Goal: Information Seeking & Learning: Learn about a topic

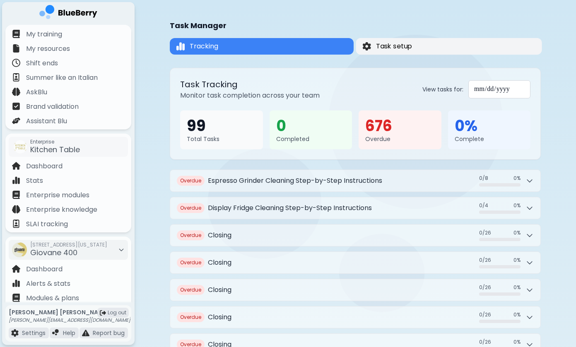
click at [397, 46] on span "Task setup" at bounding box center [394, 46] width 36 height 10
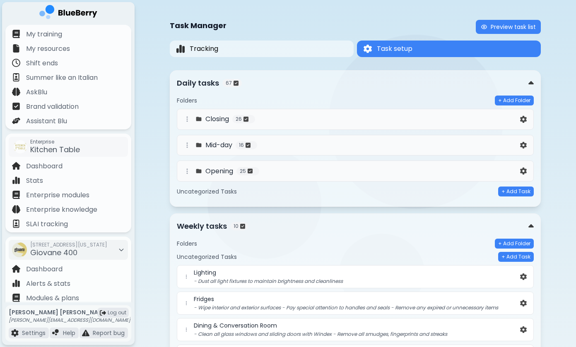
click at [213, 175] on h4 "Opening" at bounding box center [219, 171] width 28 height 10
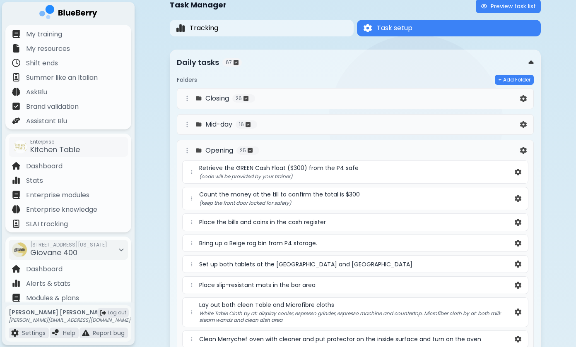
scroll to position [21, 0]
click at [522, 96] on img at bounding box center [523, 98] width 7 height 7
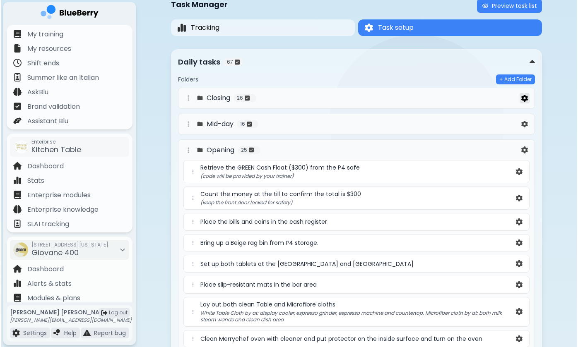
scroll to position [0, 0]
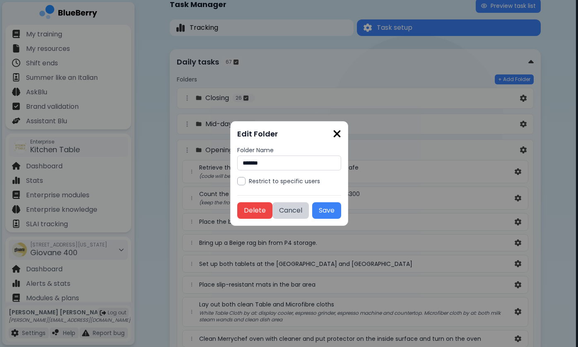
click at [341, 135] on img at bounding box center [337, 133] width 8 height 11
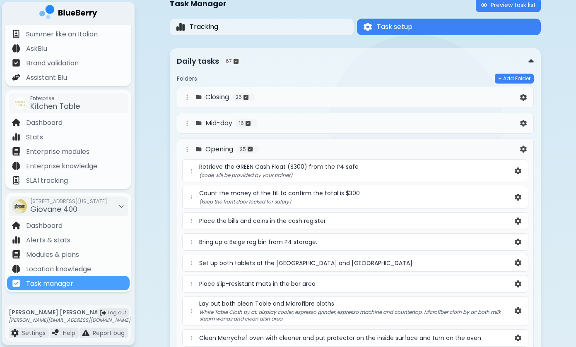
scroll to position [19, 0]
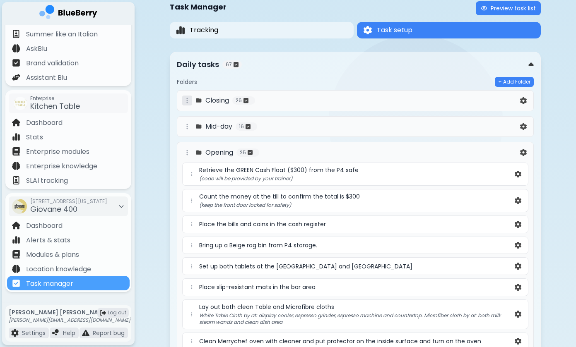
click at [188, 102] on icon at bounding box center [187, 100] width 7 height 7
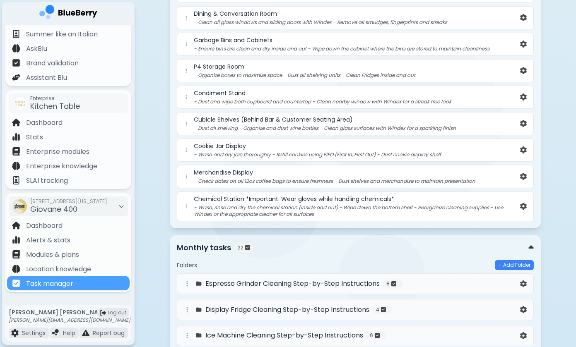
scroll to position [1519, 0]
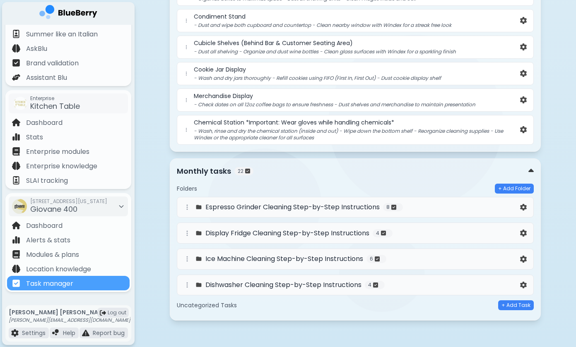
scroll to position [1595, 0]
click at [243, 314] on div "Folders + Add Folder Espresso Grinder Cleaning Step-by-Step Instructions 8 Disp…" at bounding box center [355, 245] width 357 height 137
click at [233, 305] on h5 "Uncategorized Tasks" at bounding box center [207, 305] width 60 height 7
click at [233, 306] on h5 "Uncategorized Tasks" at bounding box center [207, 305] width 60 height 7
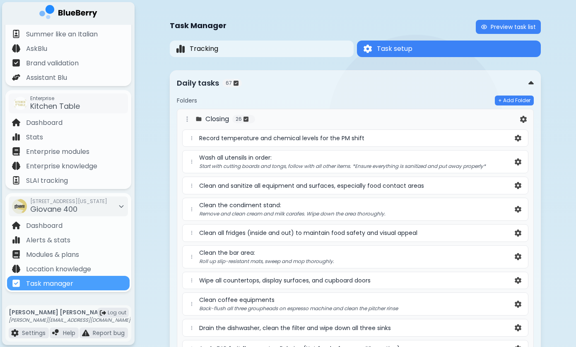
scroll to position [0, 0]
click at [188, 121] on icon at bounding box center [187, 119] width 7 height 7
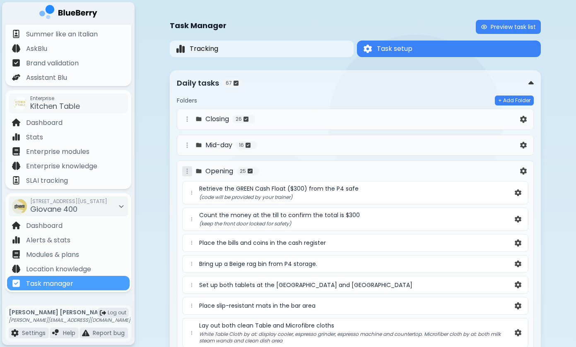
click at [187, 173] on icon at bounding box center [186, 170] width 1 height 5
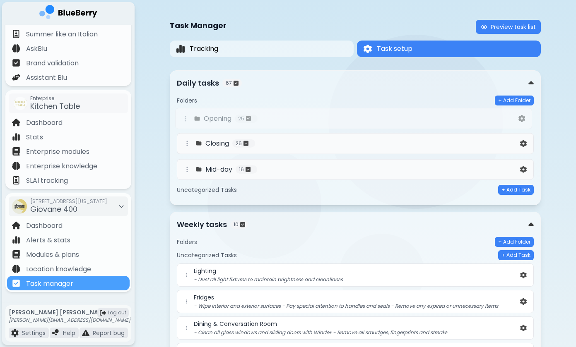
drag, startPoint x: 188, startPoint y: 172, endPoint x: 187, endPoint y: 118, distance: 54.6
click at [187, 117] on div "Closing 26 Mid-day 16 Opening 25" at bounding box center [355, 145] width 357 height 73
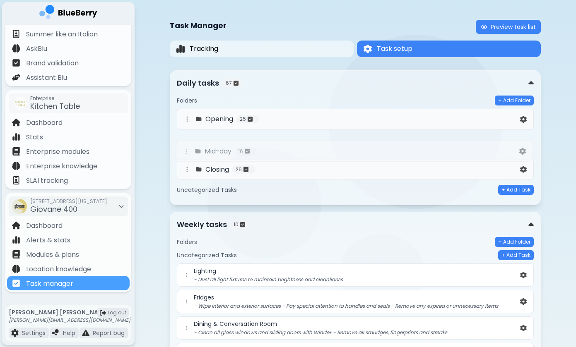
drag, startPoint x: 189, startPoint y: 172, endPoint x: 186, endPoint y: 145, distance: 27.4
click at [186, 145] on div "Opening 25 Closing 26 Mid-day 16" at bounding box center [355, 145] width 357 height 73
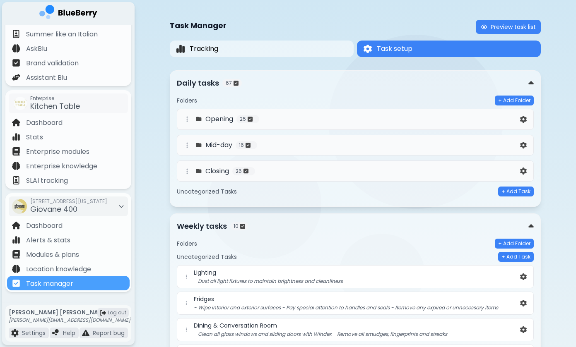
click at [346, 90] on div "Folders + Add Folder Opening 25 Mid-day 16 Closing 26 Uncategorized Tasks + Add…" at bounding box center [355, 144] width 357 height 111
click at [352, 89] on div "Folders + Add Folder Opening 25 Mid-day 16 Closing 26 Uncategorized Tasks + Add…" at bounding box center [355, 144] width 357 height 111
click at [374, 114] on div "Opening 25" at bounding box center [355, 119] width 357 height 21
click at [353, 92] on div "Folders + Add Folder Opening 25 Mid-day 16 Closing 26 Uncategorized Tasks + Add…" at bounding box center [355, 144] width 357 height 111
click at [272, 85] on div "Daily tasks 67" at bounding box center [352, 83] width 351 height 12
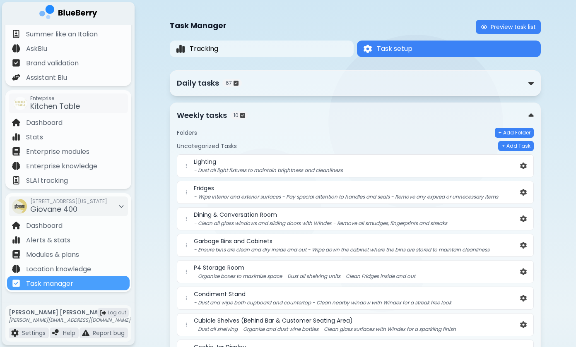
click at [259, 86] on div "Daily tasks 67" at bounding box center [352, 83] width 351 height 12
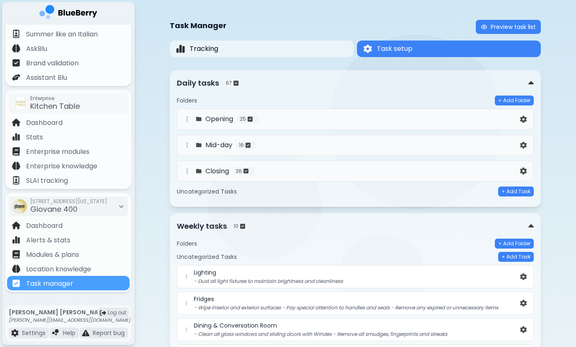
click at [259, 86] on div "Daily tasks 67" at bounding box center [352, 83] width 351 height 12
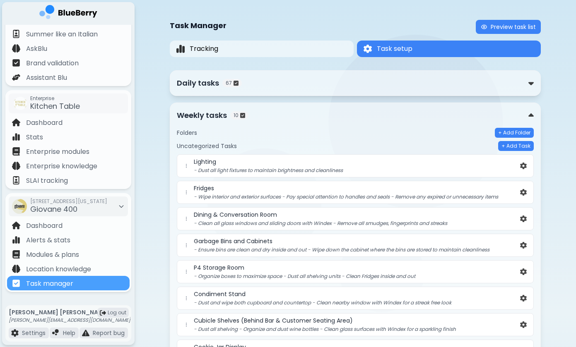
click at [281, 118] on div "Weekly tasks 10" at bounding box center [352, 116] width 351 height 12
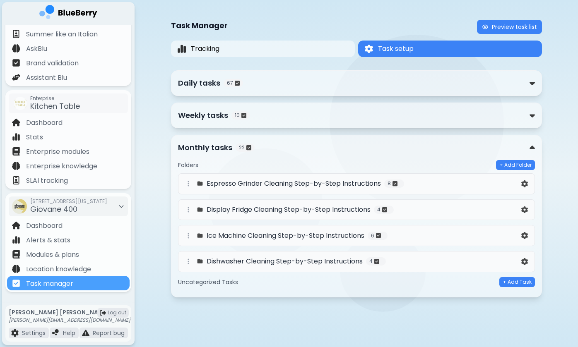
click at [278, 142] on div "Monthly tasks 22 Folders + Add Folder Espresso Grinder Cleaning Step-by-Step In…" at bounding box center [356, 216] width 371 height 163
click at [305, 112] on div "Weekly tasks 10" at bounding box center [353, 116] width 351 height 12
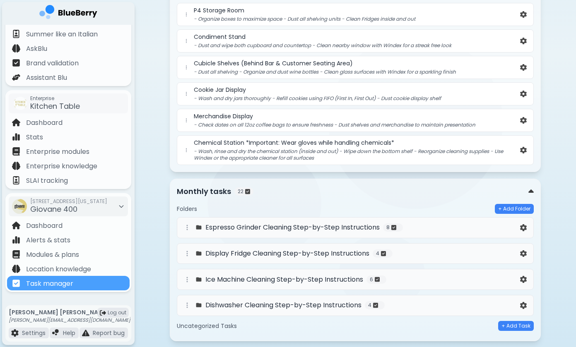
scroll to position [258, 0]
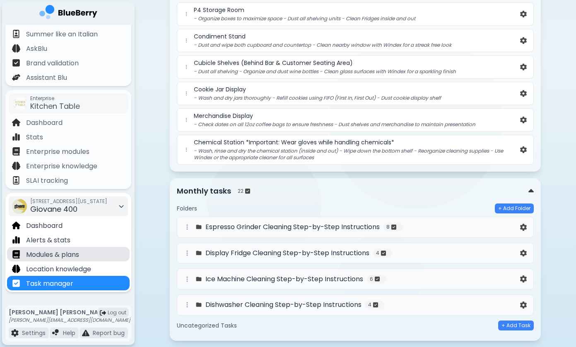
click at [61, 256] on p "Modules & plans" at bounding box center [52, 255] width 53 height 10
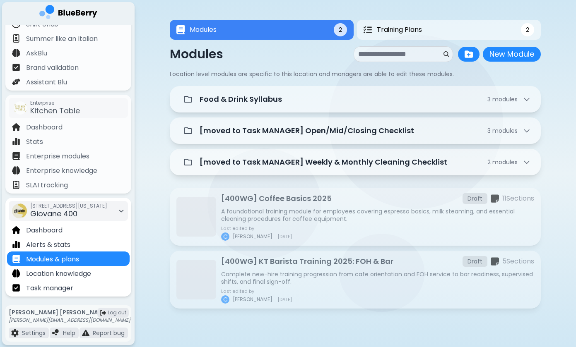
scroll to position [40, 0]
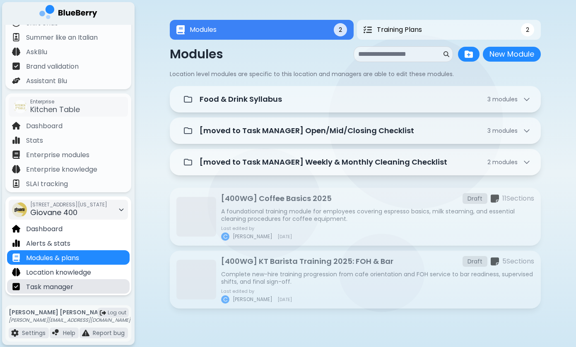
click at [60, 287] on p "Task manager" at bounding box center [49, 287] width 47 height 10
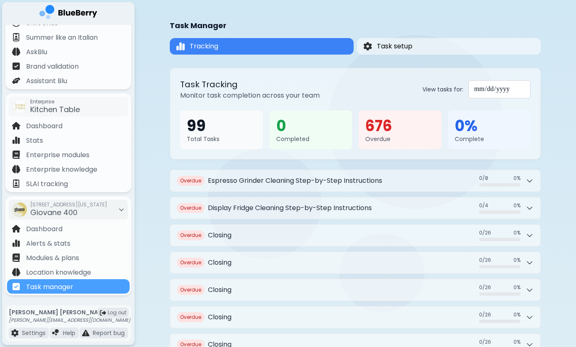
scroll to position [14, 0]
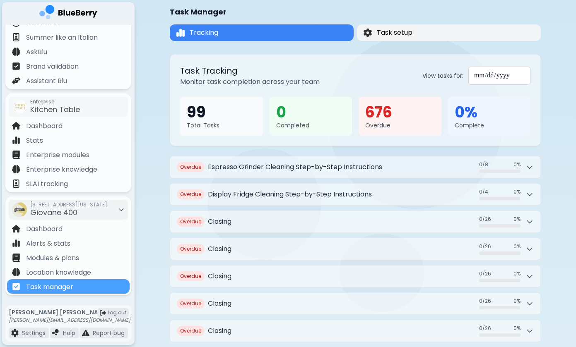
click at [394, 32] on span "Task setup" at bounding box center [395, 33] width 36 height 10
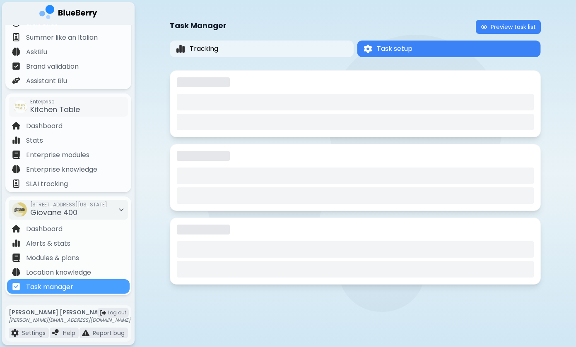
scroll to position [0, 0]
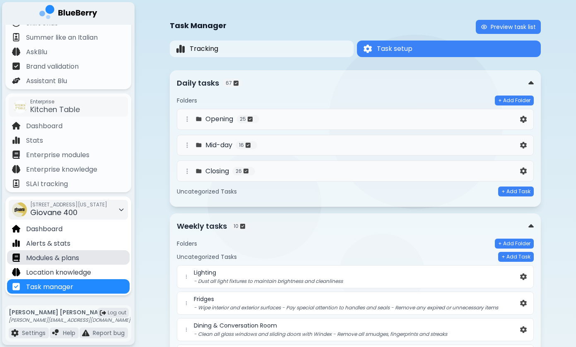
click at [74, 257] on p "Modules & plans" at bounding box center [52, 258] width 53 height 10
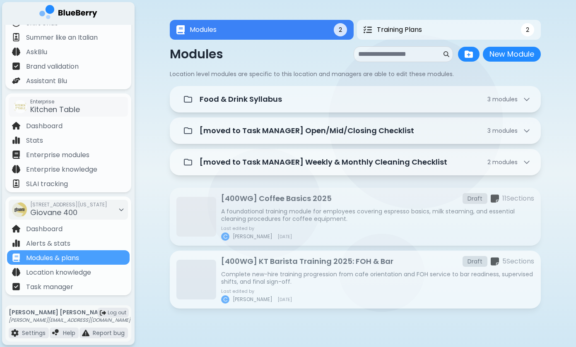
click at [295, 266] on p "[400WG] KT Barista Training 2025: FOH & Bar" at bounding box center [307, 262] width 172 height 12
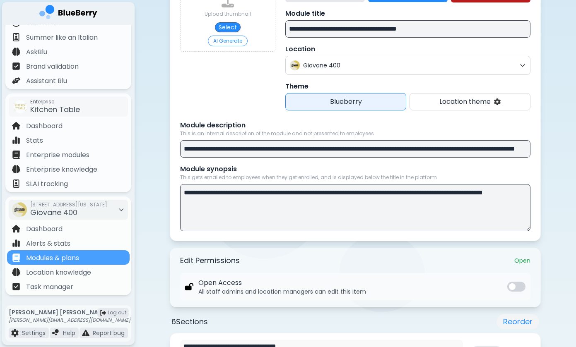
scroll to position [107, 0]
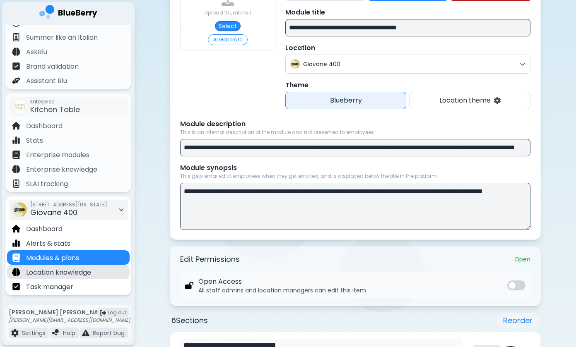
click at [65, 271] on p "Location knowledge" at bounding box center [58, 273] width 65 height 10
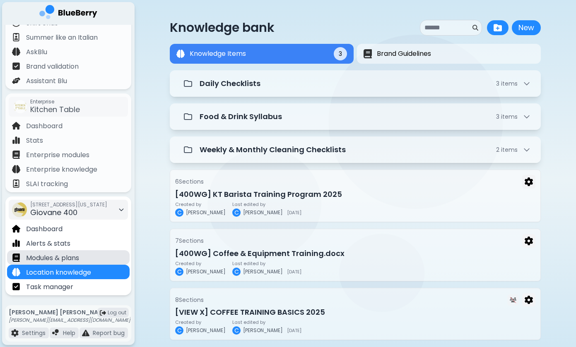
click at [89, 258] on div "Modules & plans" at bounding box center [68, 257] width 122 height 14
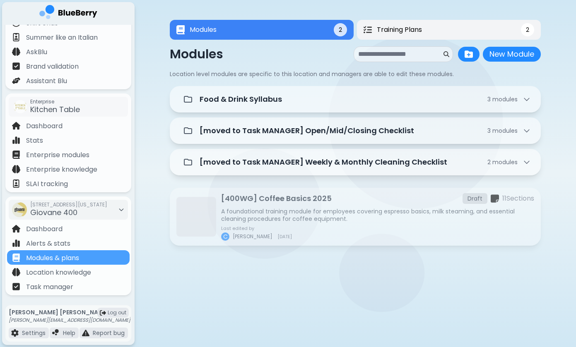
click at [417, 34] on span "Training Plans" at bounding box center [399, 30] width 45 height 10
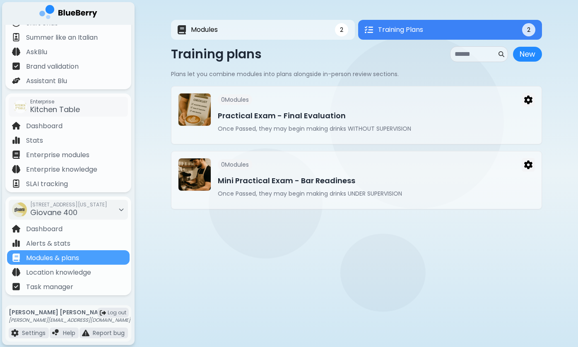
click at [262, 218] on div "Modules 2 Training Plans 2 2 Training Plans 2 Modules New Module New Module Loc…" at bounding box center [356, 114] width 371 height 229
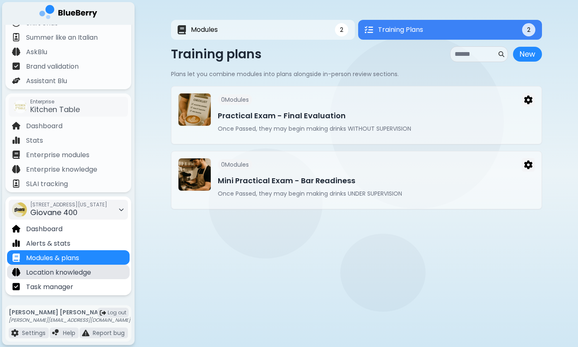
click at [97, 273] on div "Location knowledge" at bounding box center [68, 272] width 122 height 14
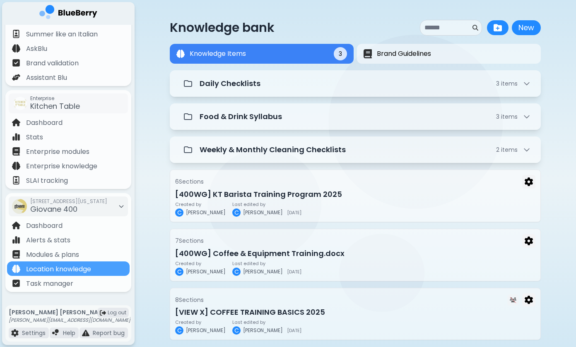
scroll to position [43, 0]
click at [406, 46] on button "Brand Guidelines" at bounding box center [448, 54] width 187 height 20
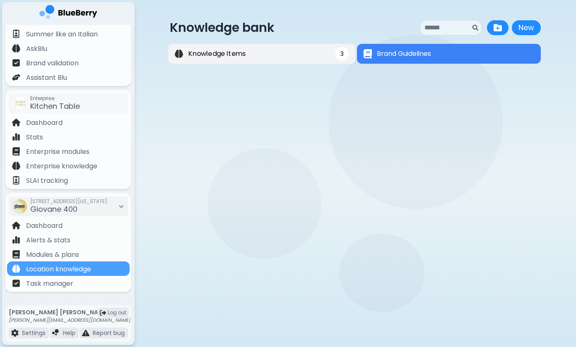
click at [303, 55] on button "Knowledge Items 3" at bounding box center [261, 54] width 187 height 20
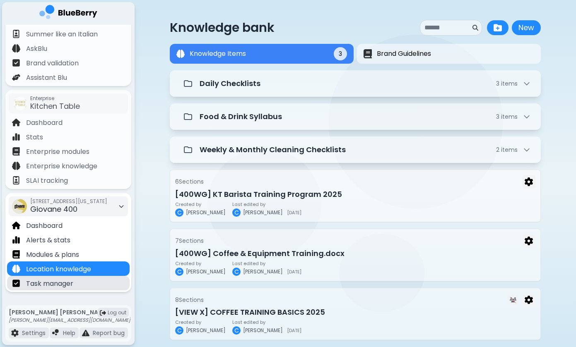
click at [49, 283] on p "Task manager" at bounding box center [49, 284] width 47 height 10
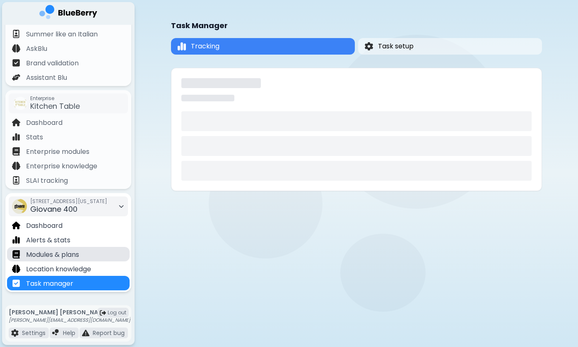
click at [57, 255] on p "Modules & plans" at bounding box center [52, 255] width 53 height 10
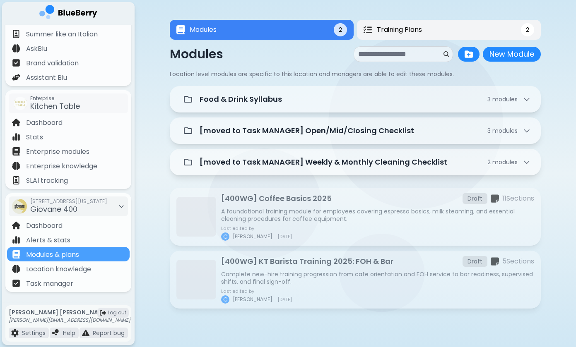
click at [428, 31] on button "Training Plans 2" at bounding box center [449, 30] width 184 height 20
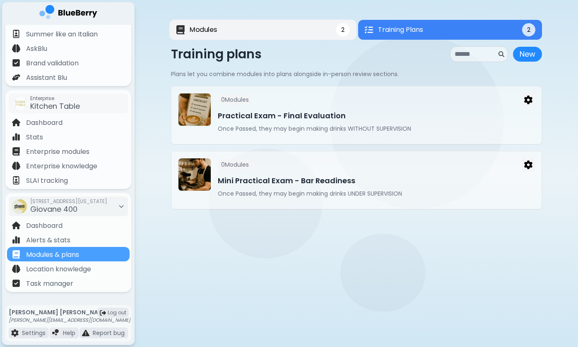
click at [297, 31] on button "Modules 2" at bounding box center [262, 30] width 187 height 20
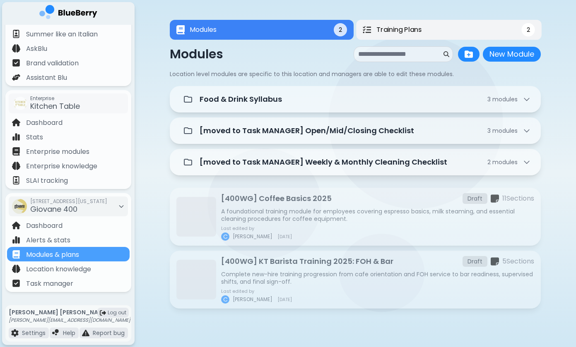
click at [390, 28] on span "Training Plans" at bounding box center [399, 30] width 46 height 10
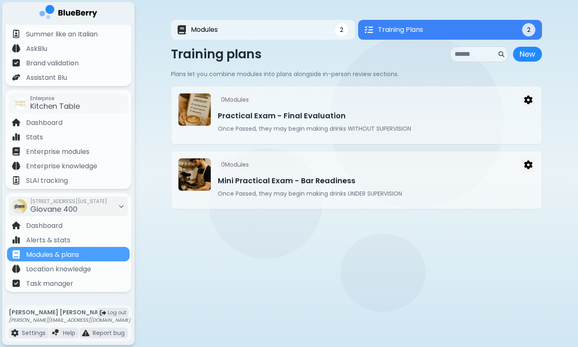
click at [259, 288] on main "Modules 2 Training Plans 2 2 Training Plans 2 Modules New Module New Module Loc…" at bounding box center [289, 173] width 578 height 347
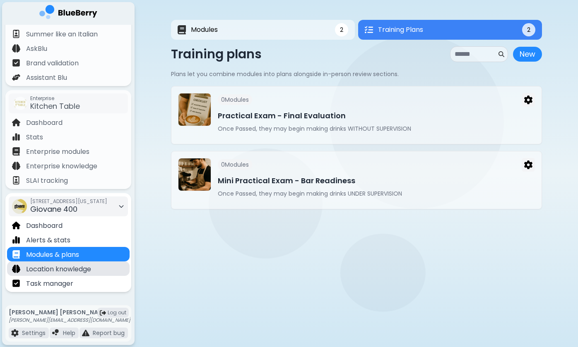
click at [31, 265] on p "Location knowledge" at bounding box center [58, 269] width 65 height 10
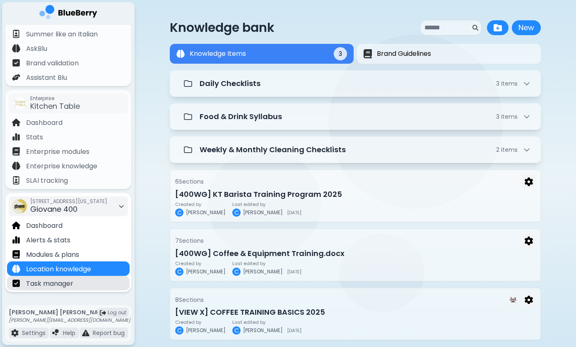
click at [103, 285] on div "Task manager" at bounding box center [68, 283] width 122 height 14
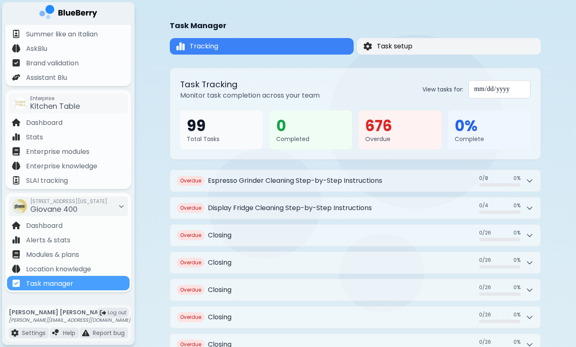
click at [393, 48] on span "Task setup" at bounding box center [395, 46] width 36 height 10
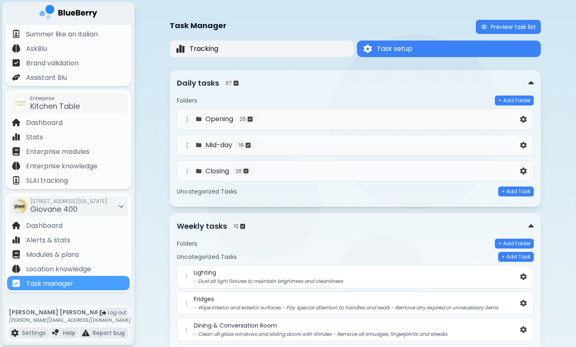
click at [303, 55] on button "Tracking" at bounding box center [262, 49] width 184 height 17
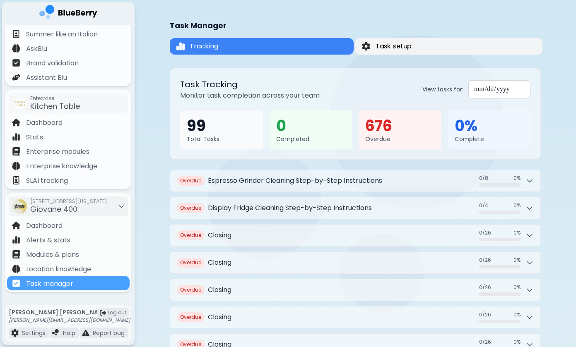
click at [391, 43] on span "Task setup" at bounding box center [393, 46] width 36 height 10
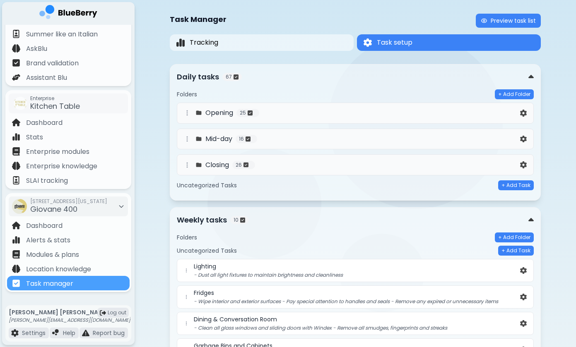
scroll to position [7, 0]
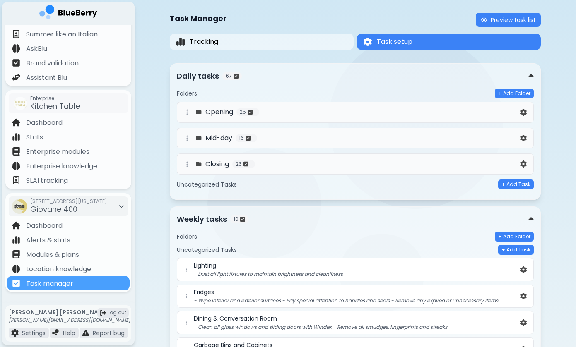
click at [213, 117] on h4 "Opening" at bounding box center [219, 112] width 28 height 10
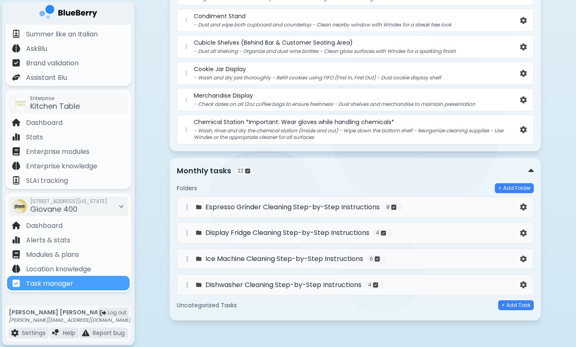
scroll to position [973, 0]
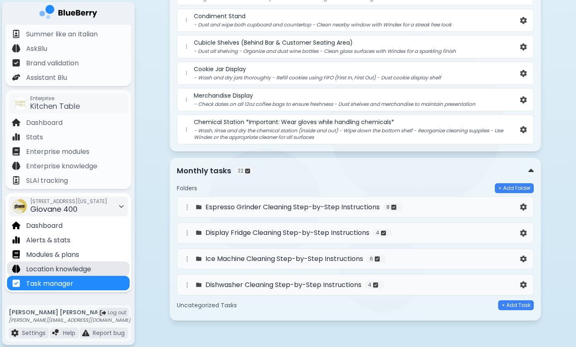
click at [82, 266] on p "Location knowledge" at bounding box center [58, 269] width 65 height 10
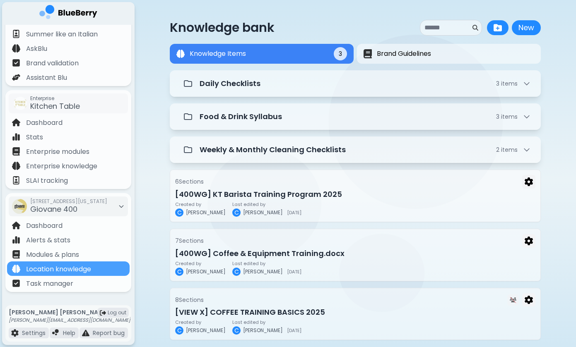
scroll to position [13, 0]
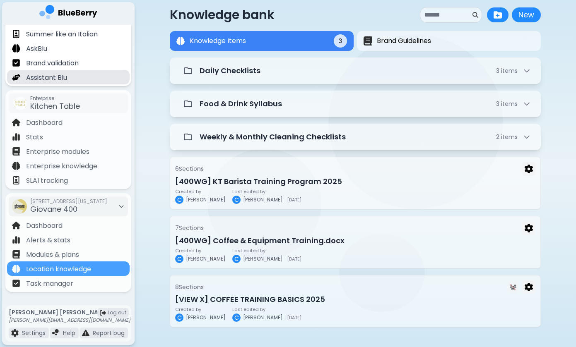
click at [72, 76] on div "Assistant Blu" at bounding box center [68, 77] width 122 height 14
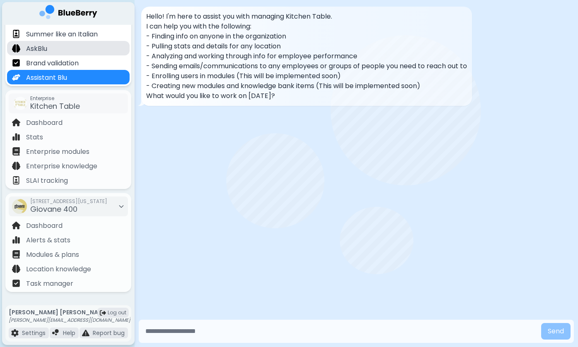
click at [63, 51] on div "AskBlu" at bounding box center [68, 48] width 122 height 14
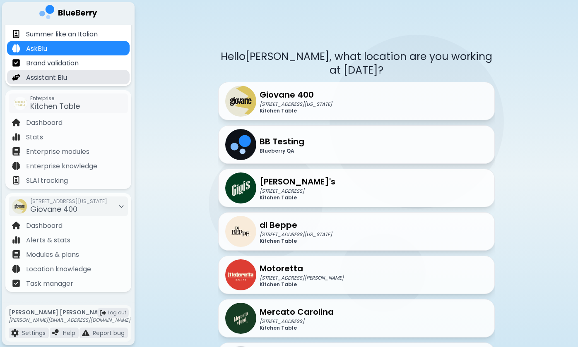
click at [62, 79] on p "Assistant Blu" at bounding box center [46, 78] width 41 height 10
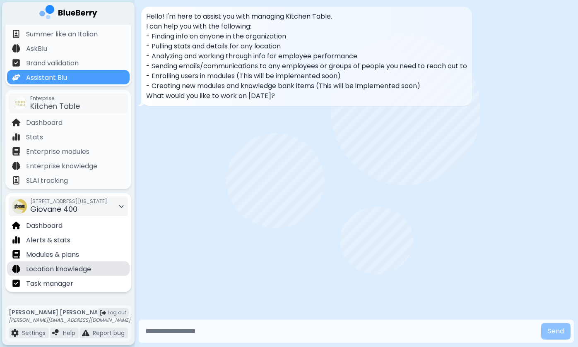
click at [53, 272] on p "Location knowledge" at bounding box center [58, 269] width 65 height 10
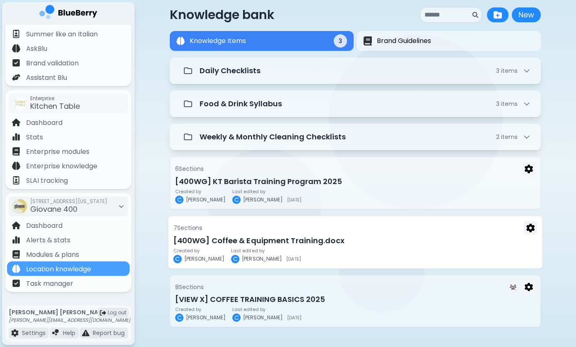
scroll to position [13, 0]
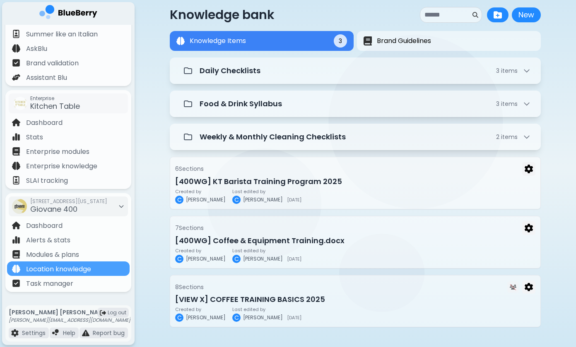
click at [149, 218] on div "Knowledge bank New New Knowledge Items 3 Brand Guidelines Knowledge Items 3 Dai…" at bounding box center [354, 167] width 441 height 360
click at [91, 16] on img at bounding box center [68, 13] width 58 height 17
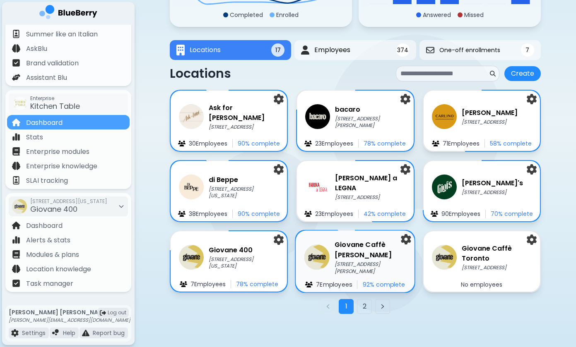
scroll to position [104, 0]
click at [364, 305] on button "2" at bounding box center [364, 306] width 15 height 15
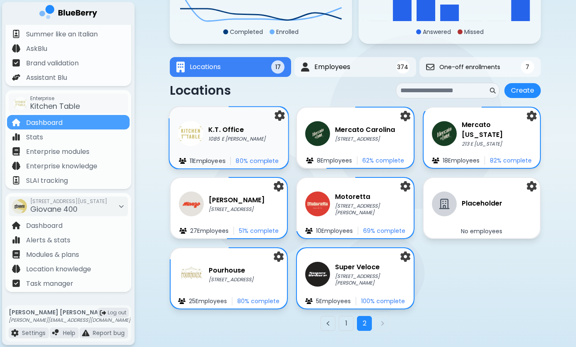
scroll to position [101, 0]
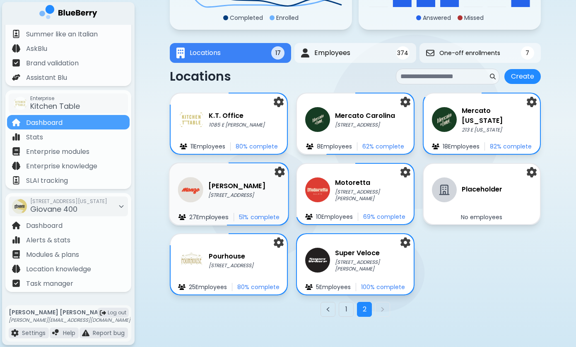
click at [218, 194] on p "[STREET_ADDRESS]" at bounding box center [236, 195] width 57 height 7
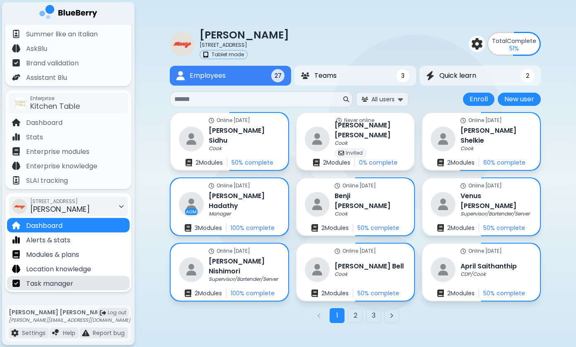
click at [87, 285] on div "Task manager" at bounding box center [68, 283] width 122 height 14
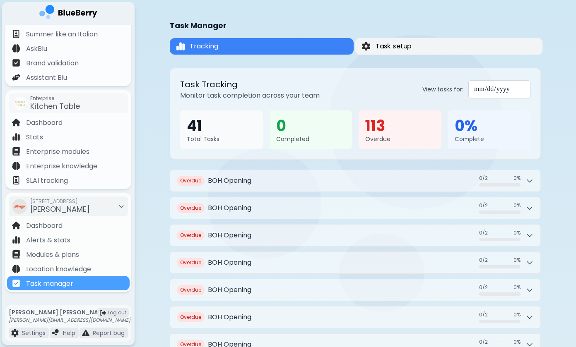
click at [393, 50] on span "Task setup" at bounding box center [393, 46] width 36 height 10
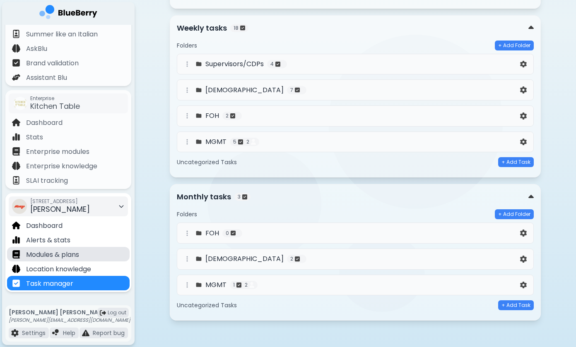
scroll to position [302, 0]
click at [72, 254] on p "Modules & plans" at bounding box center [52, 255] width 53 height 10
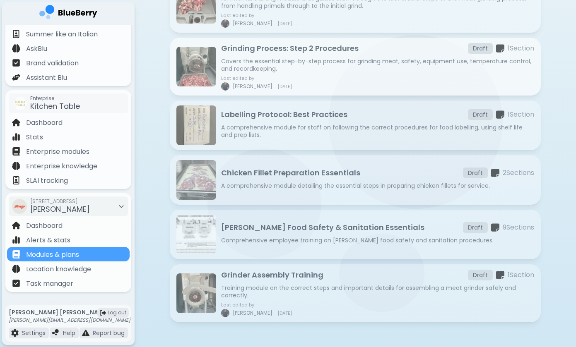
scroll to position [530, 0]
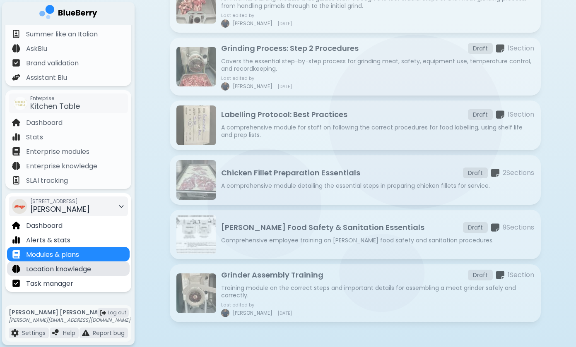
click at [74, 269] on p "Location knowledge" at bounding box center [58, 269] width 65 height 10
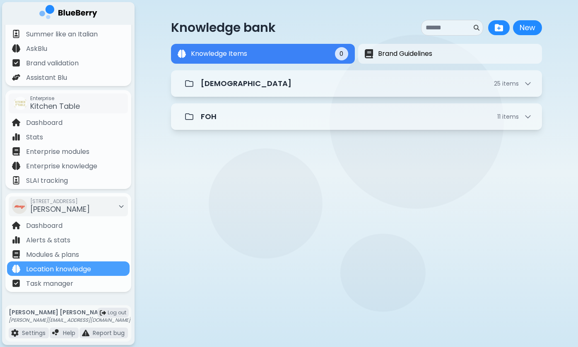
click at [69, 12] on img at bounding box center [68, 13] width 58 height 17
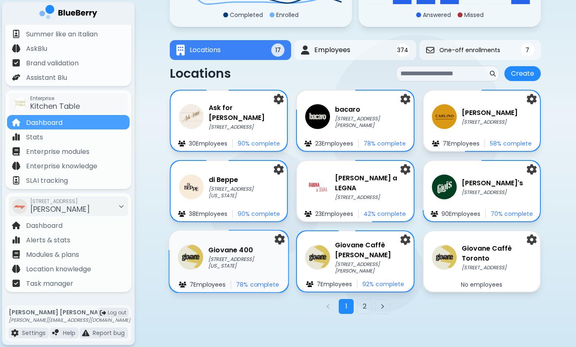
scroll to position [104, 0]
click at [249, 271] on div "Giovane [STREET_ADDRESS][US_STATE] Employee s 78 % complete" at bounding box center [228, 262] width 119 height 62
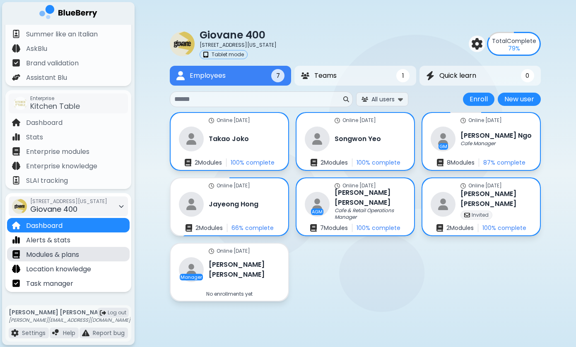
click at [55, 256] on p "Modules & plans" at bounding box center [52, 255] width 53 height 10
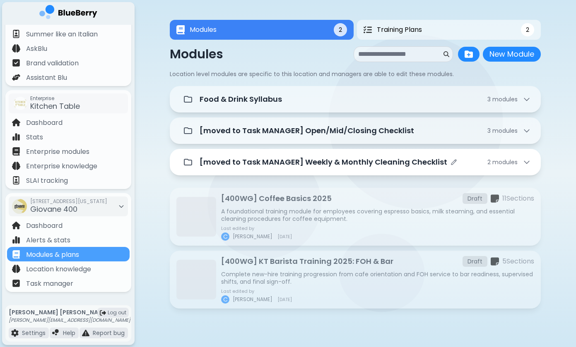
click at [294, 165] on p "[moved to Task MANAGER] Weekly & Monthly Cleaning Checklist" at bounding box center [322, 162] width 247 height 12
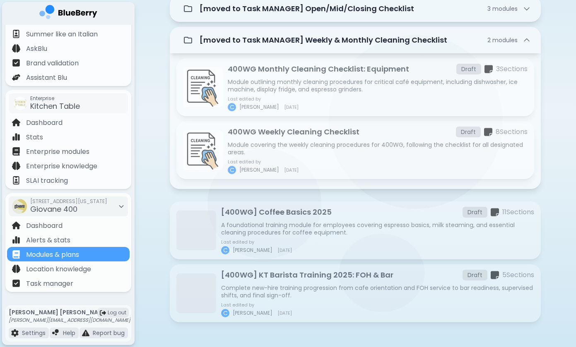
scroll to position [122, 0]
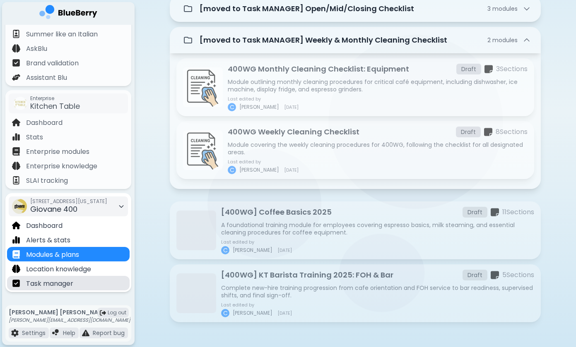
click at [69, 285] on p "Task manager" at bounding box center [49, 284] width 47 height 10
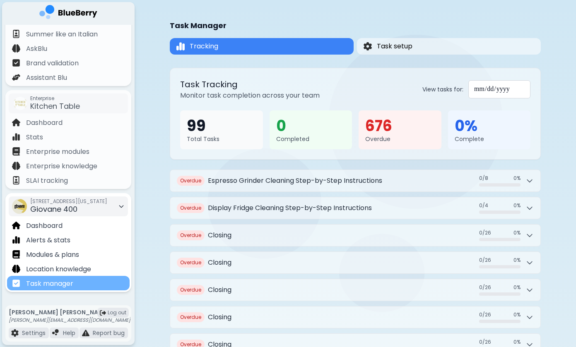
click at [98, 284] on div "Task manager" at bounding box center [68, 283] width 122 height 14
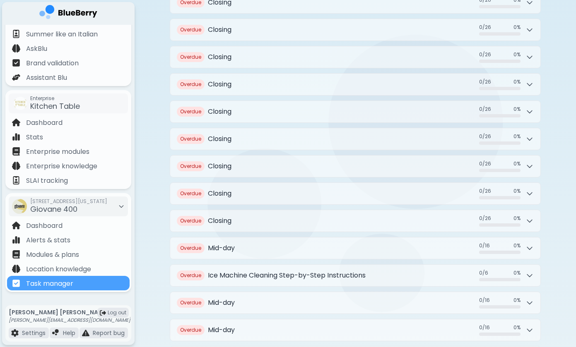
scroll to position [233, 0]
click at [104, 286] on div "Task manager" at bounding box center [68, 283] width 122 height 14
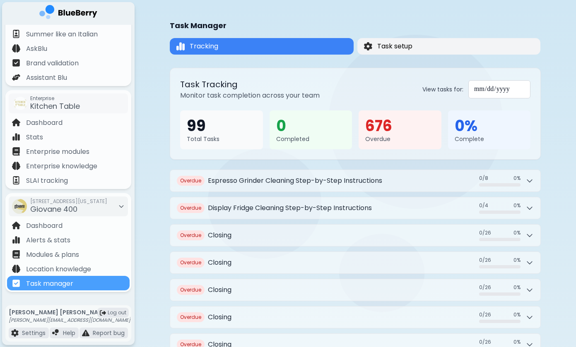
click at [393, 48] on span "Task setup" at bounding box center [395, 46] width 36 height 10
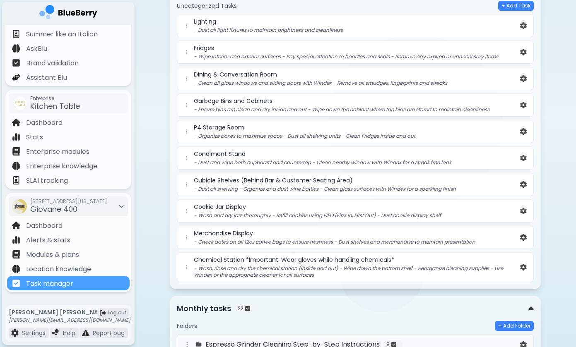
scroll to position [252, 0]
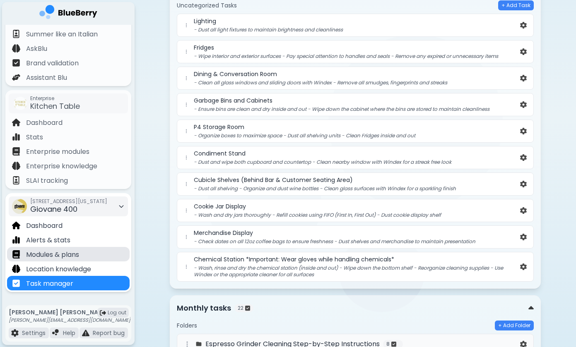
click at [88, 254] on div "Modules & plans" at bounding box center [68, 254] width 122 height 14
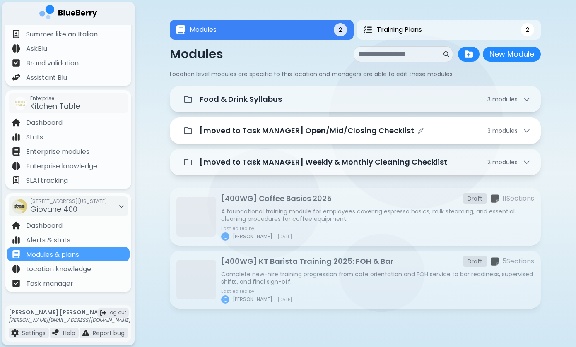
click at [293, 136] on p "[moved to Task MANAGER] Open/Mid/Closing Checklist" at bounding box center [306, 131] width 214 height 12
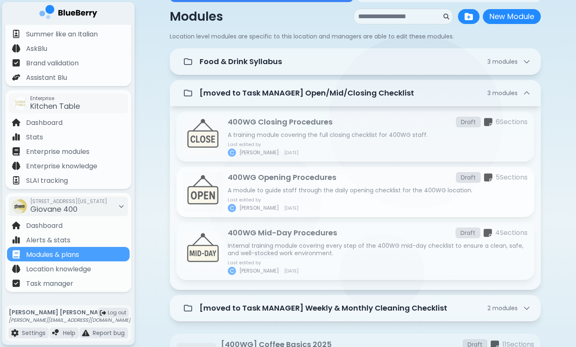
scroll to position [53, 0]
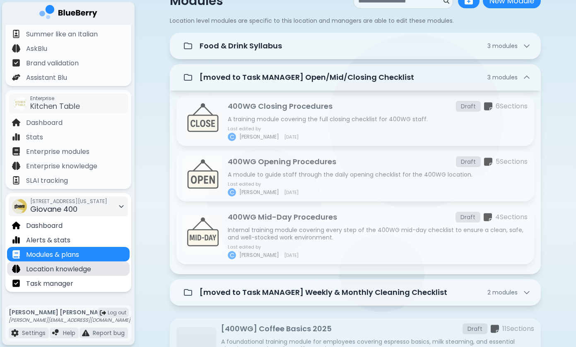
click at [106, 272] on div "Location knowledge" at bounding box center [68, 268] width 122 height 14
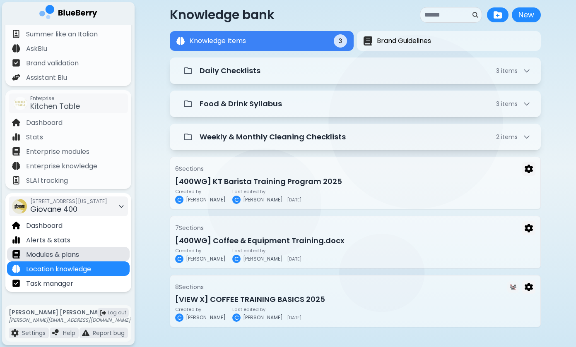
scroll to position [13, 0]
click at [69, 253] on p "Modules & plans" at bounding box center [52, 255] width 53 height 10
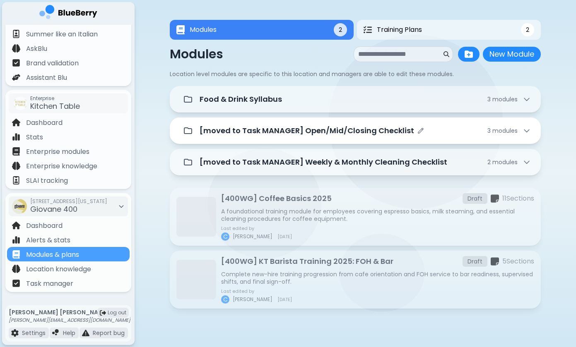
click at [286, 138] on div "[moved to Task MANAGER] Open/Mid/Closing Checklist 3 module s" at bounding box center [355, 130] width 351 height 17
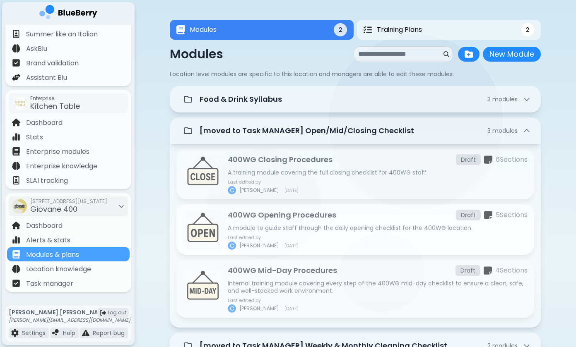
click at [275, 223] on div "400WG Opening Procedures Draft 5 Section s A module to guide staff through the …" at bounding box center [378, 229] width 300 height 41
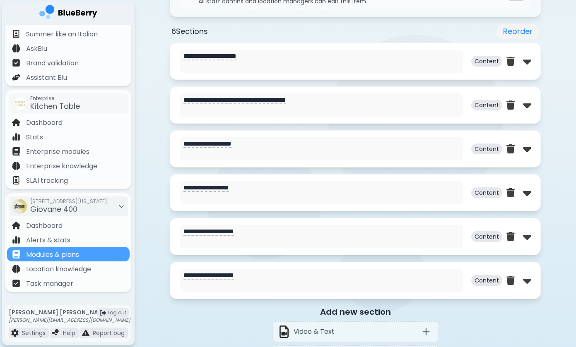
scroll to position [387, 0]
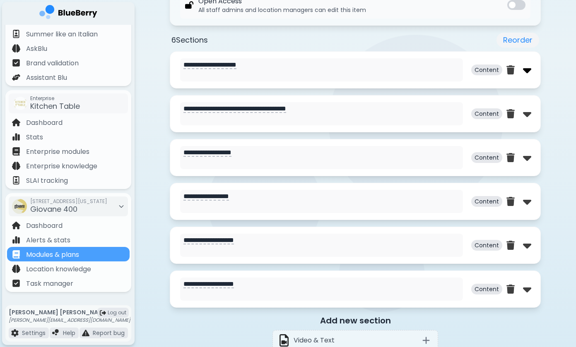
click at [526, 69] on img at bounding box center [527, 69] width 8 height 13
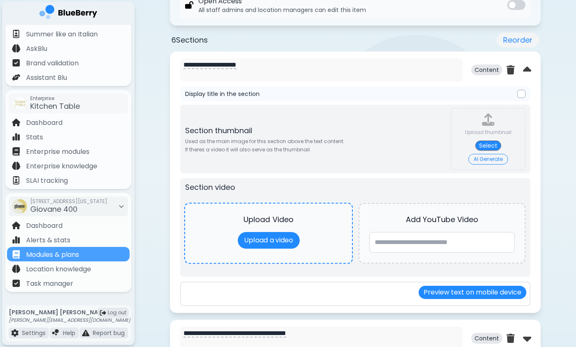
type textarea "**********"
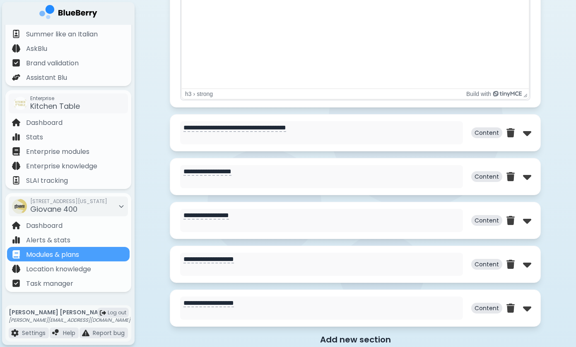
scroll to position [781, 0]
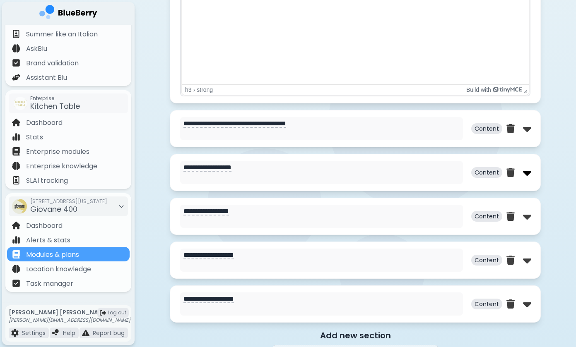
click at [528, 175] on img at bounding box center [527, 172] width 8 height 13
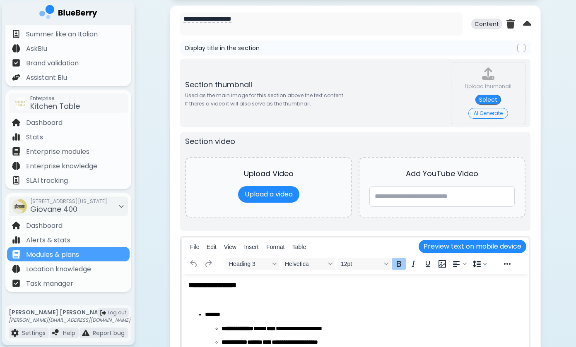
scroll to position [885, 0]
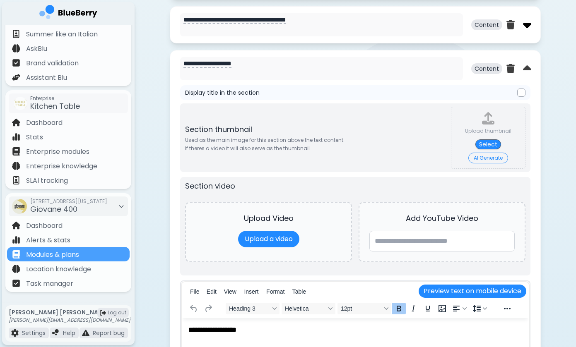
click at [528, 30] on img at bounding box center [527, 24] width 8 height 13
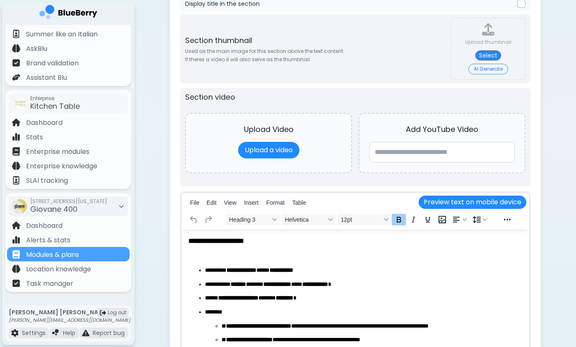
scroll to position [946, 0]
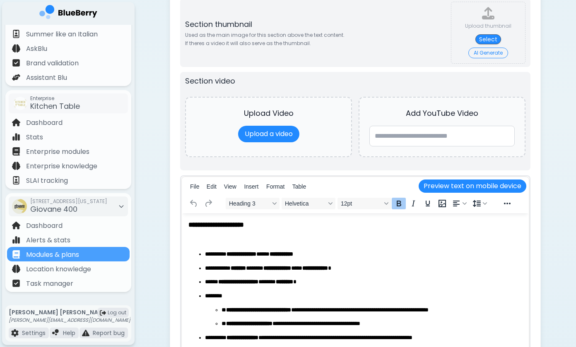
click at [219, 225] on strong "**********" at bounding box center [215, 224] width 55 height 7
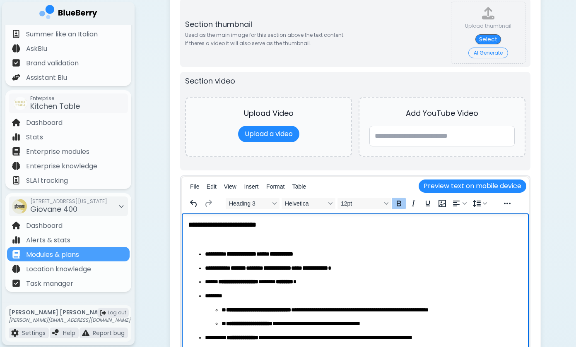
click at [318, 265] on li "**********" at bounding box center [363, 268] width 317 height 8
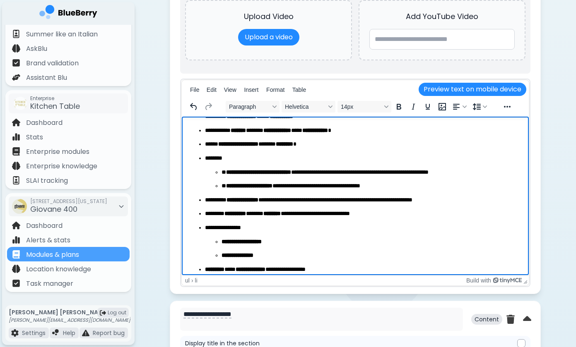
scroll to position [49, 0]
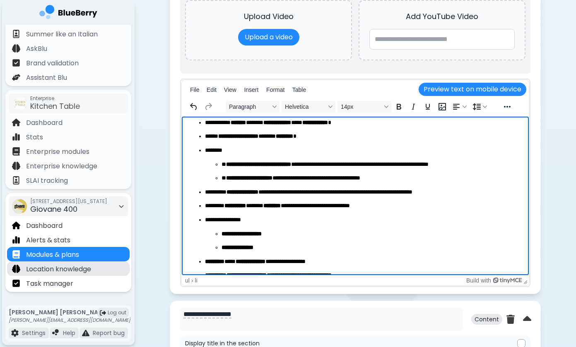
click at [90, 268] on p "Location knowledge" at bounding box center [58, 269] width 65 height 10
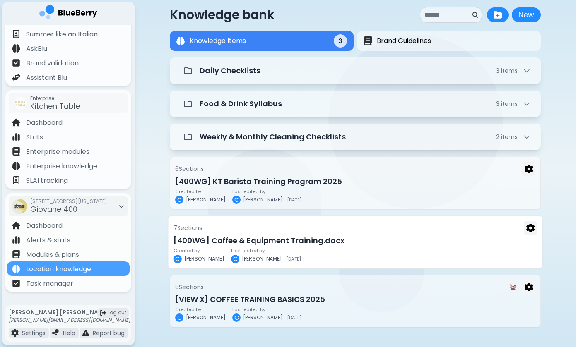
scroll to position [13, 0]
click at [273, 242] on h3 "[400WG] Coffee & Equipment Training.docx" at bounding box center [355, 241] width 364 height 12
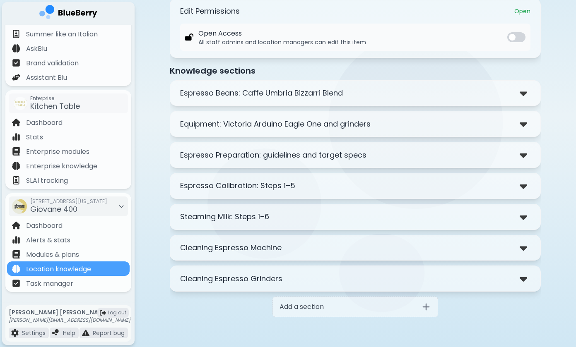
scroll to position [116, 0]
click at [286, 152] on p "Espresso Preparation: guidelines and target specs" at bounding box center [273, 155] width 186 height 12
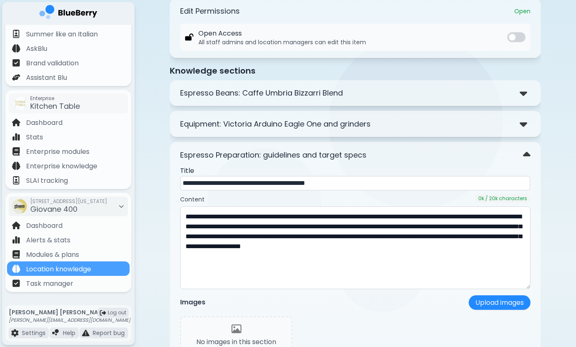
click at [293, 91] on p "Espresso Beans: Caffe Umbria Bizzarri Blend" at bounding box center [261, 93] width 163 height 12
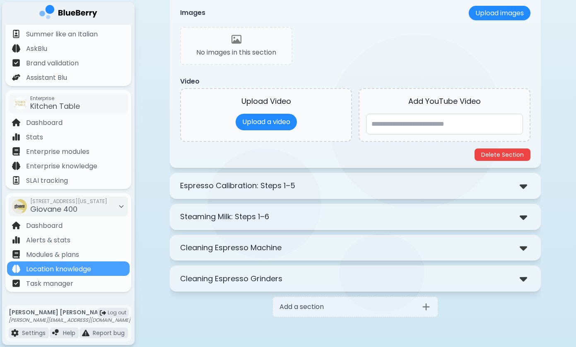
scroll to position [697, 0]
click at [244, 220] on p "Steaming Milk: Steps 1–6" at bounding box center [224, 217] width 89 height 12
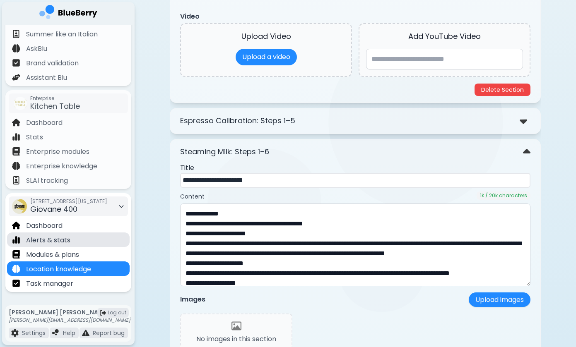
scroll to position [804, 0]
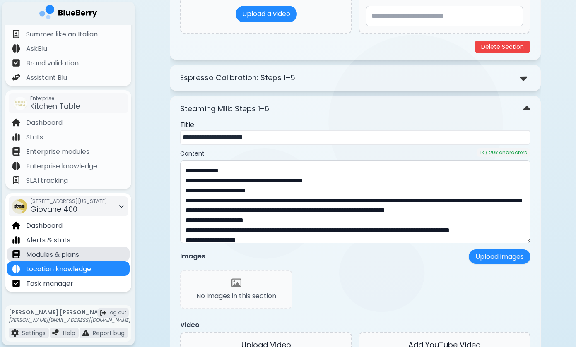
click at [75, 257] on p "Modules & plans" at bounding box center [52, 255] width 53 height 10
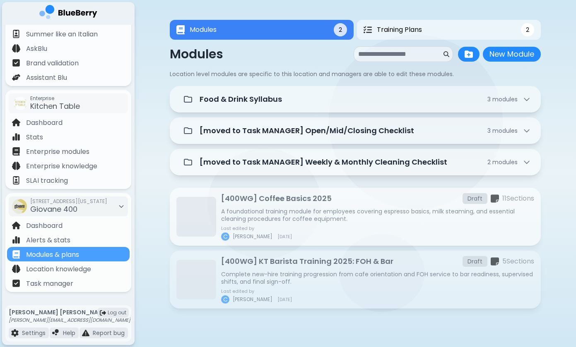
click at [294, 203] on p "[400WG] Coffee Basics 2025" at bounding box center [276, 199] width 110 height 12
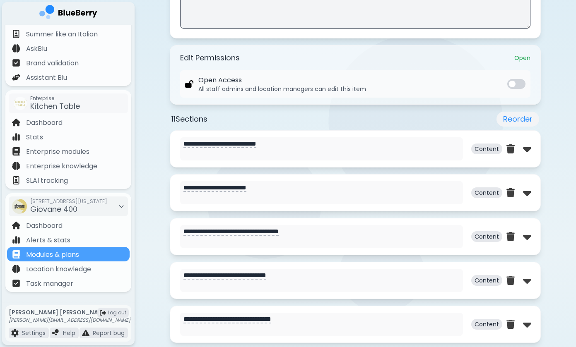
scroll to position [239, 0]
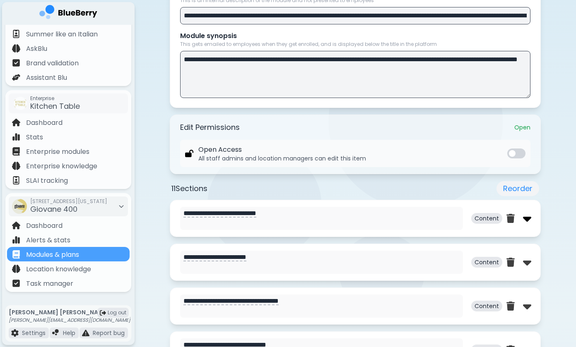
click at [525, 219] on img at bounding box center [527, 218] width 8 height 13
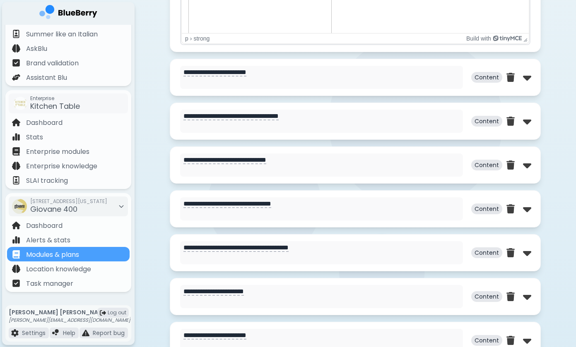
scroll to position [835, 0]
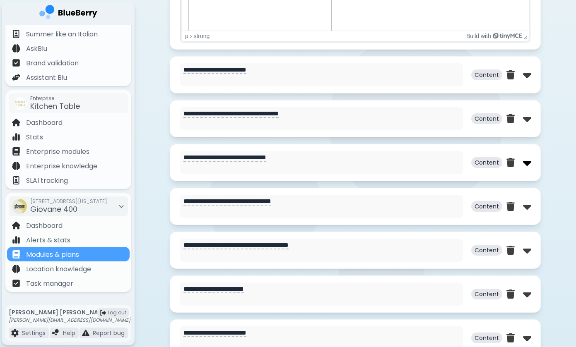
click at [525, 163] on img at bounding box center [527, 162] width 8 height 13
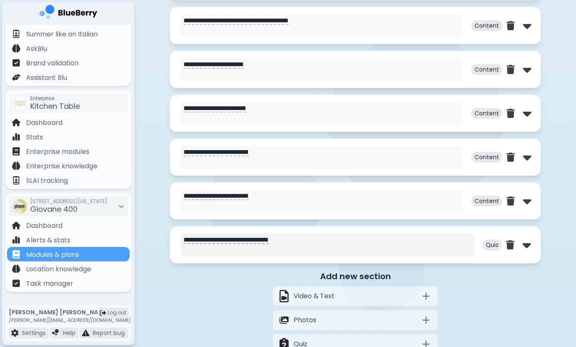
scroll to position [1466, 0]
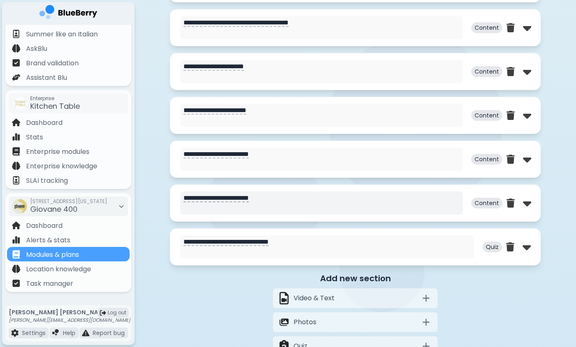
click at [235, 201] on textarea "**********" at bounding box center [321, 203] width 283 height 23
click at [523, 208] on img at bounding box center [527, 203] width 8 height 13
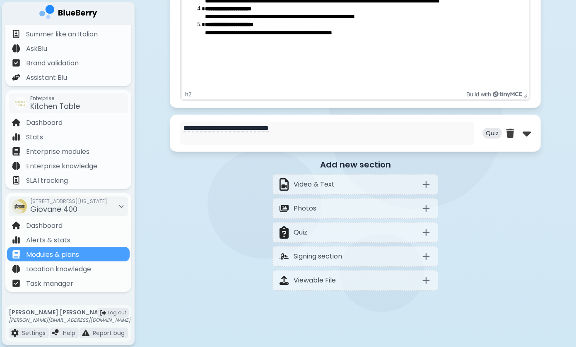
scroll to position [1991, 0]
click at [526, 132] on img at bounding box center [526, 133] width 8 height 13
select select "**"
select select "*"
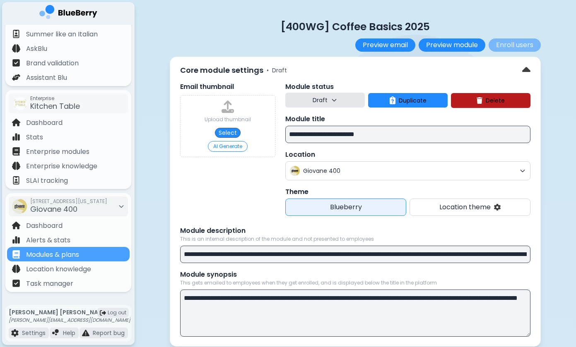
scroll to position [0, 0]
click at [98, 258] on div "Modules & plans" at bounding box center [68, 254] width 122 height 14
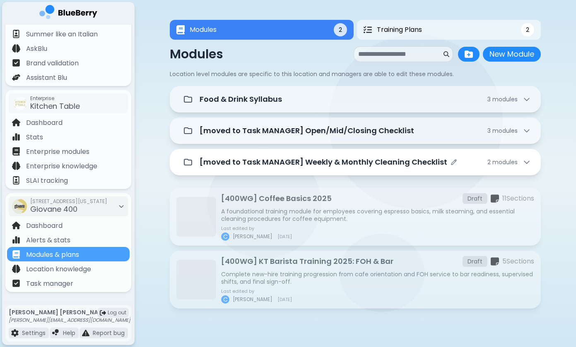
click at [339, 162] on p "[moved to Task MANAGER] Weekly & Monthly Cleaning Checklist" at bounding box center [322, 162] width 247 height 12
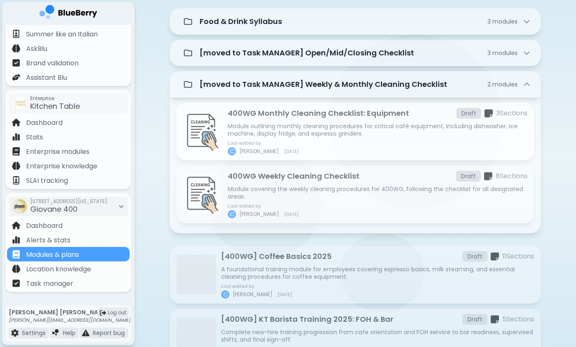
scroll to position [116, 0]
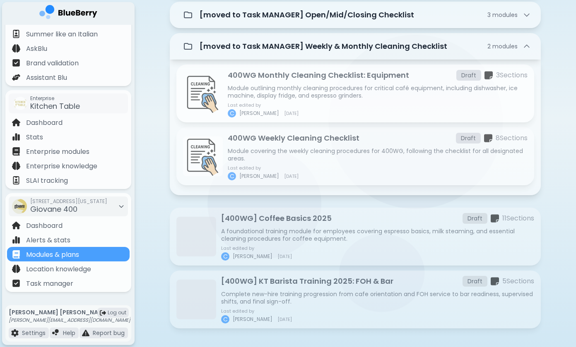
click at [325, 83] on div "400WG Monthly Cleaning Checklist: Equipment Draft 3 Section s Module outlining …" at bounding box center [378, 94] width 300 height 48
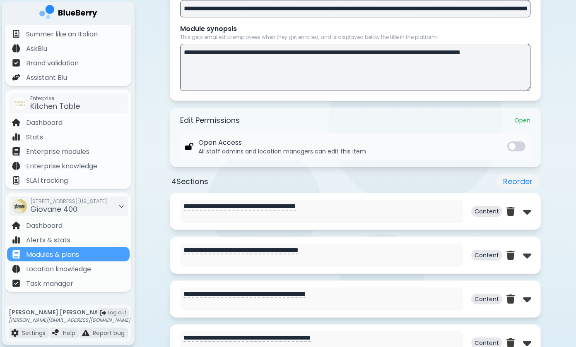
scroll to position [338, 0]
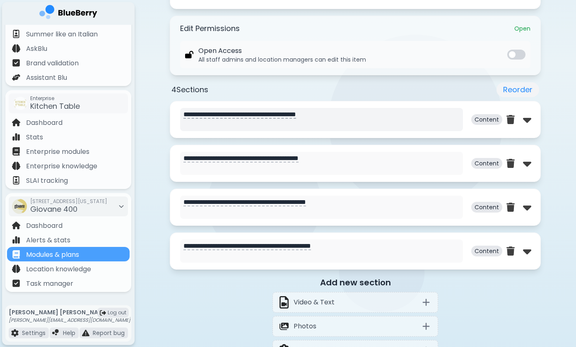
click at [357, 122] on textarea "**********" at bounding box center [321, 119] width 283 height 23
click at [525, 120] on img at bounding box center [527, 119] width 8 height 13
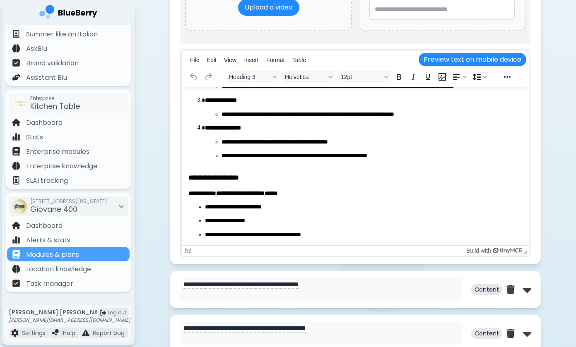
scroll to position [69, 0]
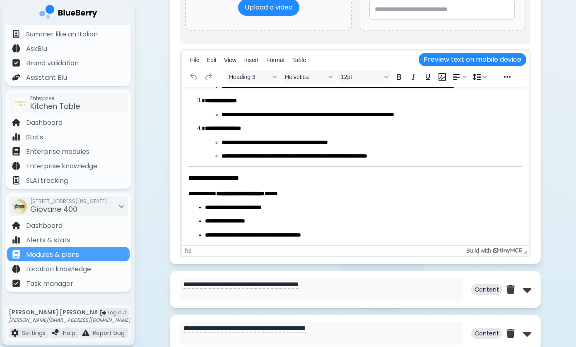
click at [264, 210] on p "**********" at bounding box center [363, 208] width 317 height 8
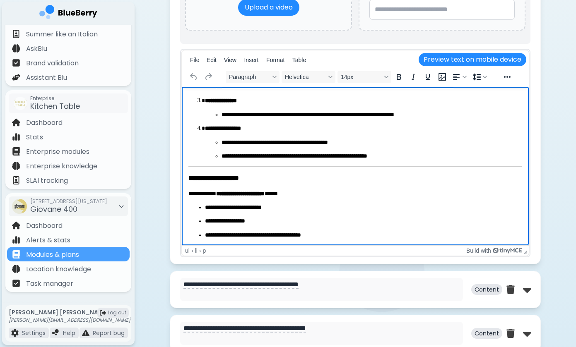
click at [223, 215] on ul "**********" at bounding box center [354, 222] width 333 height 36
drag, startPoint x: 229, startPoint y: 181, endPoint x: 259, endPoint y: 201, distance: 35.6
click at [259, 201] on body "**********" at bounding box center [354, 132] width 333 height 214
click at [261, 204] on p "**********" at bounding box center [363, 208] width 317 height 8
drag, startPoint x: 218, startPoint y: 192, endPoint x: 273, endPoint y: 209, distance: 57.9
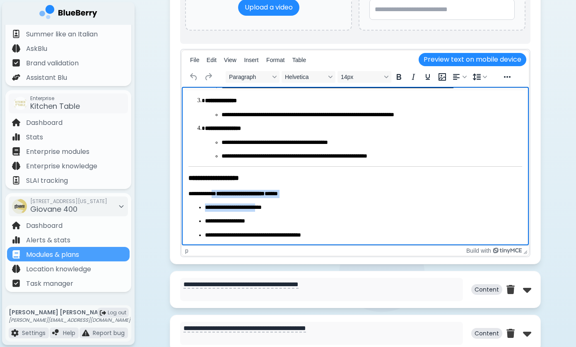
click at [271, 207] on body "**********" at bounding box center [354, 132] width 333 height 214
click at [273, 209] on p "**********" at bounding box center [363, 208] width 317 height 8
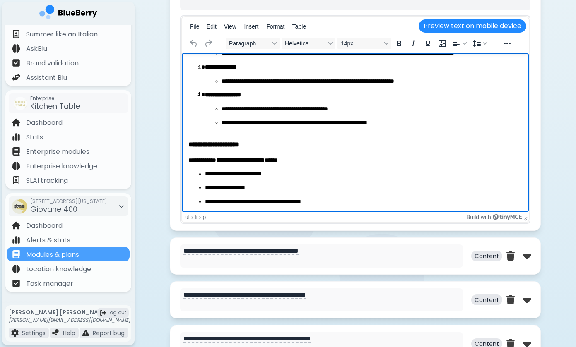
scroll to position [660, 0]
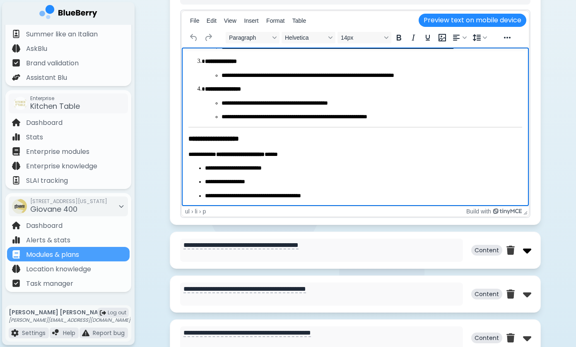
click at [525, 252] on img at bounding box center [527, 250] width 8 height 13
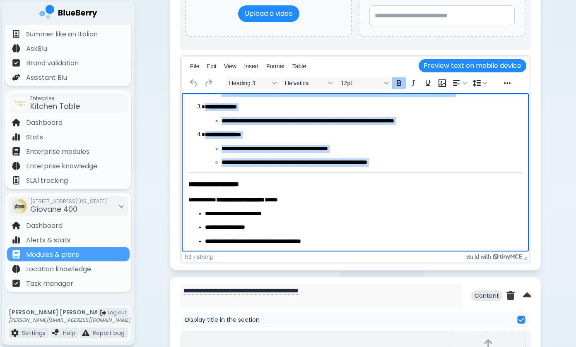
scroll to position [0, 0]
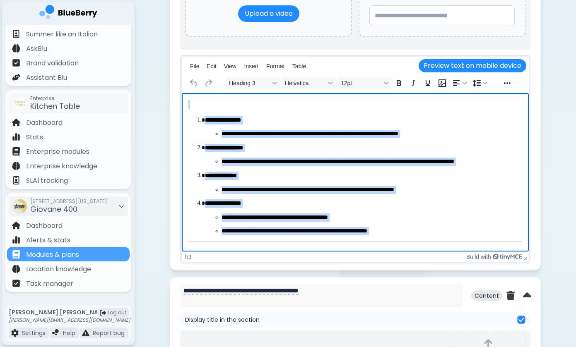
drag, startPoint x: 189, startPoint y: 174, endPoint x: 216, endPoint y: 60, distance: 116.8
click at [216, 93] on html "**********" at bounding box center [355, 207] width 347 height 228
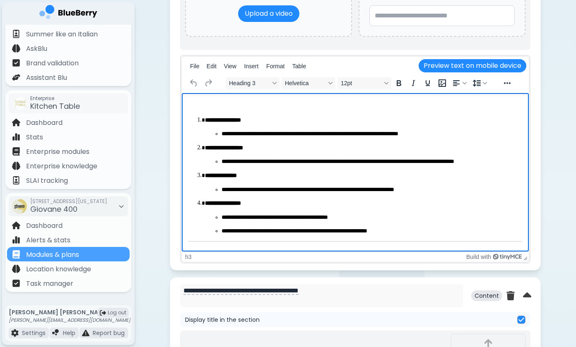
click at [232, 156] on li "**********" at bounding box center [363, 155] width 317 height 22
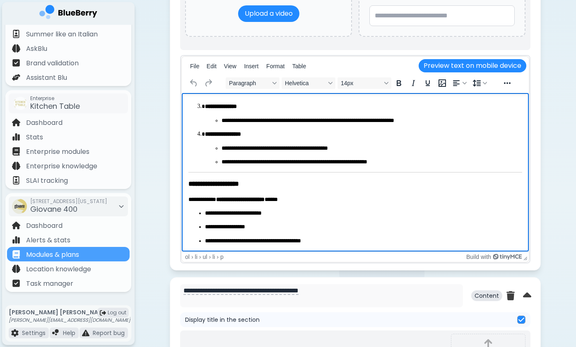
scroll to position [69, 0]
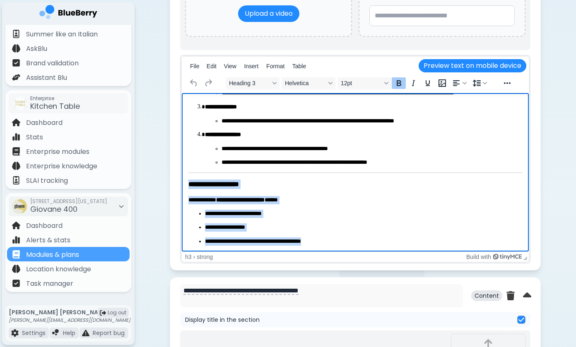
drag, startPoint x: 337, startPoint y: 241, endPoint x: 189, endPoint y: 179, distance: 160.4
click at [189, 179] on body "**********" at bounding box center [354, 138] width 333 height 214
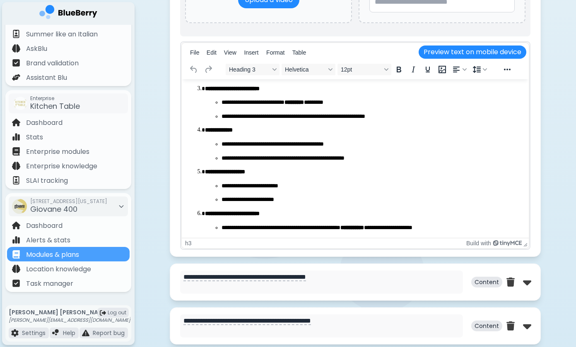
scroll to position [1202, 0]
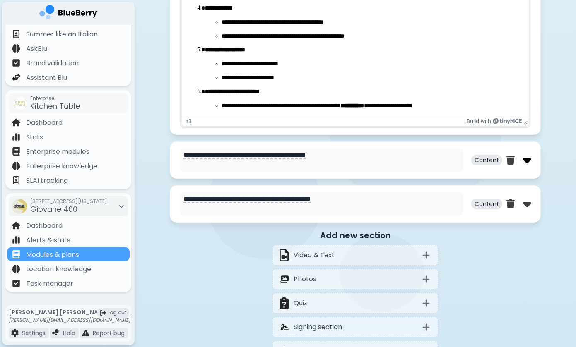
click at [528, 164] on img at bounding box center [527, 160] width 8 height 13
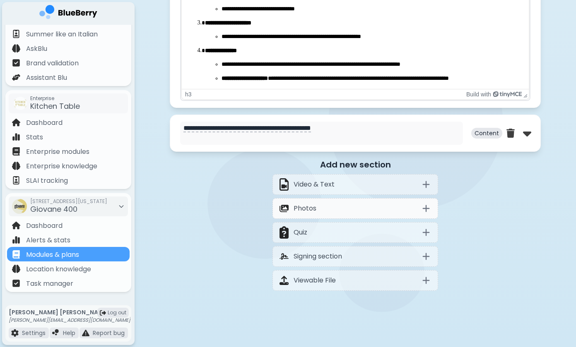
scroll to position [1684, 0]
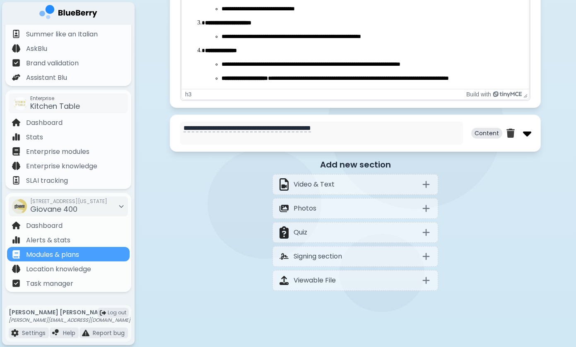
click at [530, 133] on img at bounding box center [527, 133] width 8 height 13
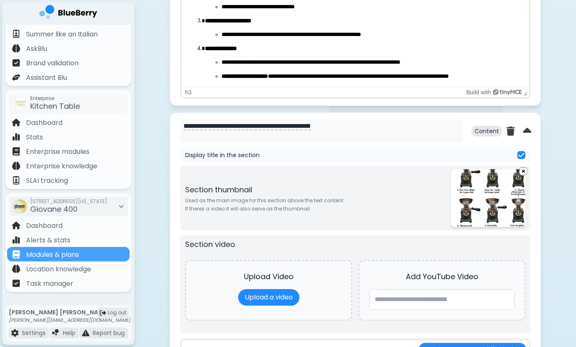
click at [353, 0] on html "**********" at bounding box center [355, 5] width 347 height 163
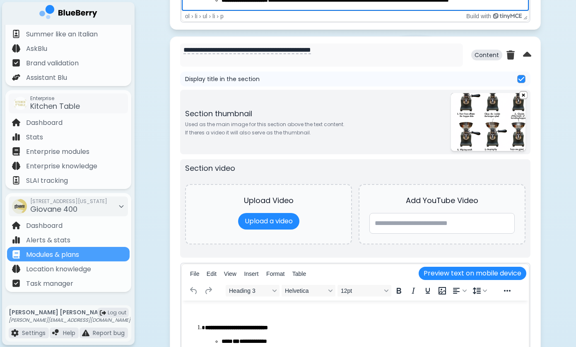
scroll to position [1761, 0]
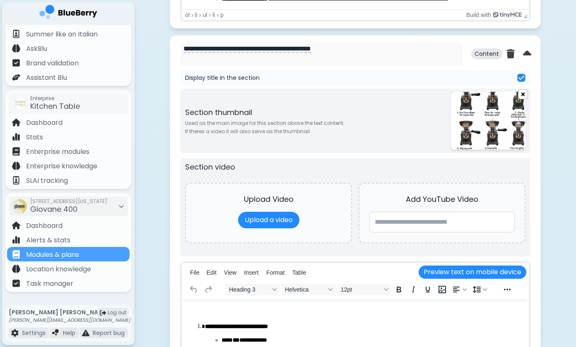
click at [523, 98] on img at bounding box center [522, 94] width 9 height 10
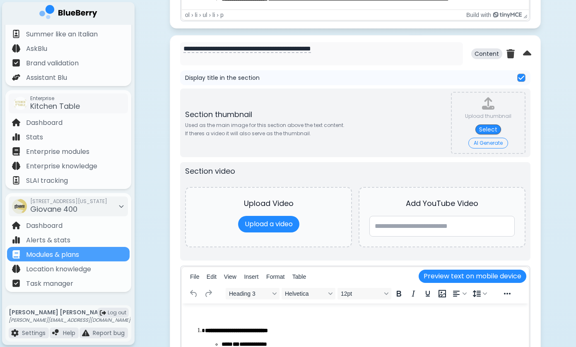
click at [522, 79] on img at bounding box center [521, 77] width 6 height 7
click at [520, 78] on div at bounding box center [521, 78] width 8 height 8
click at [535, 107] on div "**********" at bounding box center [355, 258] width 371 height 446
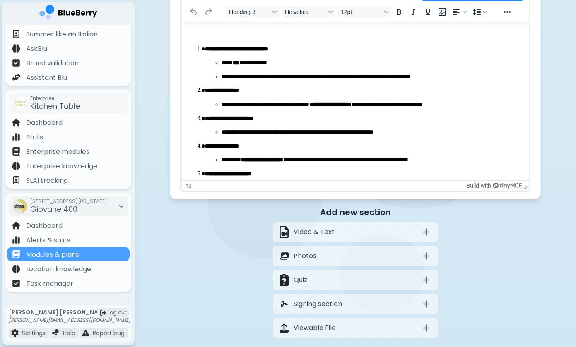
scroll to position [2060, 0]
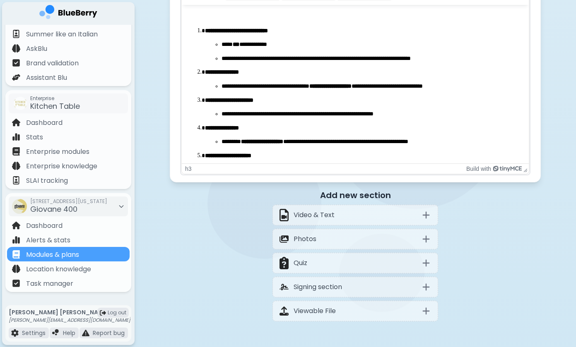
click at [350, 126] on p "**********" at bounding box center [363, 128] width 317 height 8
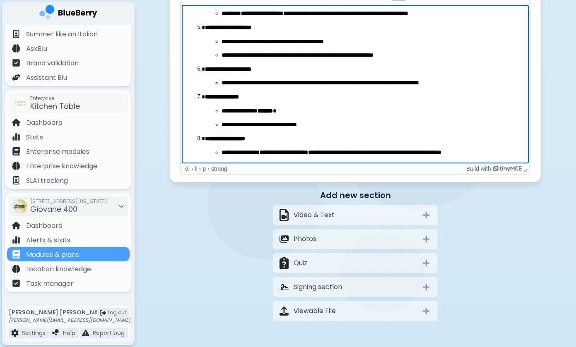
scroll to position [129, 0]
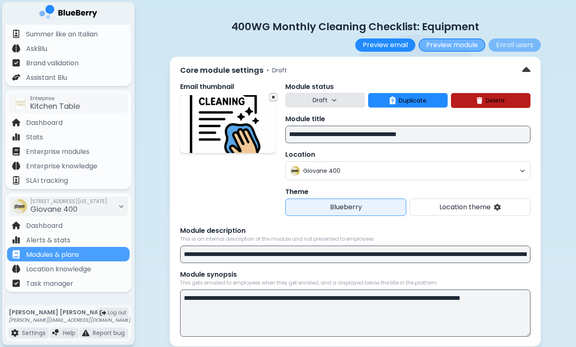
click at [439, 45] on button "Preview module" at bounding box center [451, 44] width 67 height 13
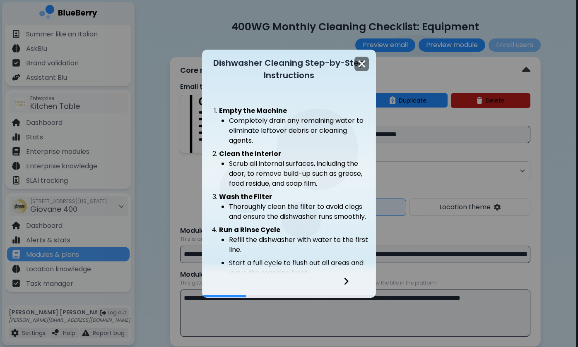
click at [361, 67] on img at bounding box center [361, 63] width 8 height 11
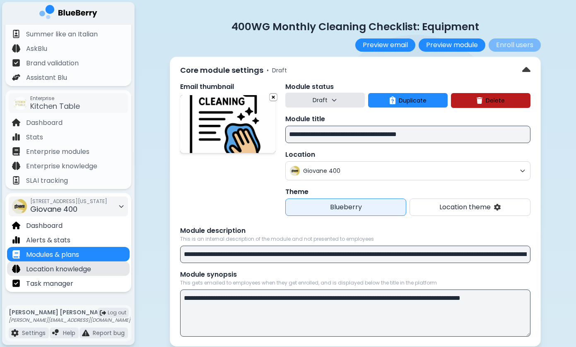
click at [68, 272] on p "Location knowledge" at bounding box center [58, 269] width 65 height 10
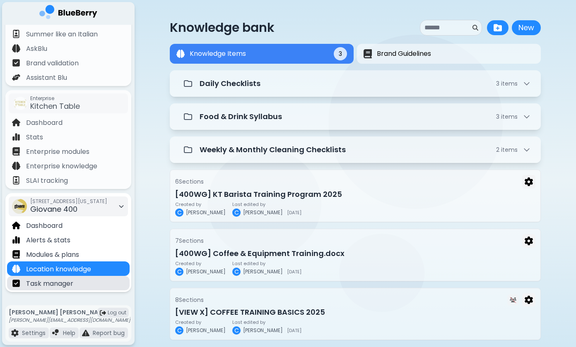
click at [104, 283] on div "Task manager" at bounding box center [68, 283] width 122 height 14
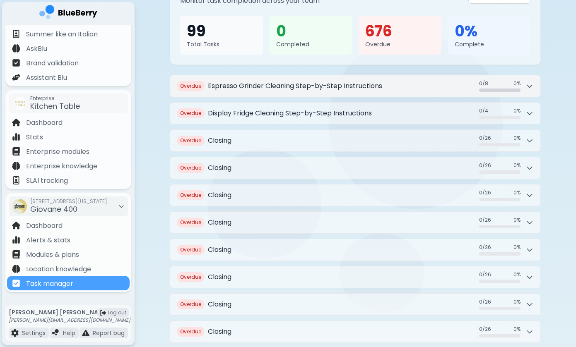
click at [527, 85] on icon at bounding box center [529, 86] width 8 height 8
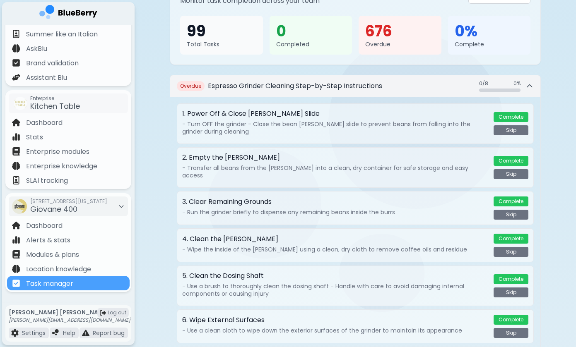
click at [529, 85] on icon at bounding box center [529, 86] width 5 height 2
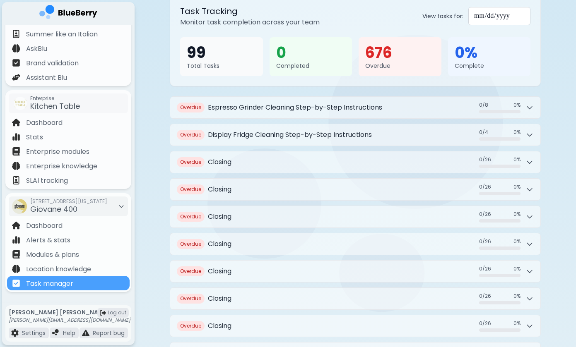
scroll to position [67, 0]
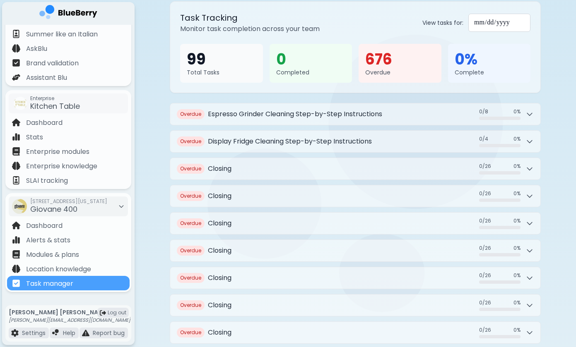
click at [513, 23] on input "**********" at bounding box center [499, 23] width 62 height 18
click at [538, 37] on div "**********" at bounding box center [355, 47] width 371 height 92
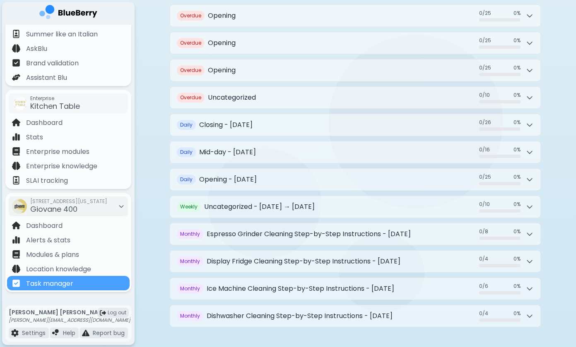
scroll to position [984, 0]
click at [531, 97] on icon at bounding box center [529, 98] width 5 height 2
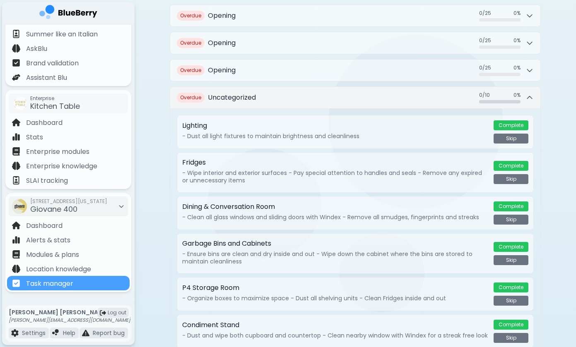
click at [529, 96] on icon at bounding box center [529, 98] width 8 height 8
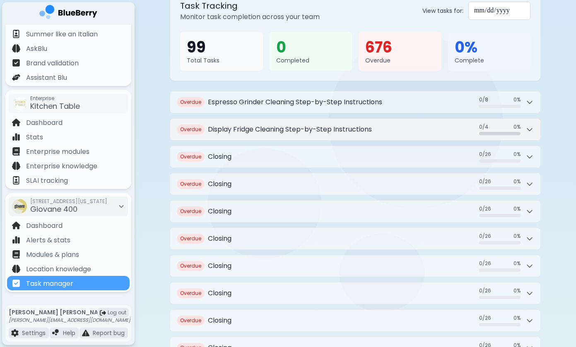
scroll to position [109, 0]
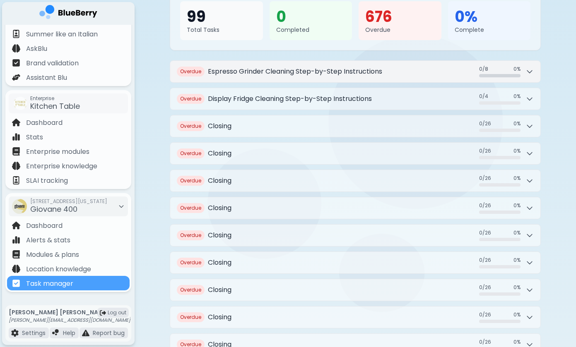
click at [529, 73] on icon at bounding box center [529, 72] width 5 height 2
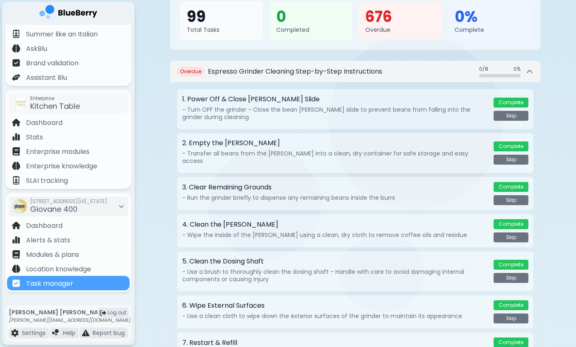
click at [529, 73] on icon at bounding box center [529, 71] width 8 height 8
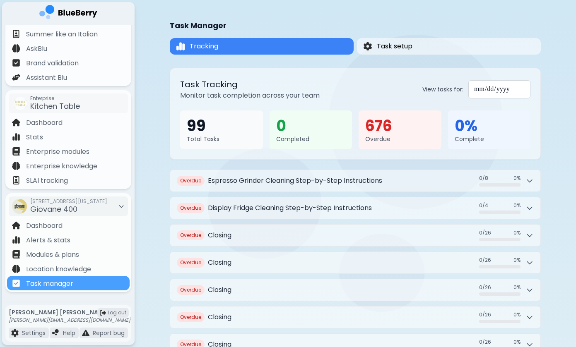
scroll to position [0, 0]
drag, startPoint x: 396, startPoint y: 128, endPoint x: 363, endPoint y: 126, distance: 33.2
click at [363, 126] on div "676 Overdue" at bounding box center [399, 129] width 83 height 39
click at [381, 144] on div "676 Overdue" at bounding box center [399, 129] width 83 height 39
drag, startPoint x: 394, startPoint y: 129, endPoint x: 342, endPoint y: 129, distance: 52.1
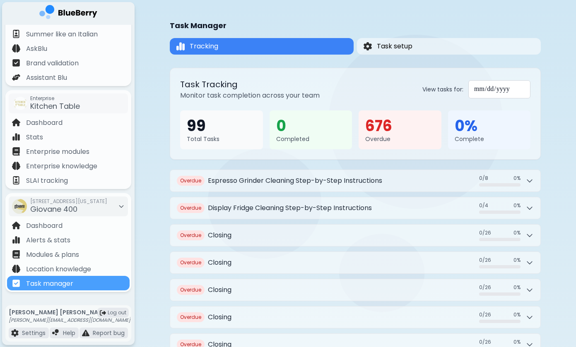
click at [342, 129] on div "99 Total Tasks 0 Completed 676 Overdue 0 % Complete" at bounding box center [355, 129] width 350 height 39
click at [369, 138] on div "Overdue" at bounding box center [400, 138] width 70 height 7
drag, startPoint x: 381, startPoint y: 123, endPoint x: 393, endPoint y: 124, distance: 12.9
click at [393, 124] on div "676" at bounding box center [400, 126] width 70 height 18
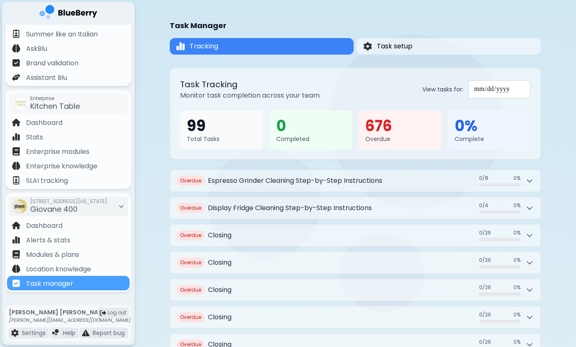
drag, startPoint x: 396, startPoint y: 124, endPoint x: 310, endPoint y: 124, distance: 86.1
click at [310, 124] on div "99 Total Tasks 0 Completed 676 Overdue 0 % Complete" at bounding box center [355, 129] width 350 height 39
click at [389, 134] on div "676" at bounding box center [400, 126] width 70 height 18
click at [497, 48] on button "Task setup" at bounding box center [448, 46] width 187 height 17
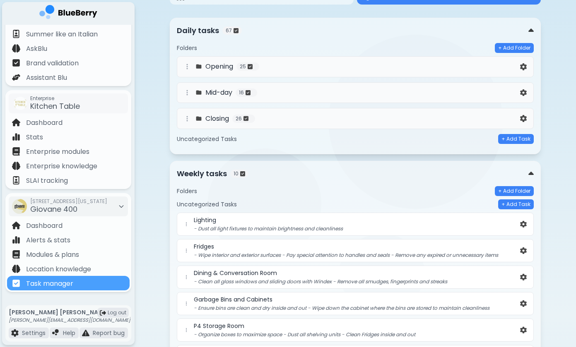
scroll to position [54, 0]
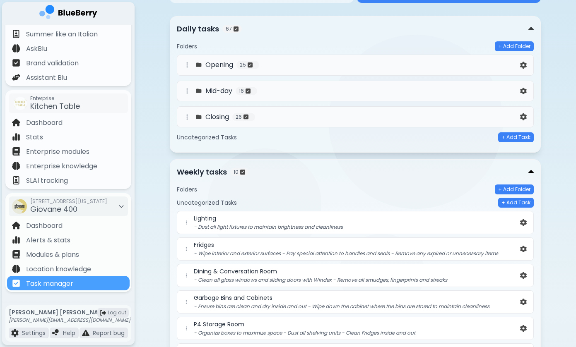
click at [531, 173] on img at bounding box center [530, 172] width 5 height 9
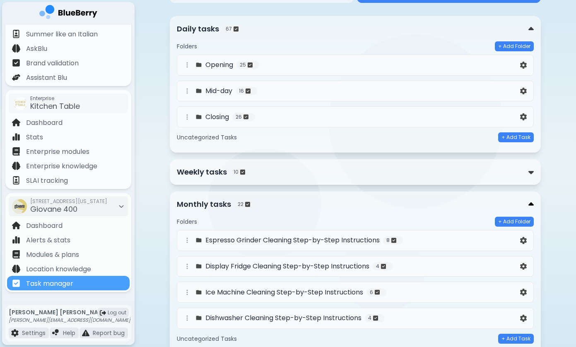
click at [530, 204] on img at bounding box center [530, 204] width 5 height 9
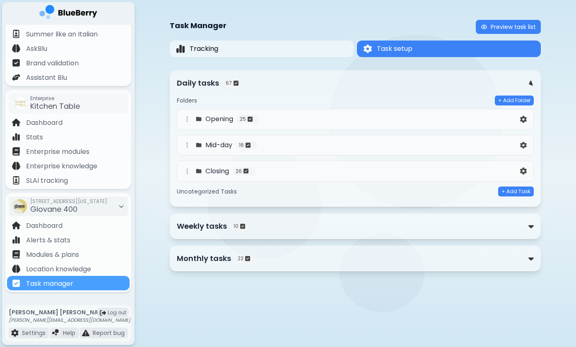
scroll to position [0, 0]
click at [86, 11] on img at bounding box center [68, 13] width 58 height 17
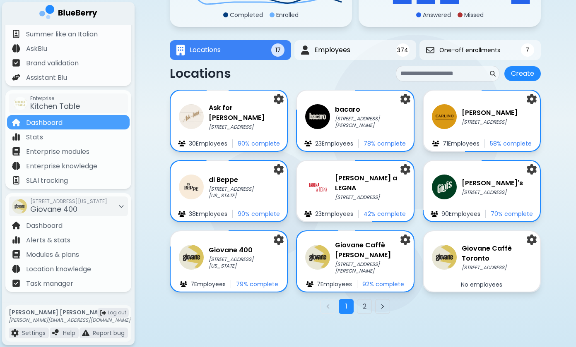
scroll to position [104, 0]
click at [462, 185] on h3 "[PERSON_NAME]'s" at bounding box center [492, 183] width 62 height 10
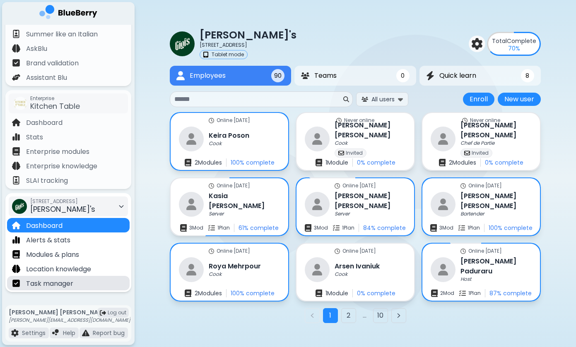
click at [85, 283] on div "Task manager" at bounding box center [68, 283] width 122 height 14
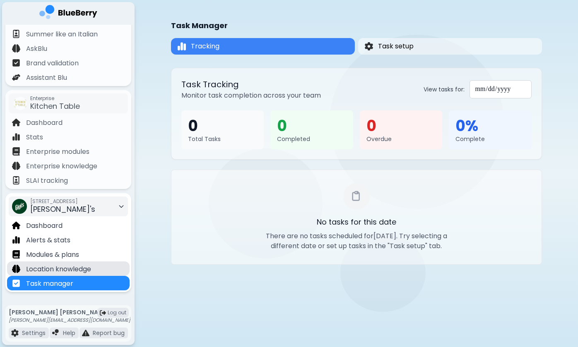
click at [94, 269] on div "Location knowledge" at bounding box center [68, 268] width 122 height 14
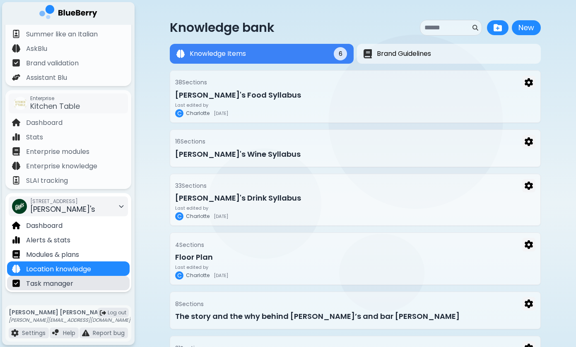
click at [102, 284] on div "Task manager" at bounding box center [68, 283] width 122 height 14
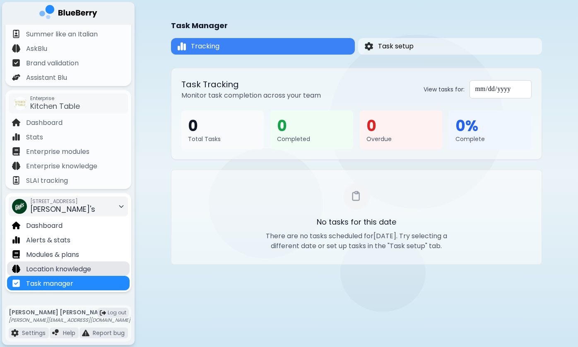
click at [85, 270] on p "Location knowledge" at bounding box center [58, 269] width 65 height 10
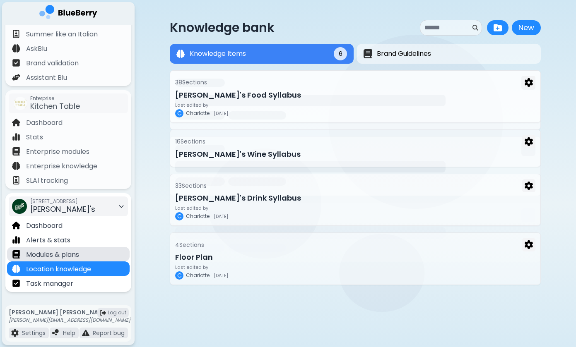
click at [85, 254] on div "Modules & plans" at bounding box center [68, 254] width 122 height 14
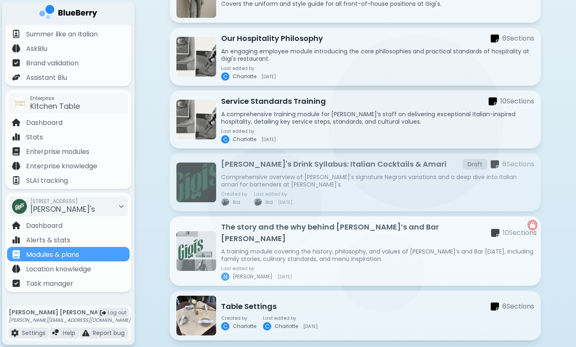
scroll to position [741, 0]
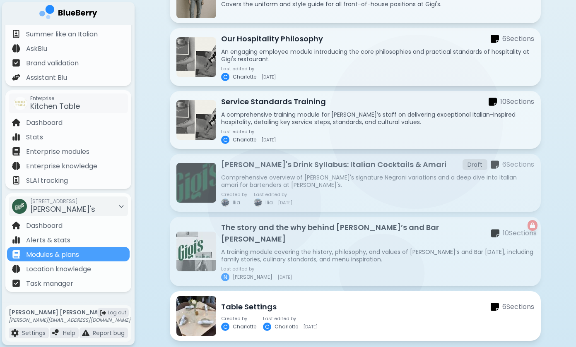
click at [258, 301] on p "Table Settings" at bounding box center [248, 307] width 55 height 12
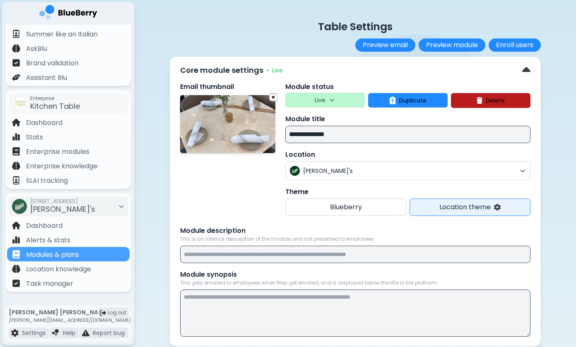
scroll to position [10, 0]
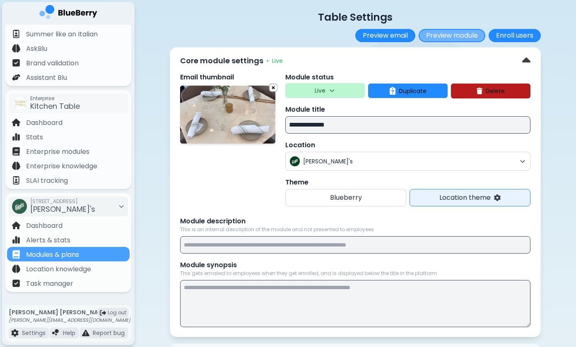
click at [472, 37] on button "Preview module" at bounding box center [451, 35] width 67 height 13
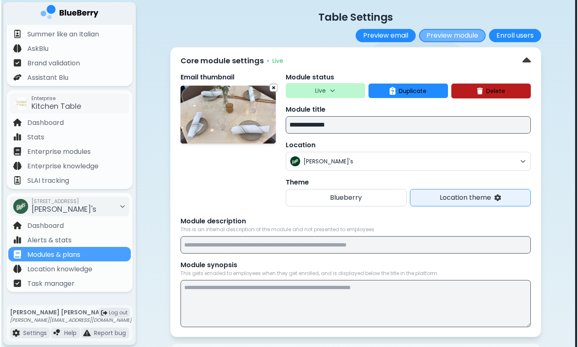
scroll to position [0, 0]
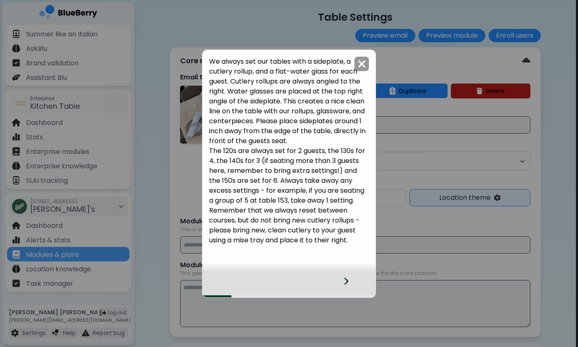
click at [345, 279] on icon at bounding box center [346, 281] width 4 height 7
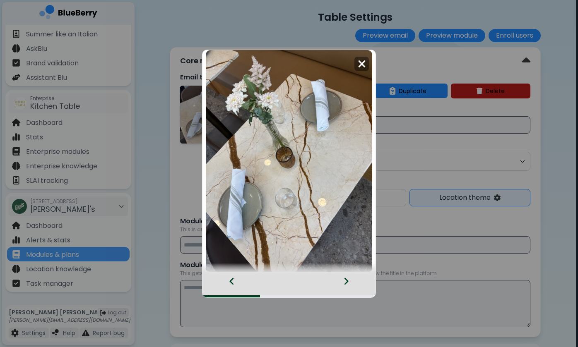
click at [345, 279] on icon at bounding box center [346, 281] width 4 height 7
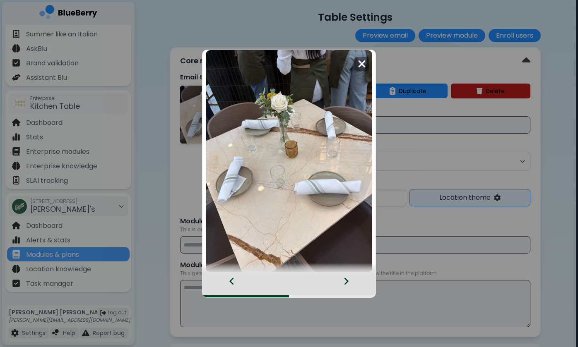
click at [345, 279] on icon at bounding box center [346, 281] width 4 height 7
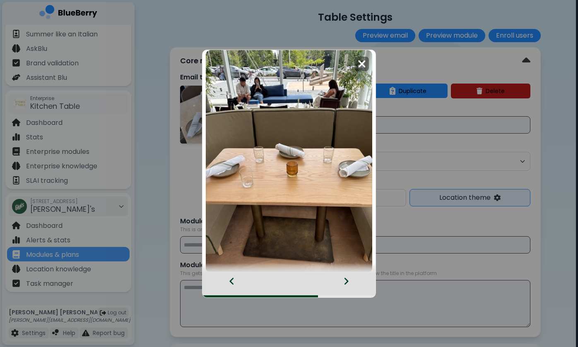
click at [345, 279] on icon at bounding box center [346, 281] width 4 height 7
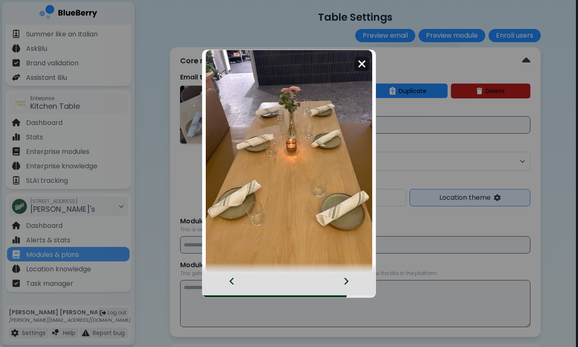
click at [345, 279] on icon at bounding box center [346, 281] width 4 height 7
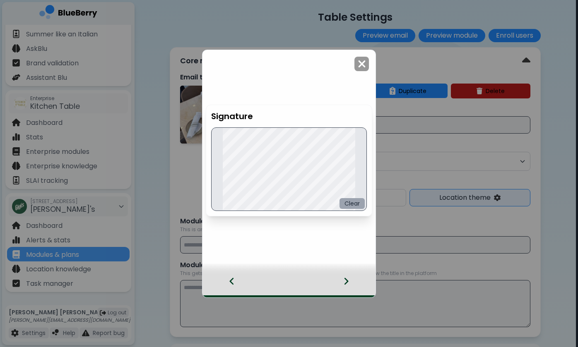
click at [354, 202] on button "Clear" at bounding box center [351, 203] width 25 height 11
click at [361, 71] on div "Signature Clear" at bounding box center [288, 173] width 173 height 247
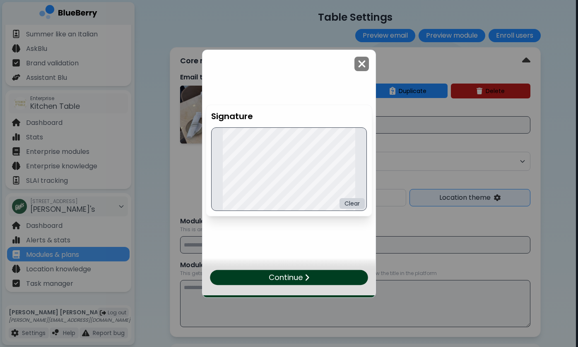
click at [361, 65] on img at bounding box center [361, 63] width 8 height 11
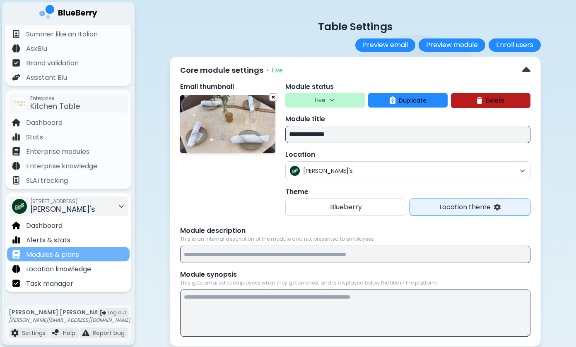
click at [63, 249] on div "Modules & plans" at bounding box center [45, 254] width 67 height 10
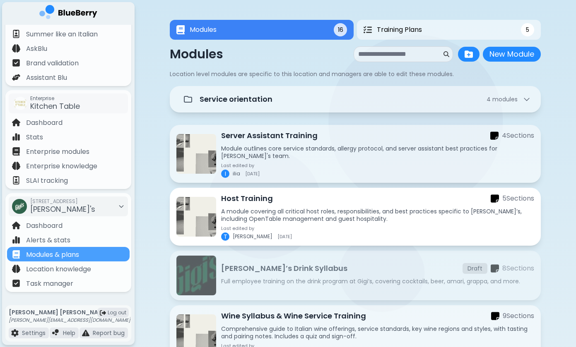
click at [280, 208] on p "A module covering all critical host roles, responsibilities, and best practices…" at bounding box center [377, 215] width 313 height 15
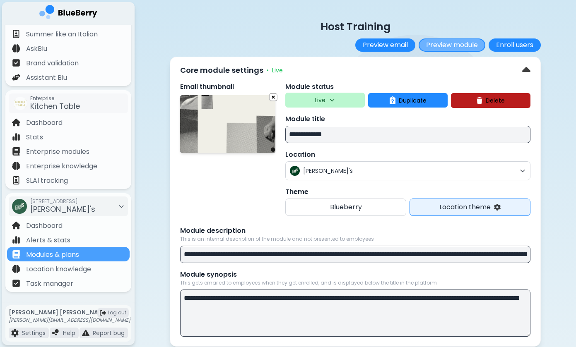
click at [472, 43] on button "Preview module" at bounding box center [451, 44] width 67 height 13
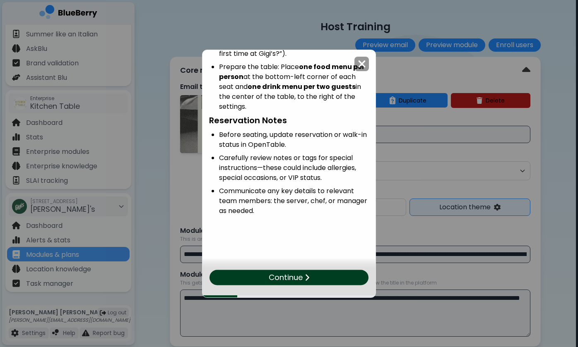
scroll to position [408, 0]
click at [319, 278] on div "Continue" at bounding box center [289, 277] width 160 height 15
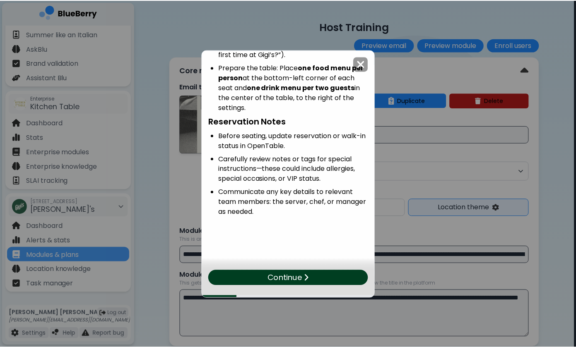
scroll to position [0, 0]
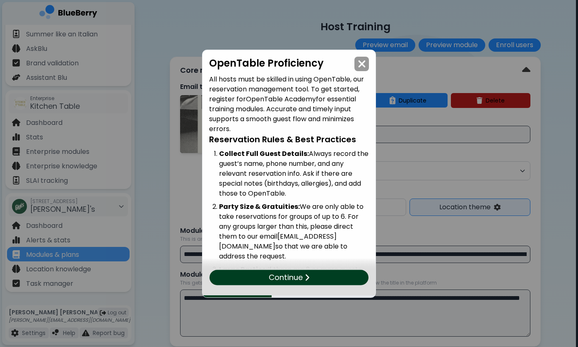
click at [319, 278] on div "Continue" at bounding box center [288, 277] width 159 height 15
click at [319, 278] on div "Continue" at bounding box center [288, 283] width 173 height 27
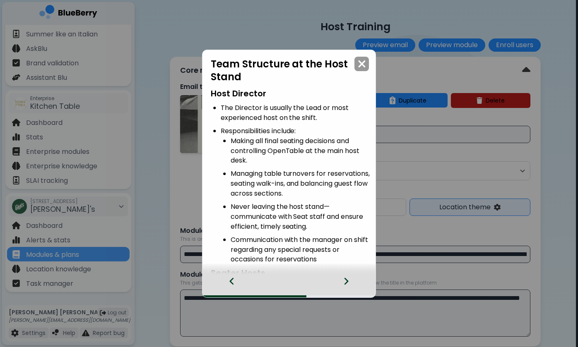
click at [319, 278] on div at bounding box center [288, 286] width 173 height 22
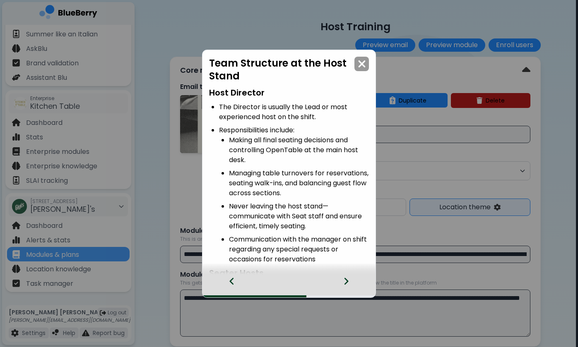
click at [345, 281] on icon at bounding box center [346, 281] width 6 height 9
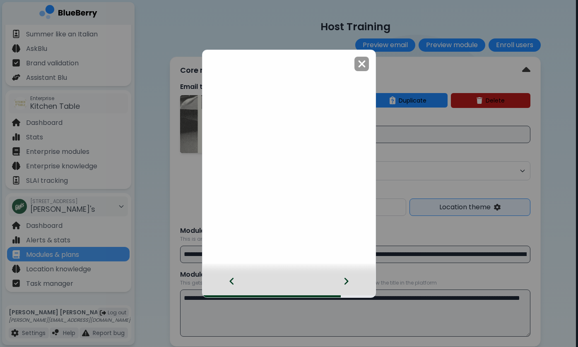
click at [345, 281] on icon at bounding box center [346, 281] width 6 height 9
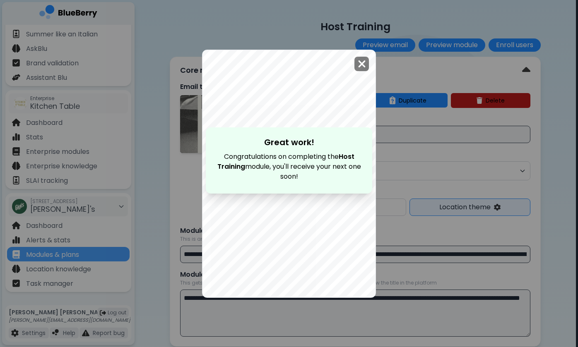
click at [358, 63] on img at bounding box center [361, 63] width 8 height 11
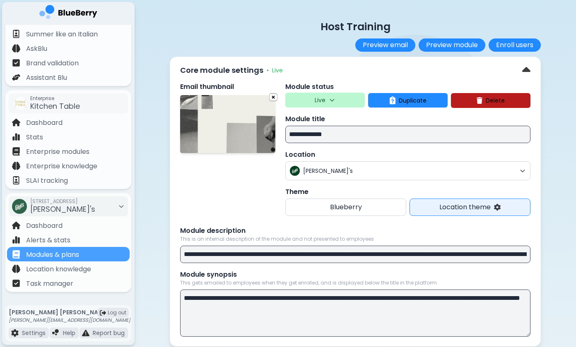
scroll to position [0, 0]
click at [319, 106] on button "Live" at bounding box center [324, 100] width 79 height 15
click at [209, 206] on div "Email thumbnail" at bounding box center [227, 149] width 95 height 134
click at [75, 14] on img at bounding box center [68, 13] width 58 height 17
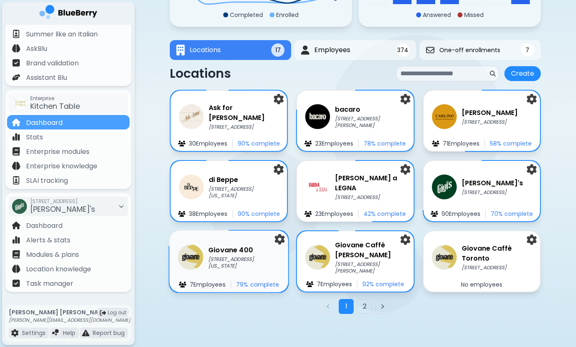
scroll to position [104, 0]
click at [230, 261] on p "[STREET_ADDRESS][US_STATE]" at bounding box center [244, 263] width 72 height 14
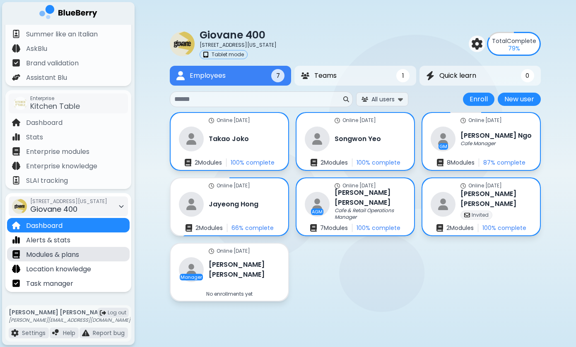
click at [53, 260] on div "Modules & plans" at bounding box center [68, 254] width 122 height 14
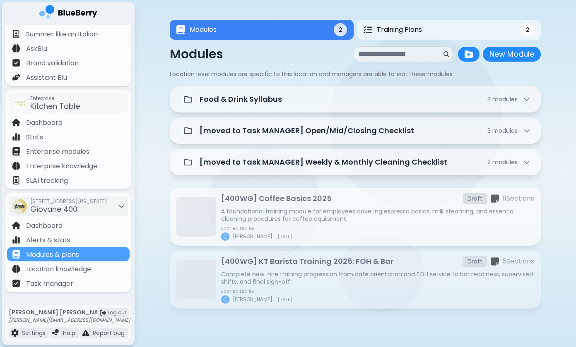
click at [228, 205] on div "[400WG] Coffee Basics 2025 Draft 11 Section s A foundational training module fo…" at bounding box center [377, 217] width 313 height 48
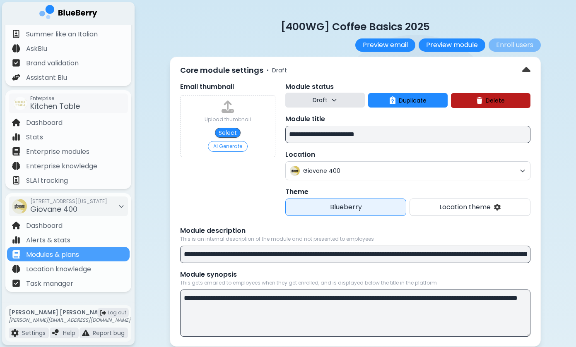
click at [308, 96] on button "Draft" at bounding box center [324, 100] width 79 height 15
click at [55, 255] on p "Modules & plans" at bounding box center [52, 255] width 53 height 10
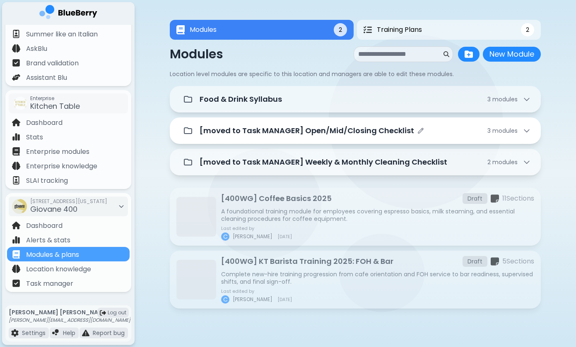
click at [301, 134] on p "[moved to Task MANAGER] Open/Mid/Closing Checklist" at bounding box center [306, 131] width 214 height 12
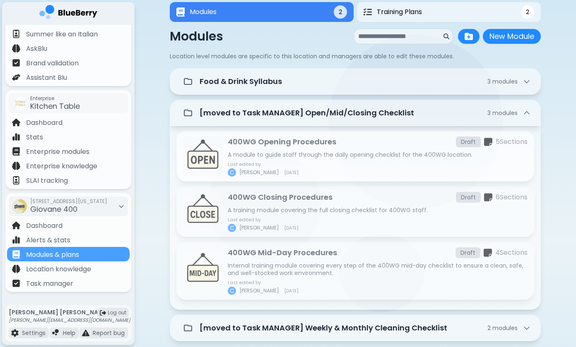
scroll to position [21, 0]
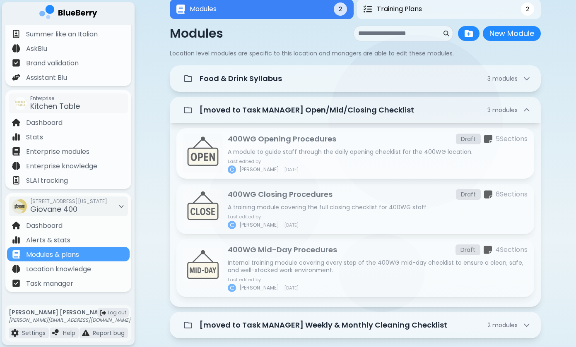
click at [271, 146] on div "400WG Opening Procedures Draft 5 Section s A module to guide staff through the …" at bounding box center [378, 153] width 300 height 41
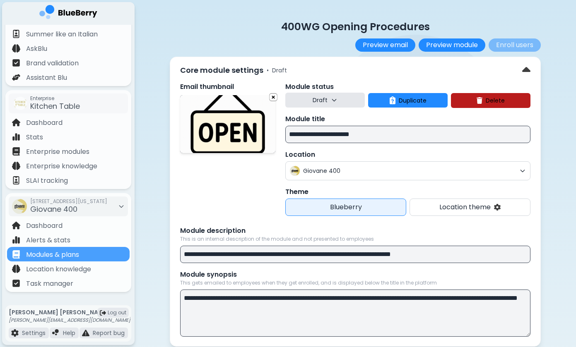
click at [314, 101] on p "Draft" at bounding box center [319, 99] width 15 height 7
click at [325, 141] on button "Live" at bounding box center [326, 138] width 30 height 17
click at [326, 100] on button "Live" at bounding box center [324, 100] width 79 height 15
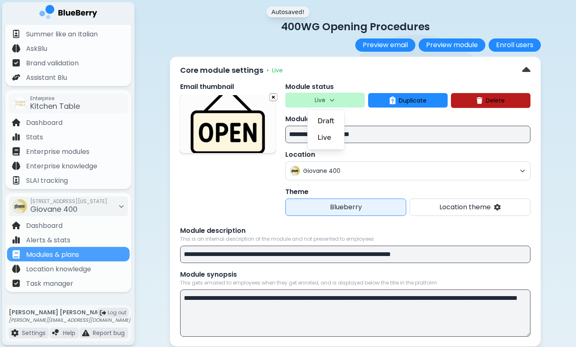
click at [256, 180] on div "Email thumbnail" at bounding box center [227, 149] width 95 height 134
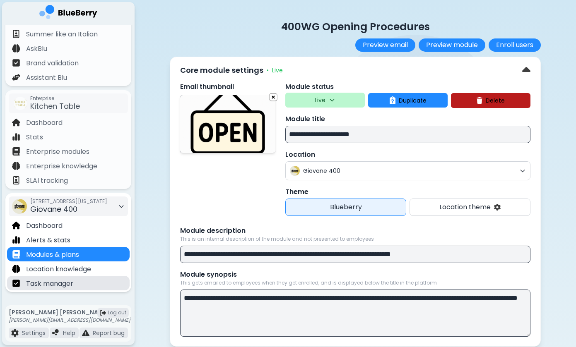
click at [66, 287] on p "Task manager" at bounding box center [49, 284] width 47 height 10
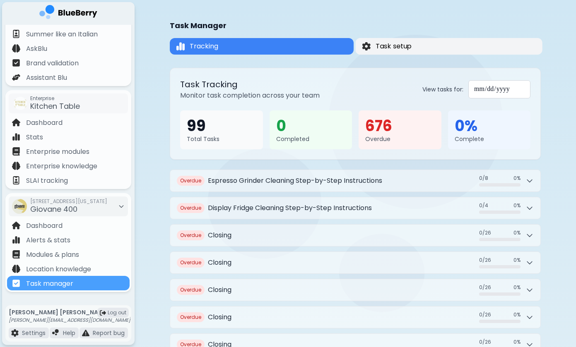
click at [424, 44] on button "Task setup" at bounding box center [448, 46] width 187 height 17
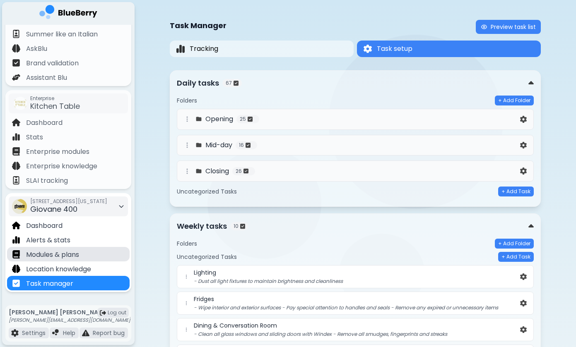
click at [74, 254] on p "Modules & plans" at bounding box center [52, 255] width 53 height 10
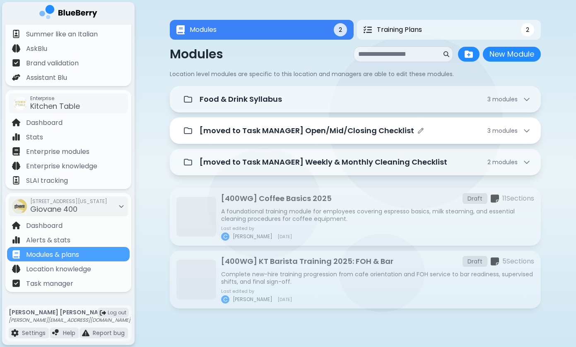
click at [302, 132] on p "[moved to Task MANAGER] Open/Mid/Closing Checklist" at bounding box center [306, 131] width 214 height 12
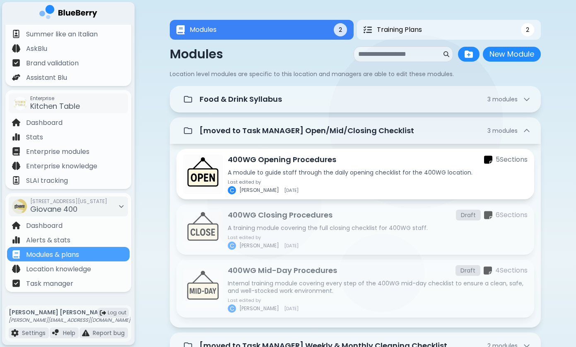
click at [280, 177] on div "400WG Opening Procedures 5 Section s A module to guide staff through the daily …" at bounding box center [378, 174] width 300 height 41
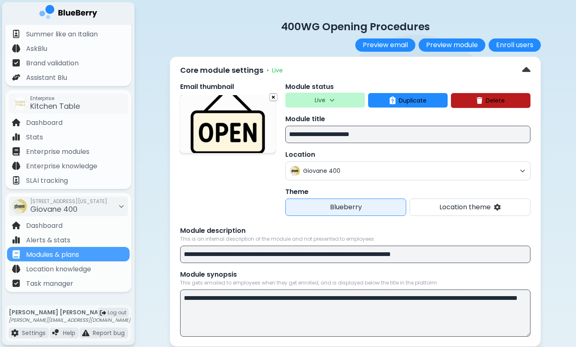
click at [301, 97] on button "Live" at bounding box center [324, 100] width 79 height 15
click at [316, 115] on button "Draft" at bounding box center [326, 121] width 30 height 17
click at [358, 77] on div "**********" at bounding box center [355, 202] width 371 height 290
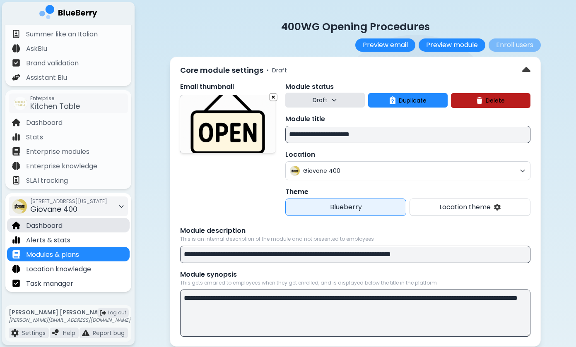
click at [60, 227] on p "Dashboard" at bounding box center [44, 226] width 36 height 10
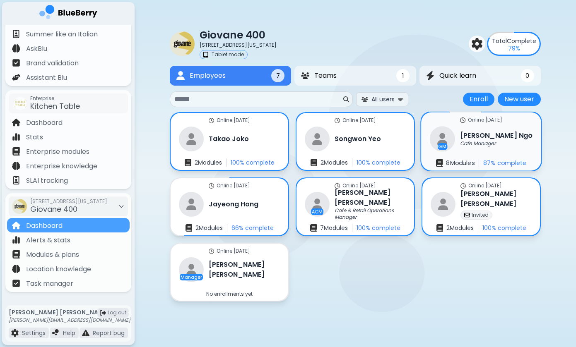
click at [479, 137] on h3 "[PERSON_NAME]" at bounding box center [496, 135] width 72 height 10
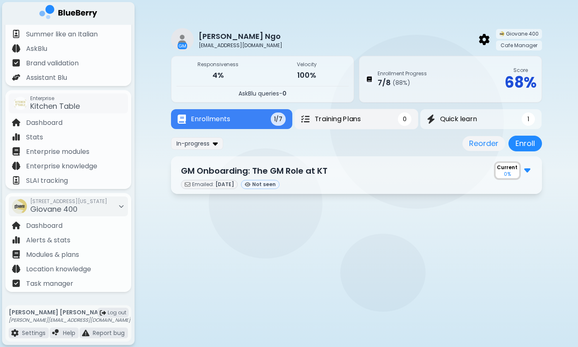
click at [329, 114] on button "Training Plans 0" at bounding box center [356, 119] width 124 height 20
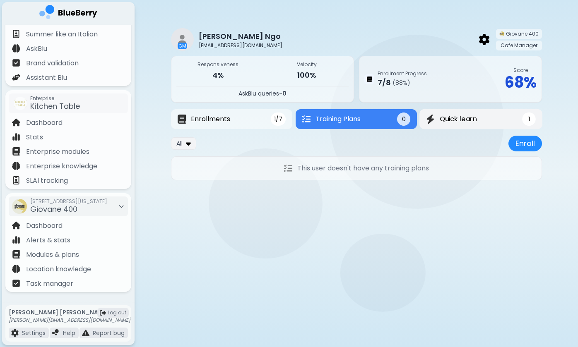
click at [436, 118] on div "Quick learn" at bounding box center [451, 119] width 51 height 10
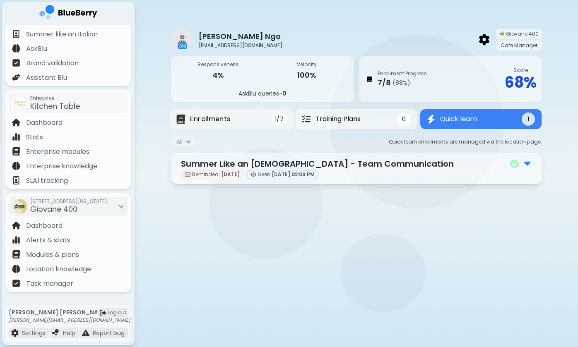
click at [229, 120] on span "Enrollments" at bounding box center [210, 119] width 40 height 10
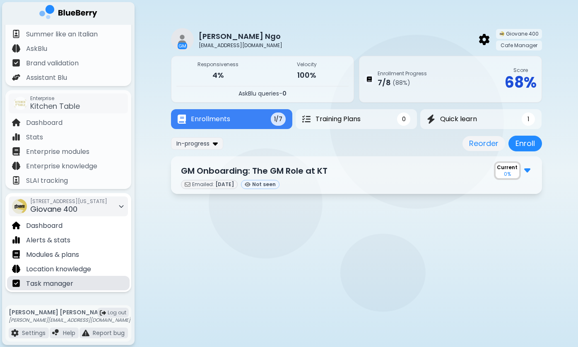
click at [48, 281] on p "Task manager" at bounding box center [49, 284] width 47 height 10
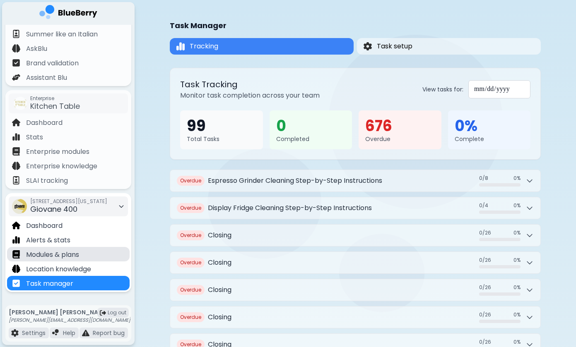
click at [61, 256] on p "Modules & plans" at bounding box center [52, 255] width 53 height 10
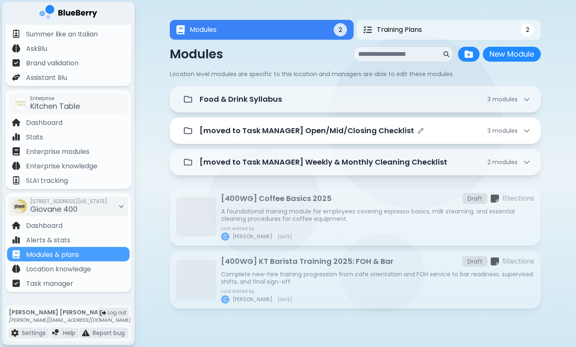
click at [232, 130] on p "[moved to Task MANAGER] Open/Mid/Closing Checklist" at bounding box center [306, 131] width 214 height 12
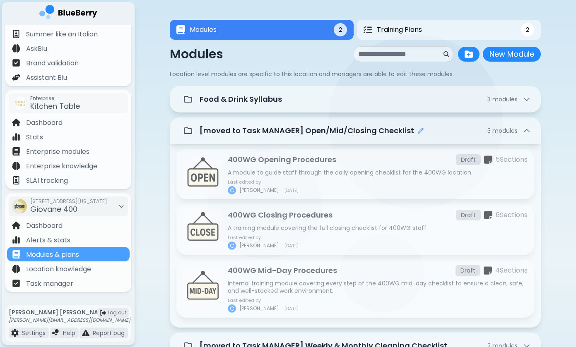
click at [417, 132] on icon "Edit folder name" at bounding box center [420, 130] width 7 height 7
click at [281, 129] on input "**********" at bounding box center [240, 131] width 82 height 16
drag, startPoint x: 307, startPoint y: 129, endPoint x: 209, endPoint y: 127, distance: 97.7
click at [209, 127] on input "**********" at bounding box center [240, 131] width 82 height 16
type input "**********"
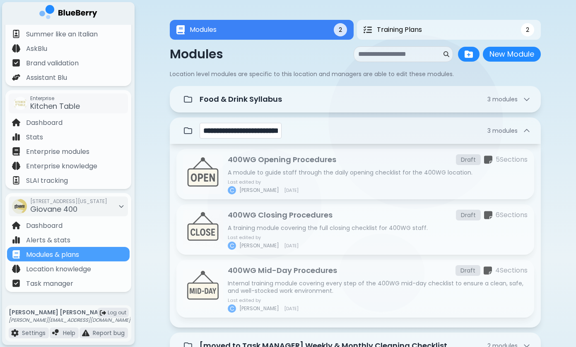
click at [398, 122] on div "**********" at bounding box center [355, 131] width 371 height 26
click at [407, 130] on div "**********" at bounding box center [364, 131] width 331 height 16
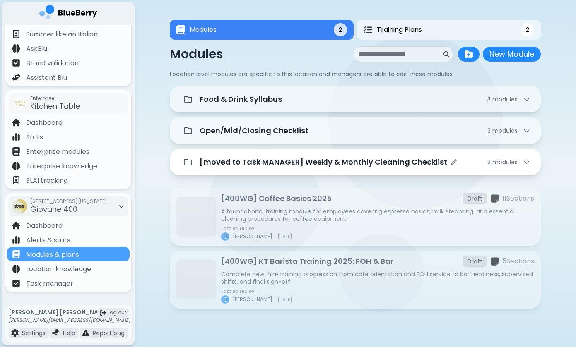
click at [521, 164] on div "2 module s" at bounding box center [508, 162] width 43 height 8
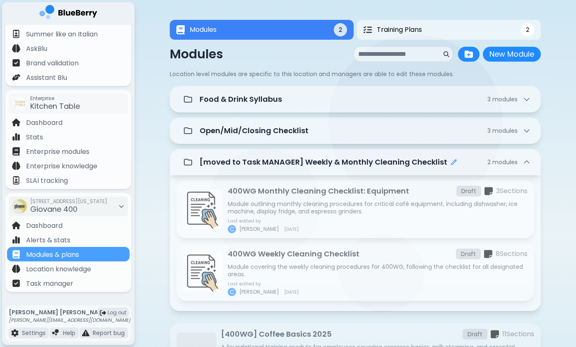
click at [451, 163] on icon "Edit folder name" at bounding box center [453, 162] width 5 height 5
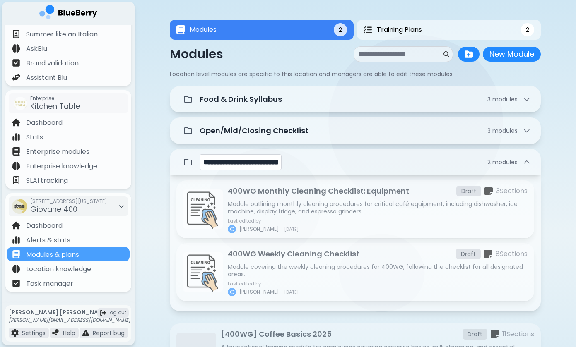
click at [281, 158] on input "**********" at bounding box center [240, 162] width 82 height 16
drag, startPoint x: 307, startPoint y: 163, endPoint x: 201, endPoint y: 156, distance: 106.1
click at [202, 156] on input "**********" at bounding box center [240, 162] width 82 height 16
type input "**********"
click at [426, 163] on div "**********" at bounding box center [364, 162] width 331 height 16
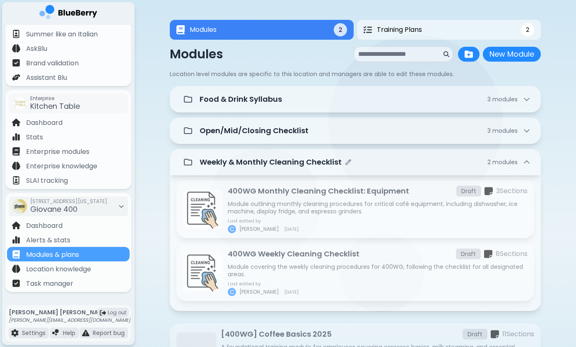
click at [527, 164] on icon at bounding box center [526, 162] width 8 height 8
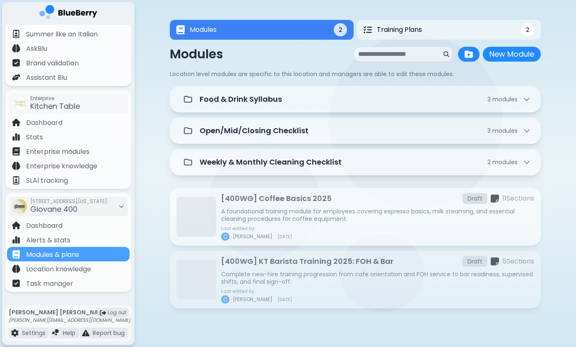
click at [417, 205] on div "[400WG] Coffee Basics 2025 Draft 11 Section s A foundational training module fo…" at bounding box center [377, 217] width 313 height 48
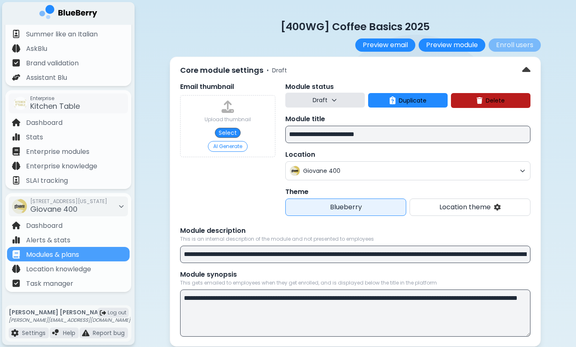
click at [309, 102] on button "Draft" at bounding box center [324, 100] width 79 height 15
click at [329, 77] on div "**********" at bounding box center [355, 202] width 371 height 290
click at [73, 254] on p "Modules & plans" at bounding box center [52, 255] width 53 height 10
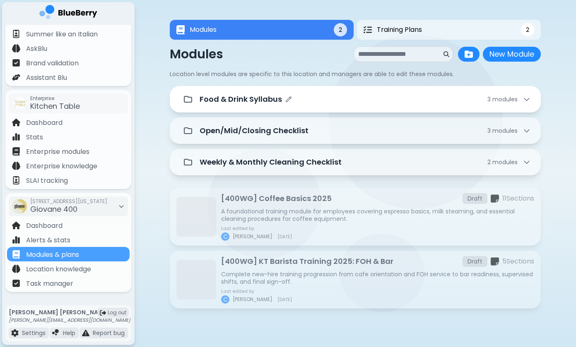
click at [259, 105] on p "Food & Drink Syllabus" at bounding box center [240, 100] width 82 height 12
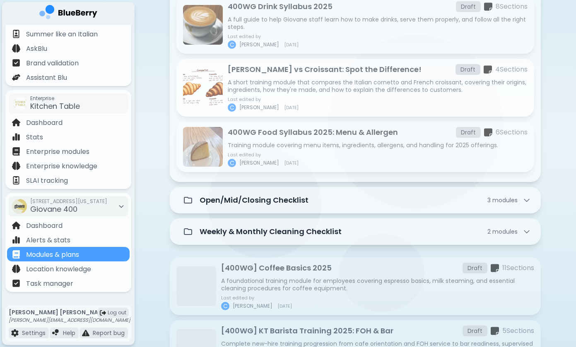
scroll to position [163, 0]
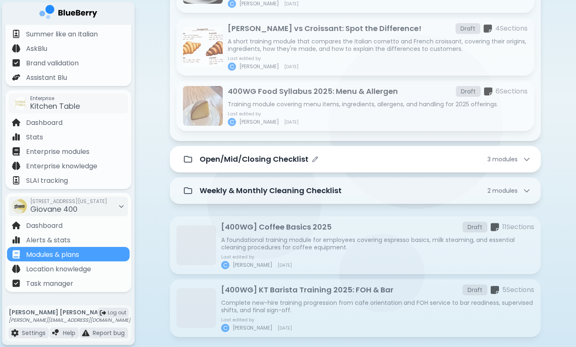
click at [257, 163] on p "Open/Mid/Closing Checklist" at bounding box center [253, 160] width 109 height 12
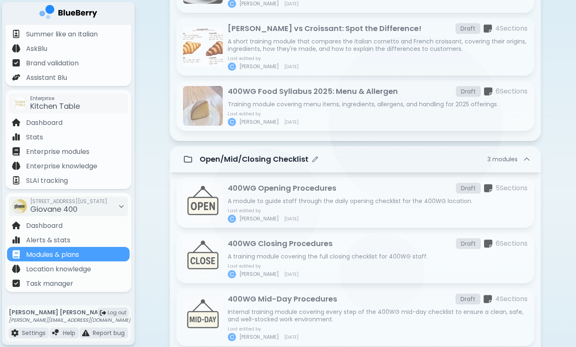
click at [269, 161] on p "Open/Mid/Closing Checklist" at bounding box center [253, 160] width 109 height 12
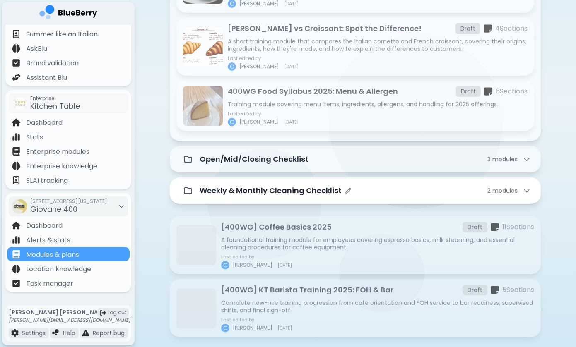
click at [264, 186] on p "Weekly & Monthly Cleaning Checklist" at bounding box center [270, 191] width 142 height 12
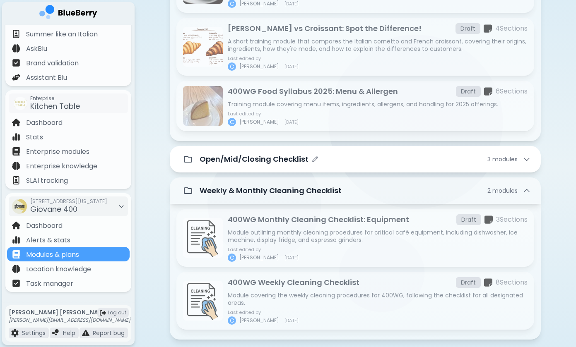
click at [266, 163] on p "Open/Mid/Closing Checklist" at bounding box center [253, 160] width 109 height 12
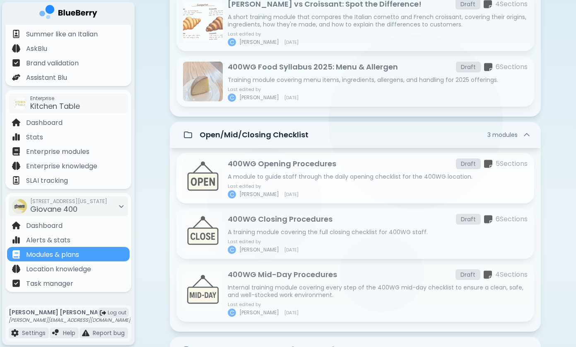
scroll to position [196, 0]
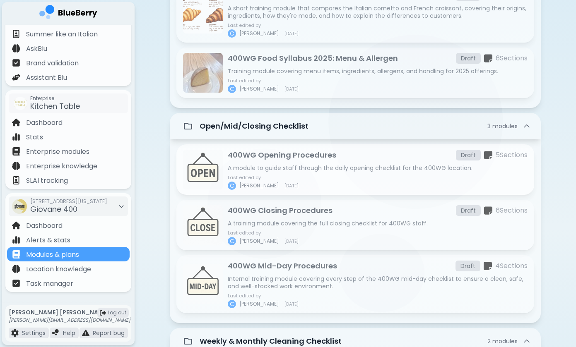
click at [306, 159] on p "400WG Opening Procedures" at bounding box center [282, 155] width 108 height 12
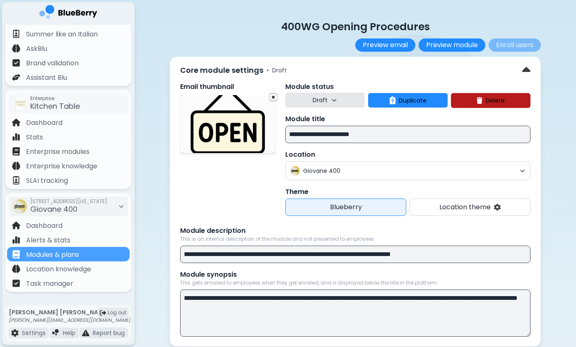
click at [305, 98] on button "Draft" at bounding box center [324, 100] width 79 height 15
click at [321, 134] on button "Live" at bounding box center [326, 138] width 30 height 17
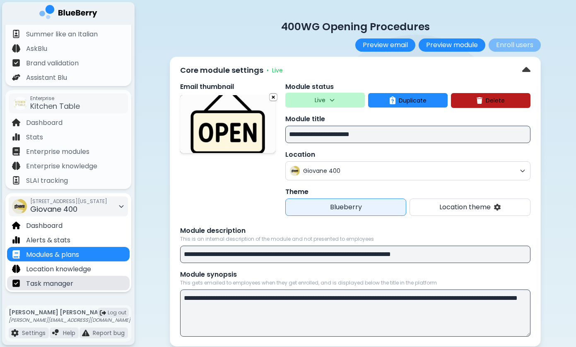
click at [87, 286] on div "Task manager" at bounding box center [68, 283] width 122 height 14
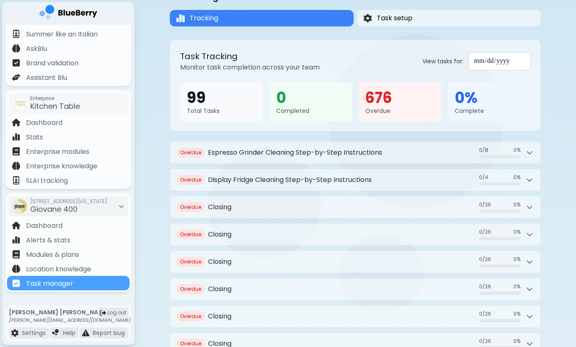
scroll to position [39, 0]
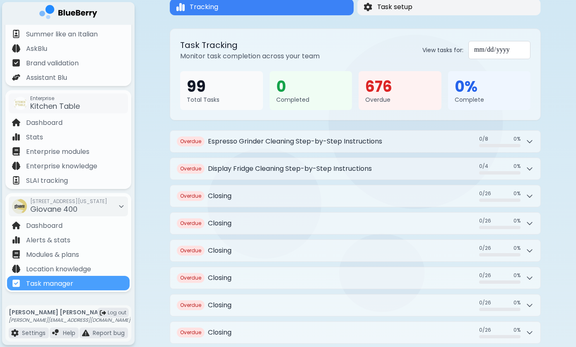
click at [401, 12] on button "Task setup" at bounding box center [448, 7] width 183 height 17
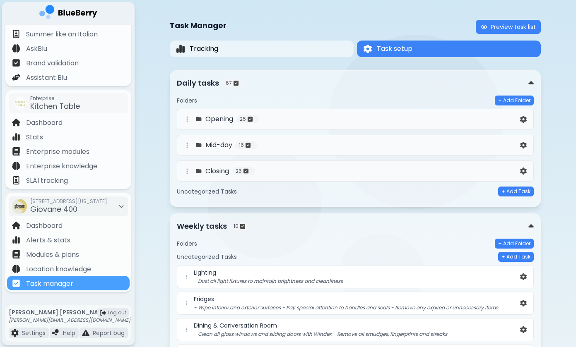
click at [226, 121] on h4 "Opening" at bounding box center [219, 119] width 28 height 10
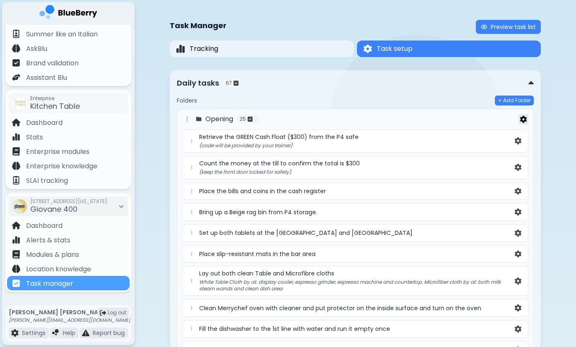
click at [523, 118] on img at bounding box center [523, 119] width 7 height 7
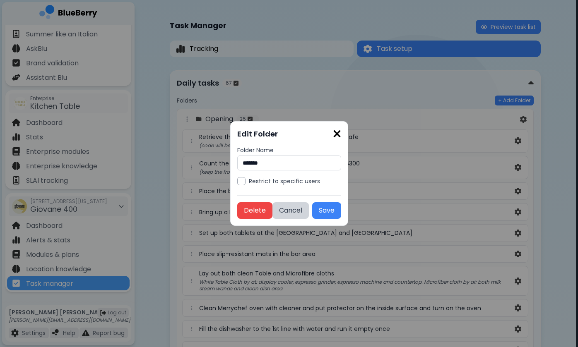
click at [341, 128] on img at bounding box center [337, 133] width 8 height 11
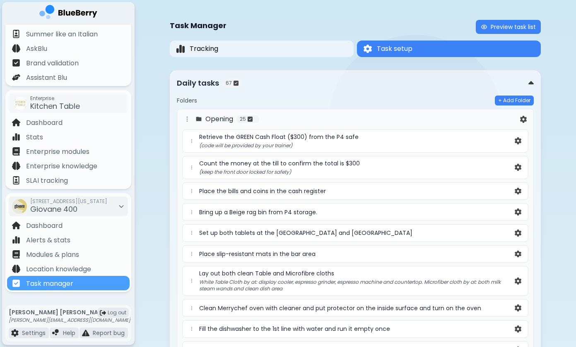
click at [203, 123] on div "Opening 25" at bounding box center [350, 119] width 336 height 10
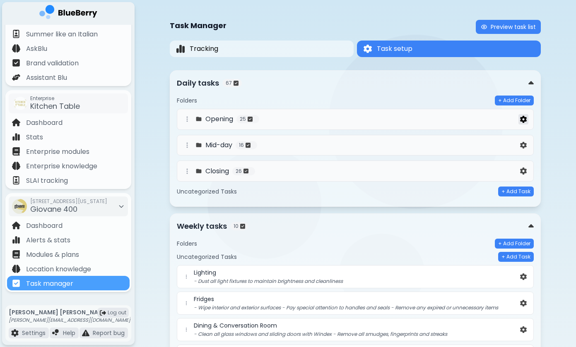
click at [526, 118] on img at bounding box center [523, 119] width 7 height 7
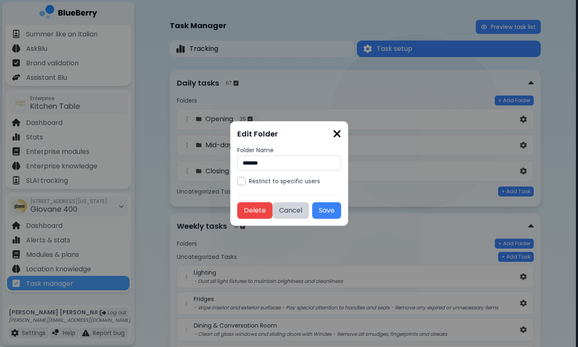
click at [341, 133] on img at bounding box center [337, 133] width 8 height 11
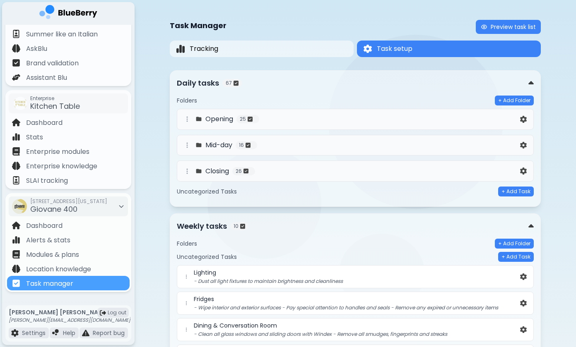
click at [273, 115] on div "Opening 25" at bounding box center [350, 119] width 336 height 10
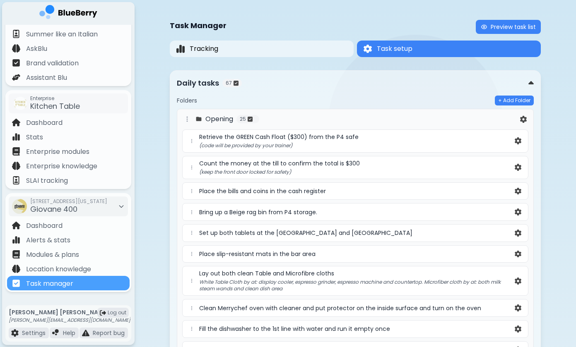
click at [316, 136] on span "Retrieve the GREEN Cash Float ($300) from the P4 safe" at bounding box center [278, 136] width 159 height 7
click at [514, 140] on img at bounding box center [517, 140] width 7 height 7
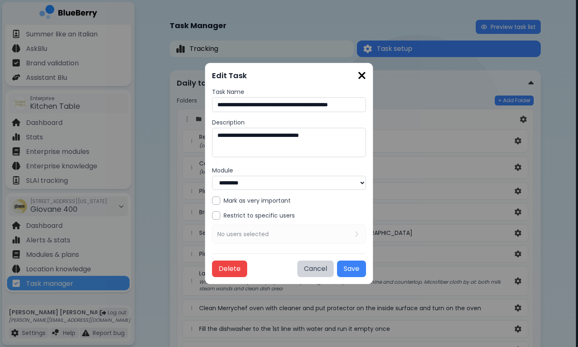
select select "***"
click at [312, 216] on div "Restrict to specific users" at bounding box center [289, 215] width 154 height 8
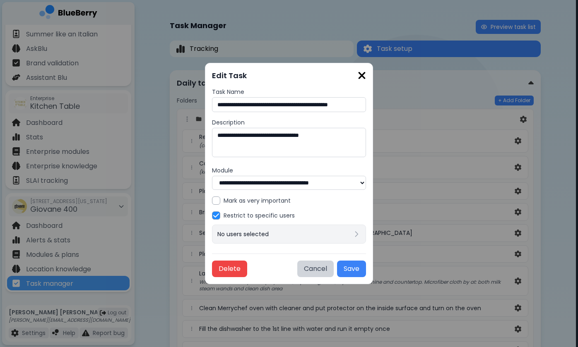
click at [306, 229] on div "No users selected" at bounding box center [289, 234] width 154 height 19
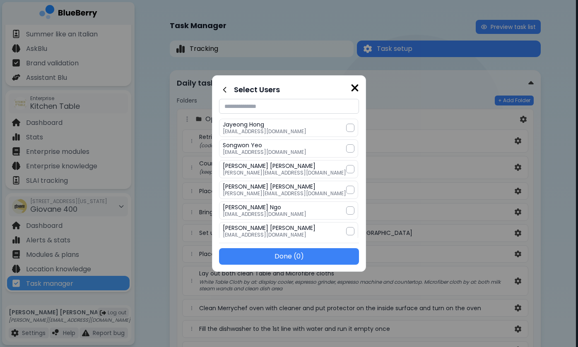
click at [350, 89] on img at bounding box center [354, 87] width 8 height 11
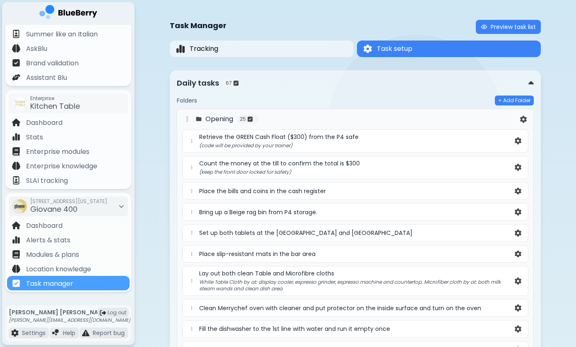
click at [332, 145] on p "(code will be provided by your trainer)" at bounding box center [356, 145] width 314 height 7
click at [516, 140] on img at bounding box center [517, 140] width 7 height 7
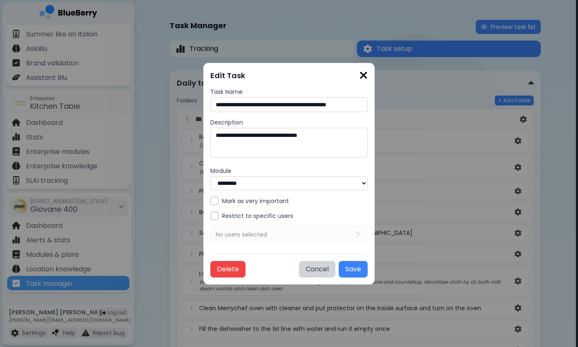
click at [436, 175] on div "**********" at bounding box center [289, 173] width 578 height 347
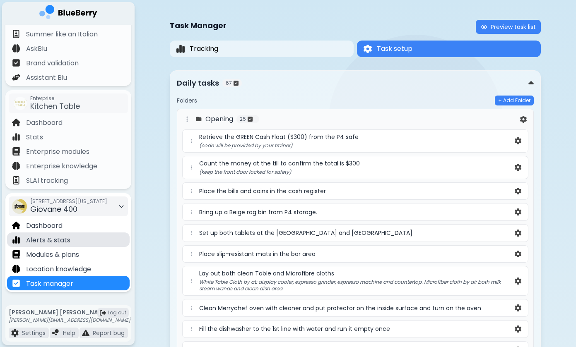
click at [60, 243] on p "Alerts & stats" at bounding box center [48, 240] width 44 height 10
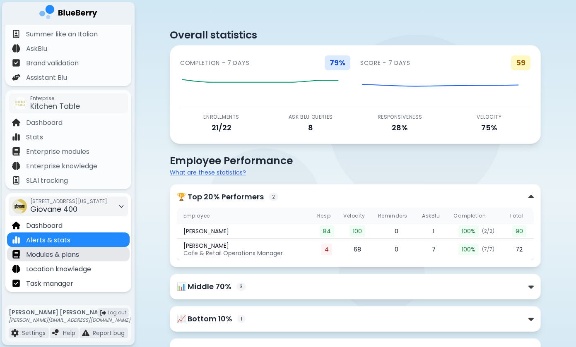
click at [108, 257] on div "Modules & plans" at bounding box center [68, 254] width 122 height 14
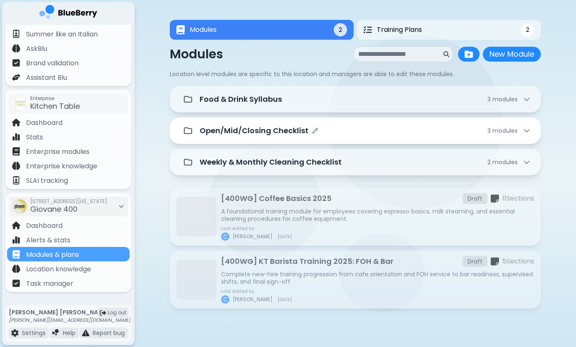
click at [261, 133] on p "Open/Mid/Closing Checklist" at bounding box center [253, 131] width 109 height 12
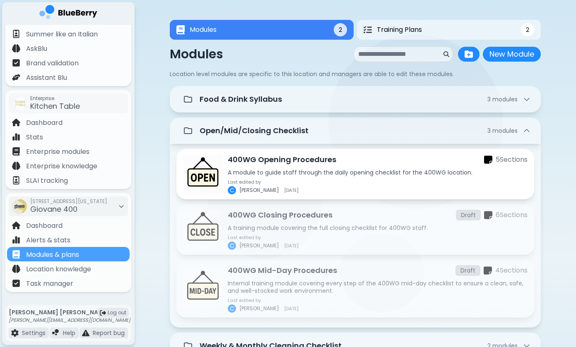
click at [249, 175] on p "A module to guide staff through the daily opening checklist for the 400WG locat…" at bounding box center [378, 172] width 300 height 7
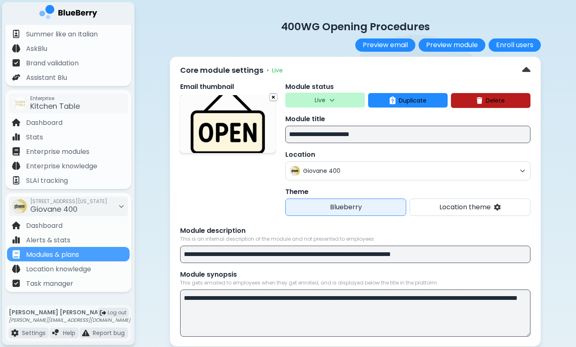
click at [307, 97] on button "Live" at bounding box center [324, 100] width 79 height 15
click at [321, 122] on button "Draft" at bounding box center [326, 121] width 30 height 17
click at [251, 194] on div "Email thumbnail" at bounding box center [227, 149] width 95 height 134
click at [310, 106] on button "Draft" at bounding box center [324, 100] width 79 height 15
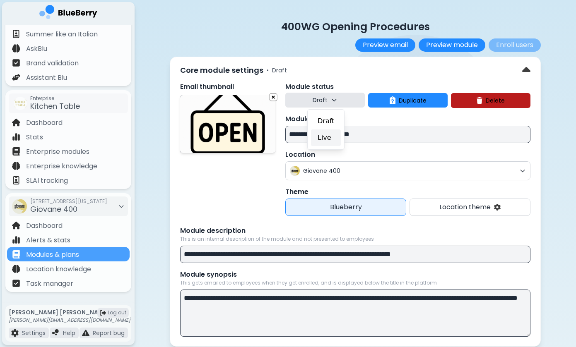
click at [319, 139] on button "Live" at bounding box center [326, 138] width 30 height 17
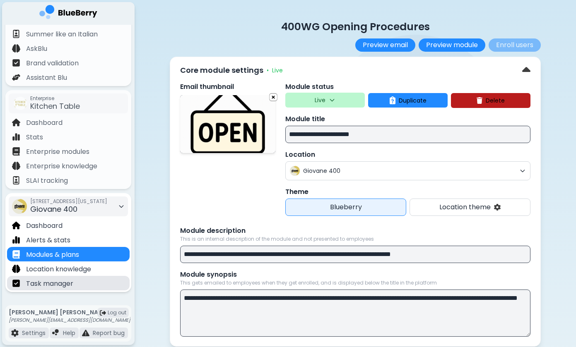
click at [69, 279] on p "Task manager" at bounding box center [49, 284] width 47 height 10
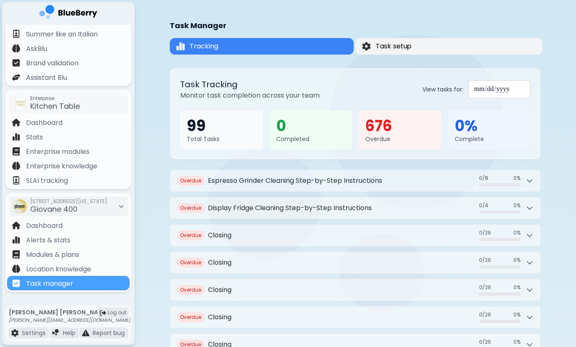
click at [413, 47] on button "Task setup" at bounding box center [448, 46] width 187 height 17
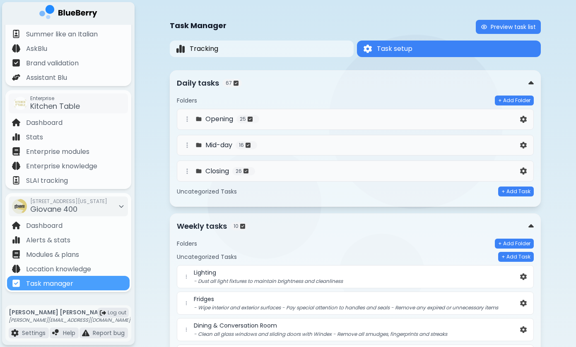
click at [231, 125] on div "Opening 25" at bounding box center [355, 119] width 357 height 21
click at [523, 121] on img at bounding box center [523, 119] width 7 height 7
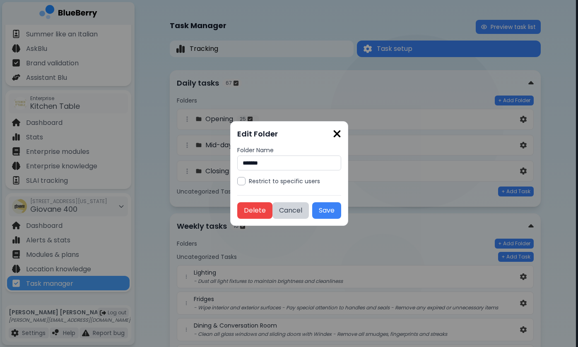
click at [341, 133] on img at bounding box center [337, 133] width 8 height 11
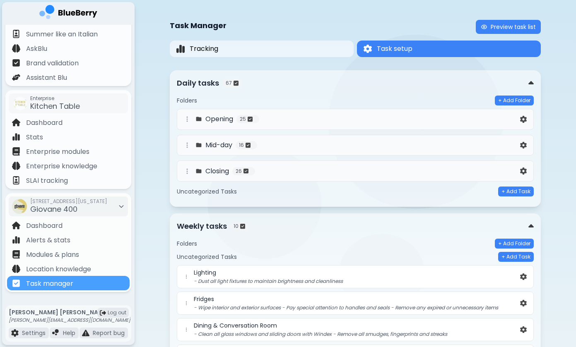
click at [430, 118] on div "Opening 25" at bounding box center [350, 119] width 336 height 10
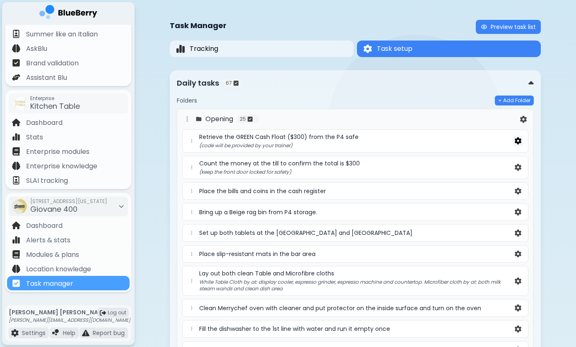
click at [519, 142] on img at bounding box center [517, 140] width 7 height 7
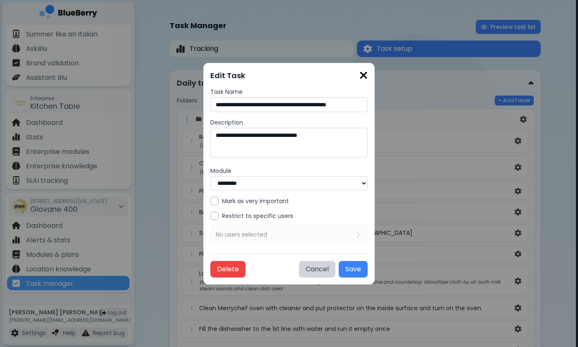
click at [266, 144] on textarea "**********" at bounding box center [288, 143] width 157 height 30
click at [362, 79] on img at bounding box center [363, 75] width 8 height 11
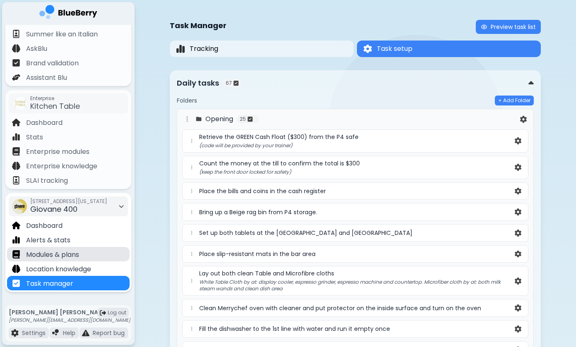
click at [53, 254] on p "Modules & plans" at bounding box center [52, 255] width 53 height 10
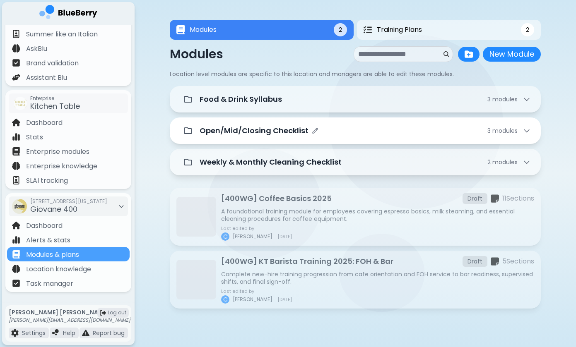
click at [300, 134] on p "Open/Mid/Closing Checklist" at bounding box center [253, 131] width 109 height 12
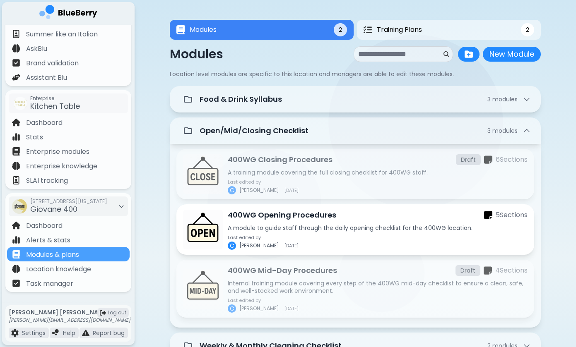
click at [233, 223] on div "400WG Opening Procedures 5 Section s A module to guide staff through the daily …" at bounding box center [378, 229] width 300 height 41
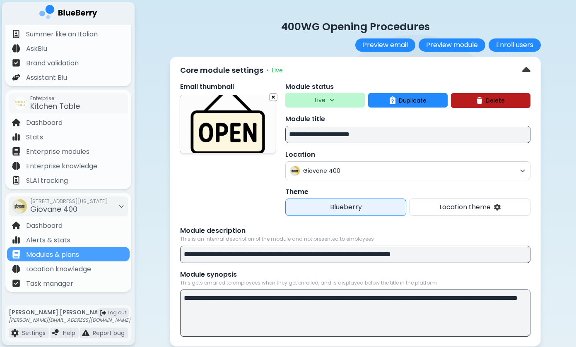
click at [322, 97] on p "Live" at bounding box center [319, 99] width 11 height 7
click at [322, 123] on button "Draft" at bounding box center [326, 121] width 30 height 17
click at [172, 209] on div "**********" at bounding box center [355, 202] width 371 height 290
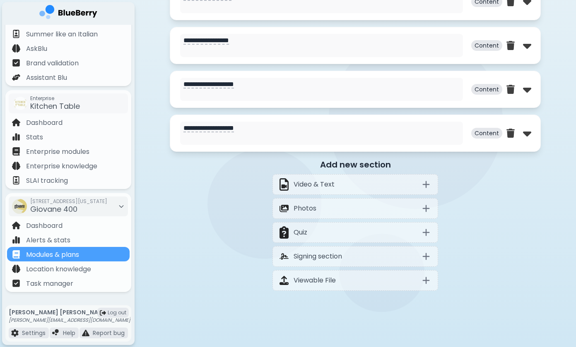
scroll to position [544, 0]
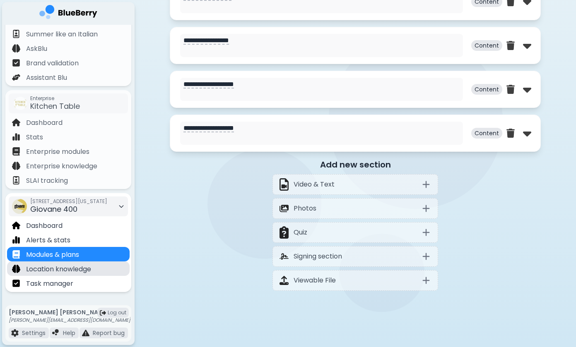
click at [73, 269] on p "Location knowledge" at bounding box center [58, 269] width 65 height 10
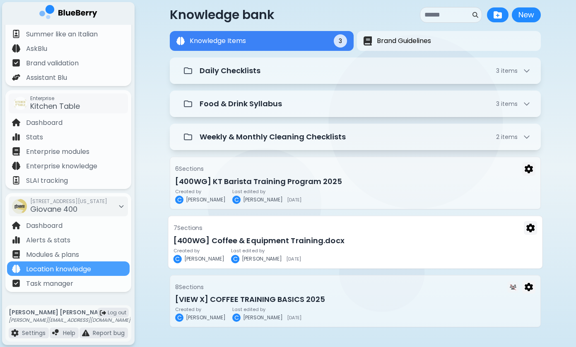
scroll to position [13, 0]
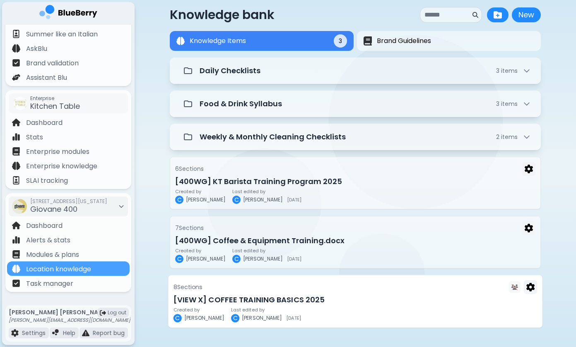
click at [220, 301] on h3 "[VIEW X] COFFEE TRAINING BASICS 2025" at bounding box center [355, 300] width 364 height 12
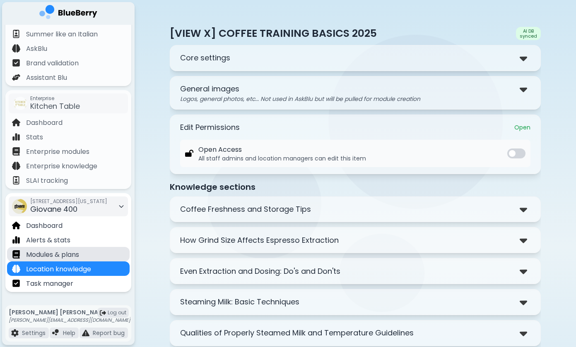
click at [47, 255] on p "Modules & plans" at bounding box center [52, 255] width 53 height 10
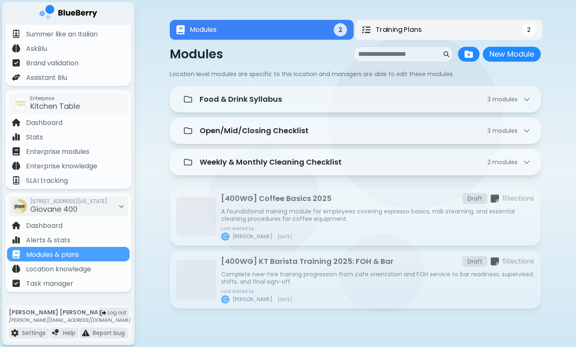
click at [398, 34] on span "Training Plans" at bounding box center [398, 30] width 46 height 10
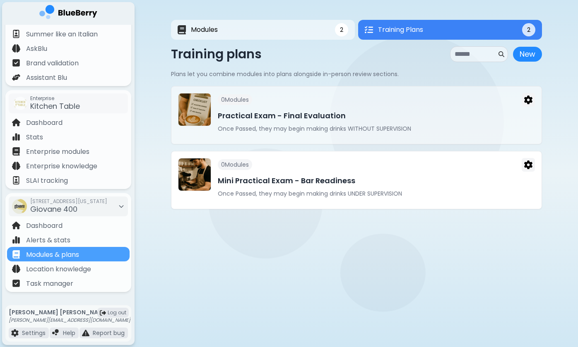
click at [294, 175] on div "0 Module s Mini Practical Exam - Bar Readiness Once Passed, they may begin maki…" at bounding box center [376, 180] width 317 height 44
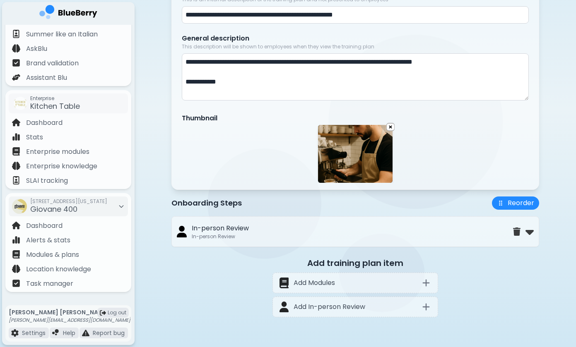
scroll to position [129, 0]
click at [533, 233] on img at bounding box center [529, 231] width 8 height 13
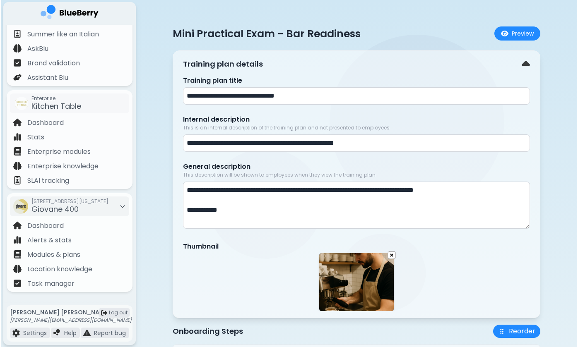
scroll to position [0, 0]
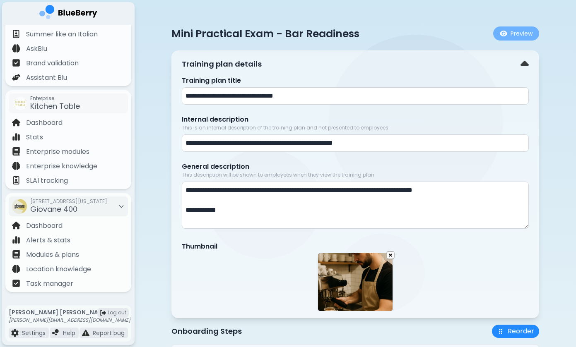
click at [517, 37] on button "Preview" at bounding box center [516, 33] width 46 height 14
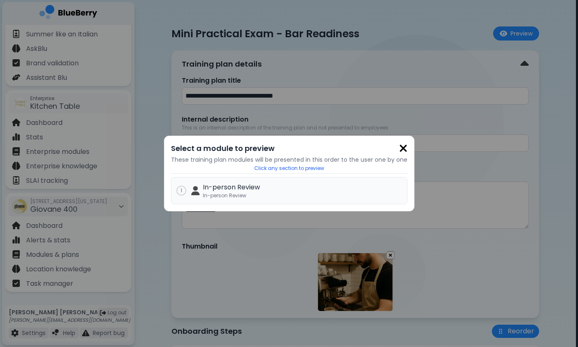
click at [233, 182] on div "1 In-person Review In-person Review" at bounding box center [289, 190] width 236 height 27
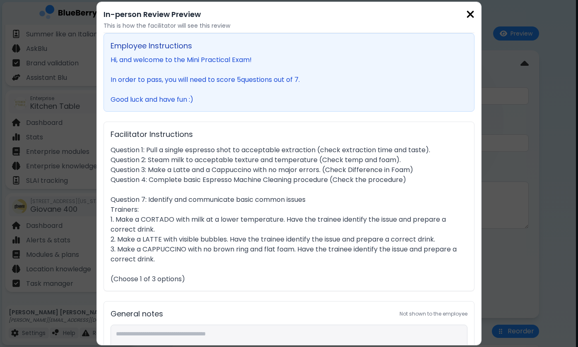
click at [407, 143] on img at bounding box center [403, 148] width 8 height 11
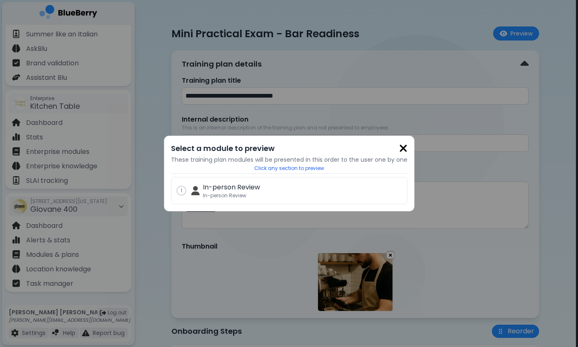
click at [400, 150] on img at bounding box center [403, 148] width 8 height 11
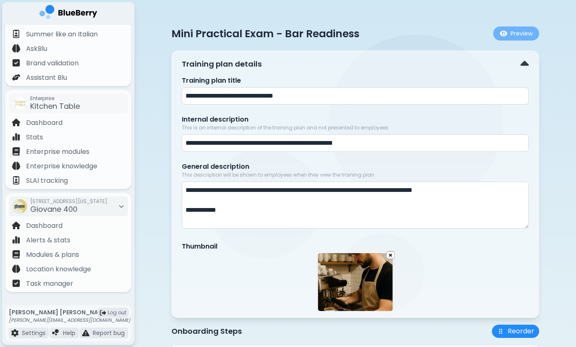
click at [525, 36] on button "Preview" at bounding box center [516, 33] width 46 height 14
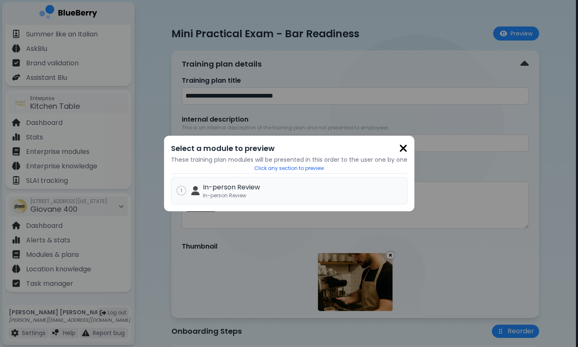
click at [362, 187] on p "In-person Review" at bounding box center [302, 187] width 199 height 10
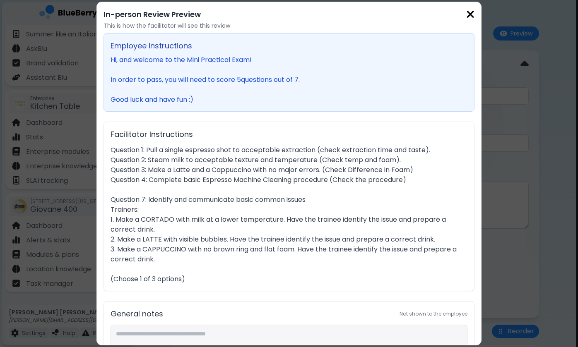
click at [407, 143] on img at bounding box center [403, 148] width 8 height 11
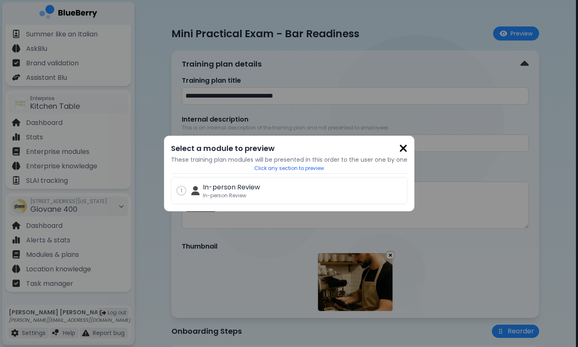
click at [397, 148] on h2 "Select a module to preview" at bounding box center [289, 149] width 236 height 12
click at [402, 149] on img at bounding box center [403, 148] width 8 height 11
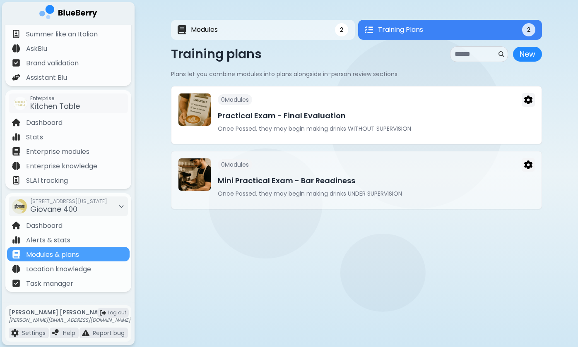
click at [282, 121] on h3 "Practical Exam - Final Evaluation" at bounding box center [376, 116] width 317 height 12
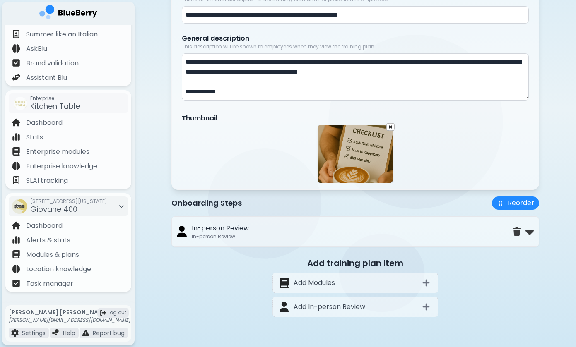
scroll to position [129, 0]
click at [533, 233] on img at bounding box center [529, 231] width 8 height 13
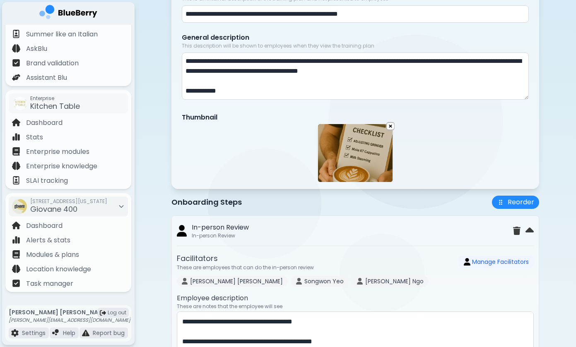
click at [392, 209] on div "Onboarding Steps Reorder" at bounding box center [354, 202] width 367 height 13
click at [359, 209] on div "Onboarding Steps Reorder" at bounding box center [354, 202] width 367 height 13
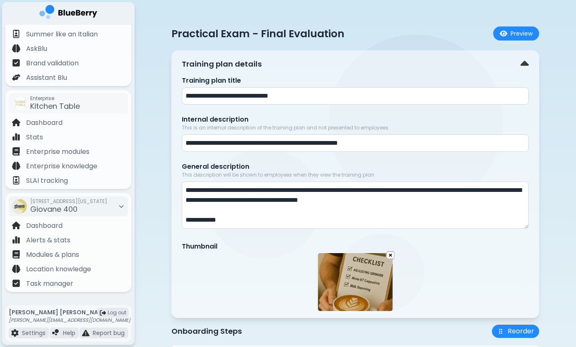
scroll to position [0, 0]
click at [57, 255] on p "Modules & plans" at bounding box center [52, 255] width 53 height 10
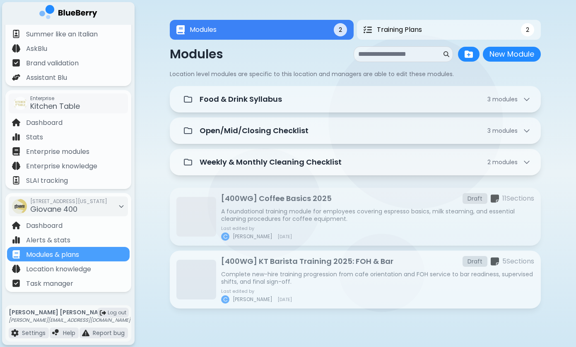
click at [281, 272] on p "Complete new-hire training progression from cafe orientation and FOH service to…" at bounding box center [377, 278] width 313 height 15
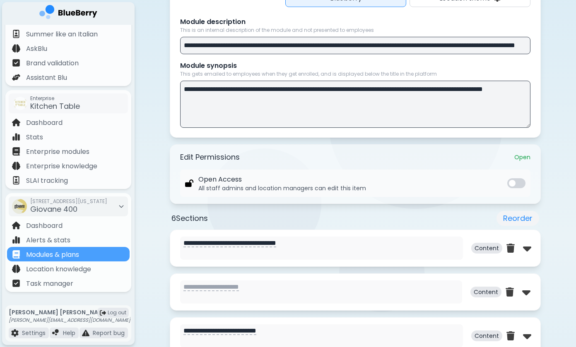
scroll to position [207, 0]
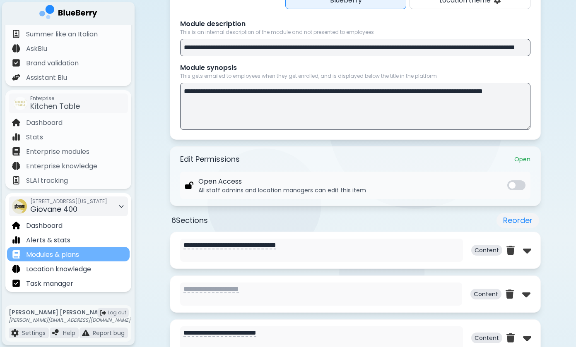
click at [67, 259] on p "Modules & plans" at bounding box center [52, 255] width 53 height 10
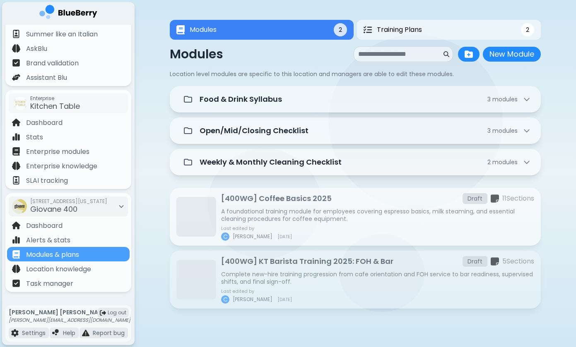
scroll to position [1, 0]
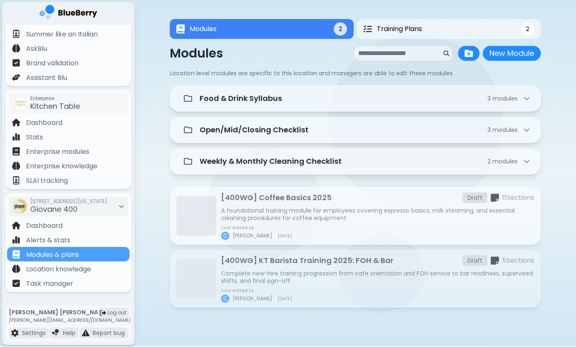
click at [286, 211] on p "A foundational training module for employees covering espresso basics, milk ste…" at bounding box center [377, 214] width 313 height 15
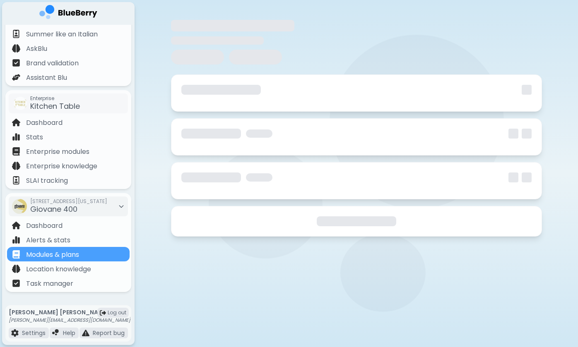
click at [286, 211] on div at bounding box center [356, 221] width 371 height 31
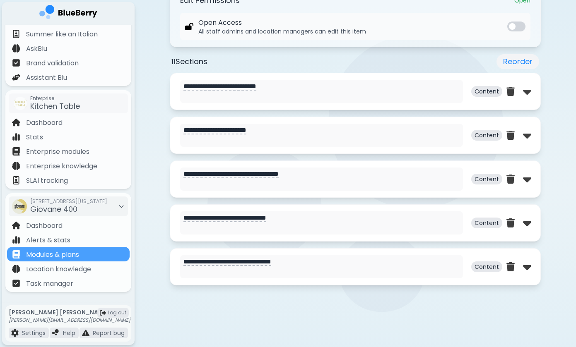
scroll to position [427, 0]
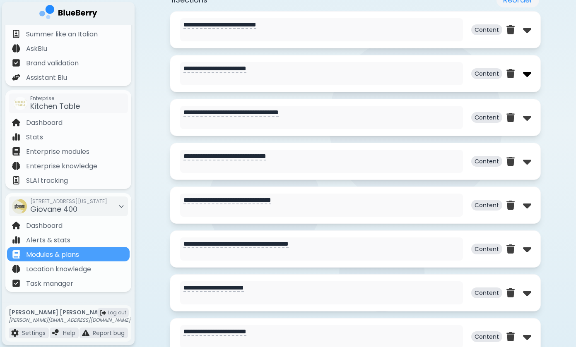
click at [528, 74] on img at bounding box center [527, 73] width 8 height 13
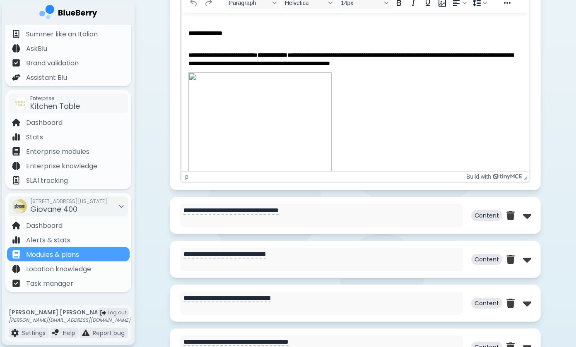
scroll to position [221, 0]
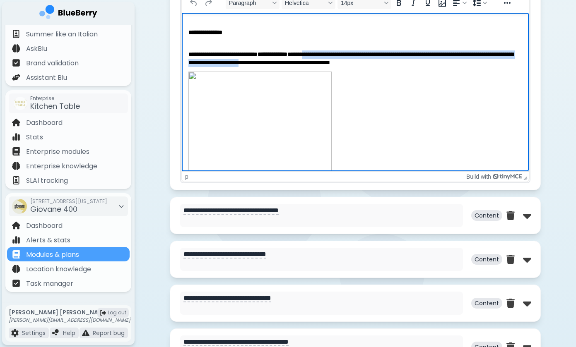
drag, startPoint x: 330, startPoint y: 53, endPoint x: 330, endPoint y: 59, distance: 5.4
click at [330, 59] on p "**********" at bounding box center [354, 54] width 333 height 24
drag, startPoint x: 335, startPoint y: 54, endPoint x: 351, endPoint y: 65, distance: 19.9
click at [351, 65] on body "**********" at bounding box center [354, 130] width 333 height 663
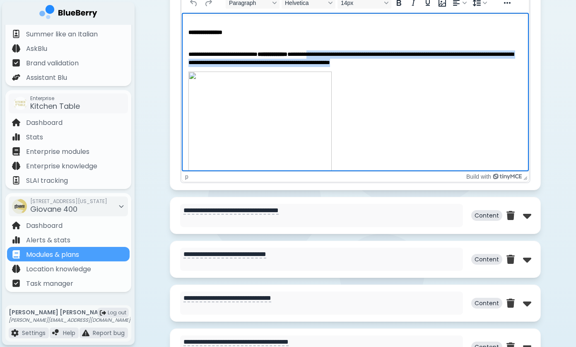
click at [351, 65] on body "**********" at bounding box center [354, 130] width 333 height 663
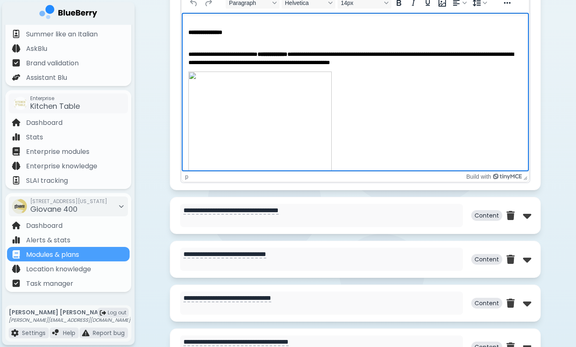
scroll to position [264, 0]
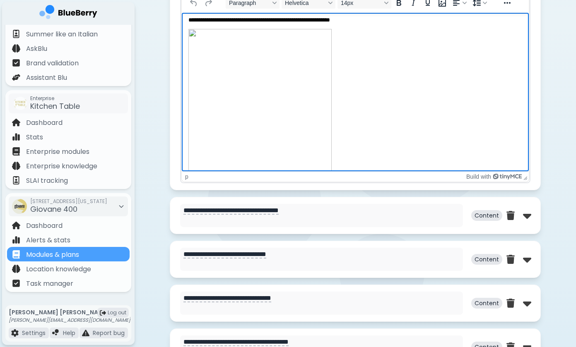
click at [334, 20] on p "**********" at bounding box center [354, 12] width 333 height 24
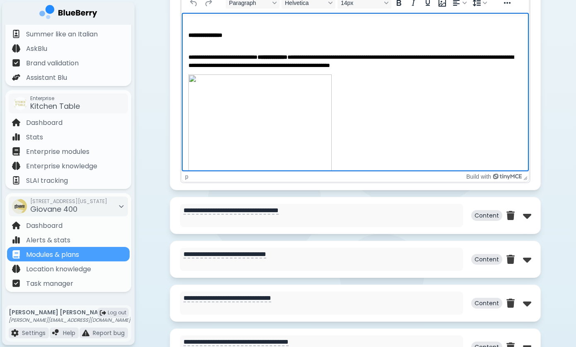
scroll to position [215, 0]
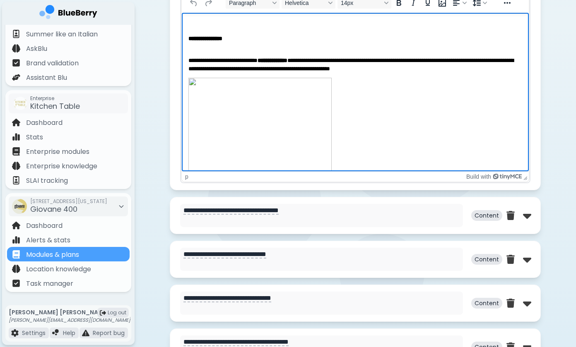
click at [344, 56] on p "**********" at bounding box center [354, 60] width 333 height 24
drag, startPoint x: 228, startPoint y: 37, endPoint x: 269, endPoint y: 62, distance: 48.5
click at [269, 62] on body "**********" at bounding box center [354, 136] width 333 height 663
click at [269, 62] on p "**********" at bounding box center [354, 60] width 333 height 24
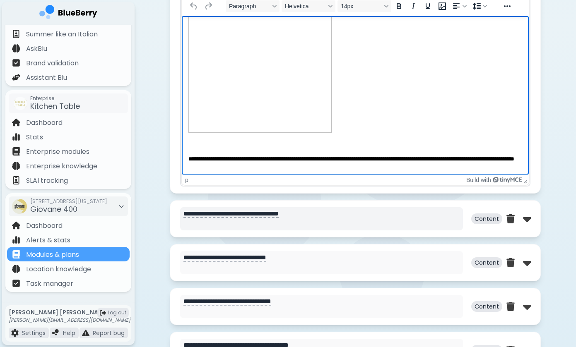
scroll to position [181, 0]
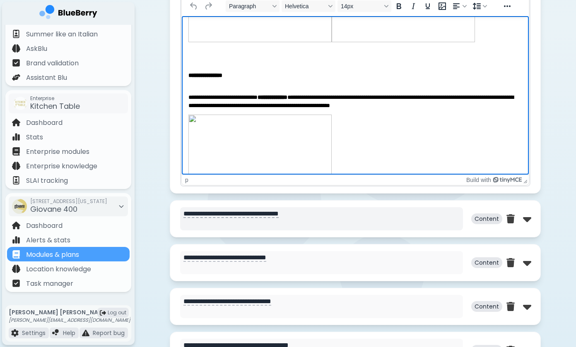
click at [339, 214] on textarea "**********" at bounding box center [321, 218] width 283 height 23
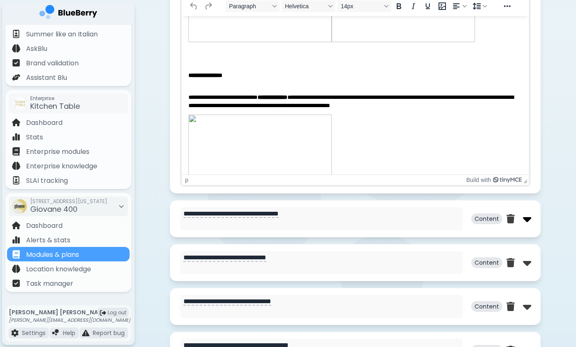
click at [526, 220] on img at bounding box center [527, 218] width 8 height 13
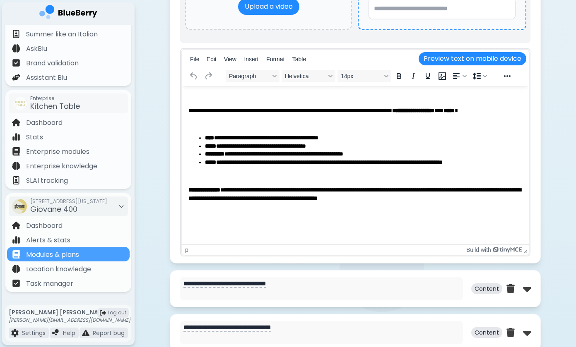
scroll to position [1117, 0]
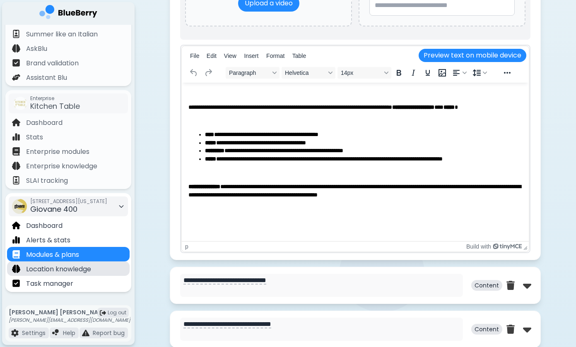
click at [112, 264] on div "Location knowledge" at bounding box center [68, 268] width 122 height 14
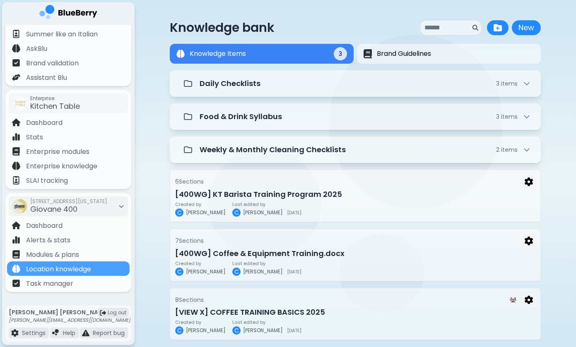
click at [147, 246] on div "Knowledge bank New New Knowledge Items 3 Brand Guidelines Knowledge Items 3 Dai…" at bounding box center [354, 180] width 441 height 360
